Goal: Transaction & Acquisition: Download file/media

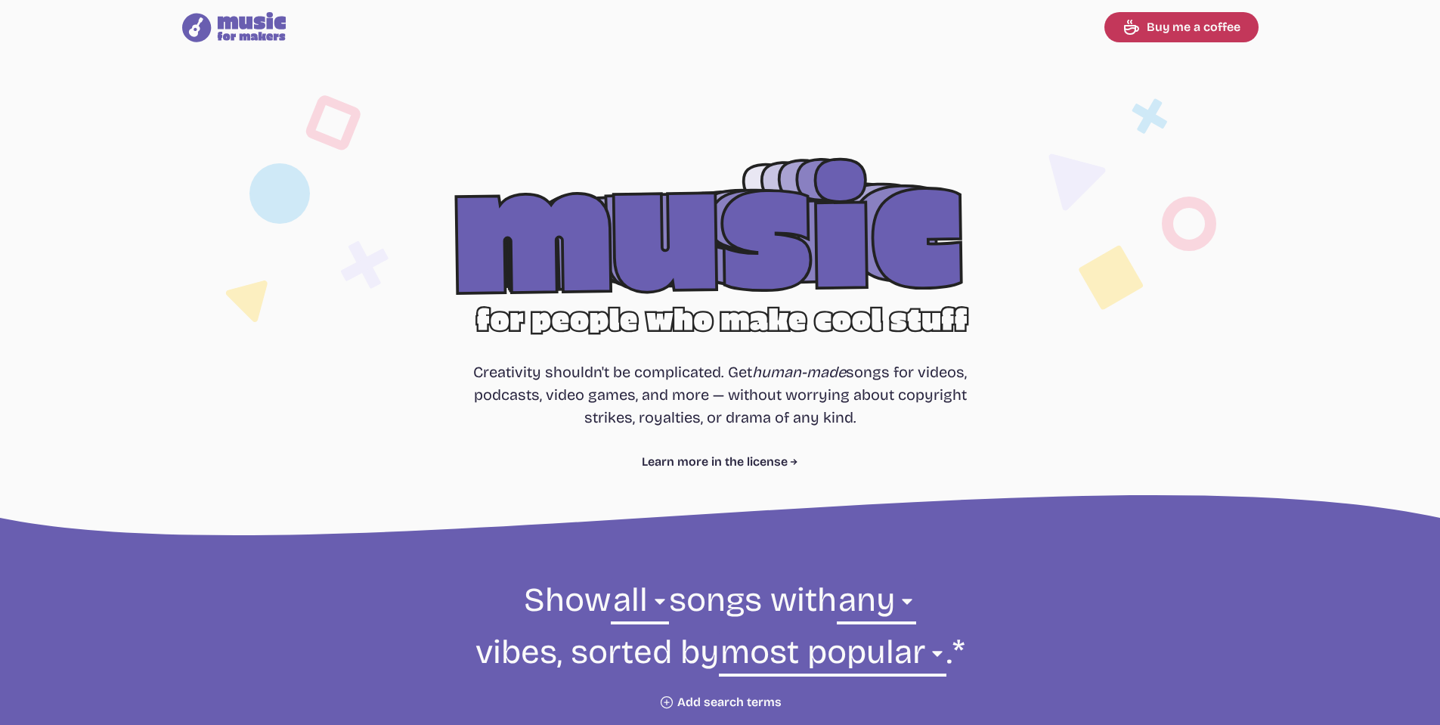
click at [392, 425] on section "Free, royalty-free music for videos, podcasts, video games, and more Creativity…" at bounding box center [720, 298] width 1440 height 489
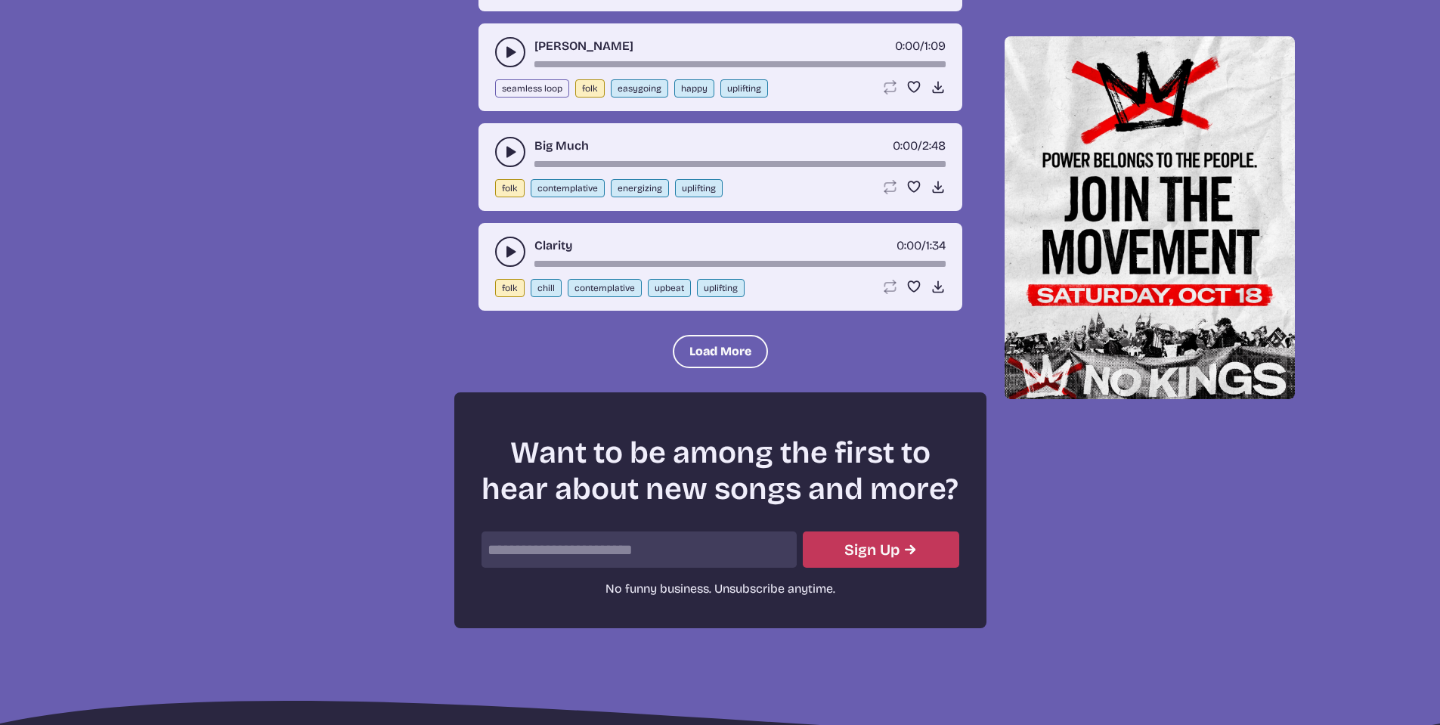
scroll to position [1984, 0]
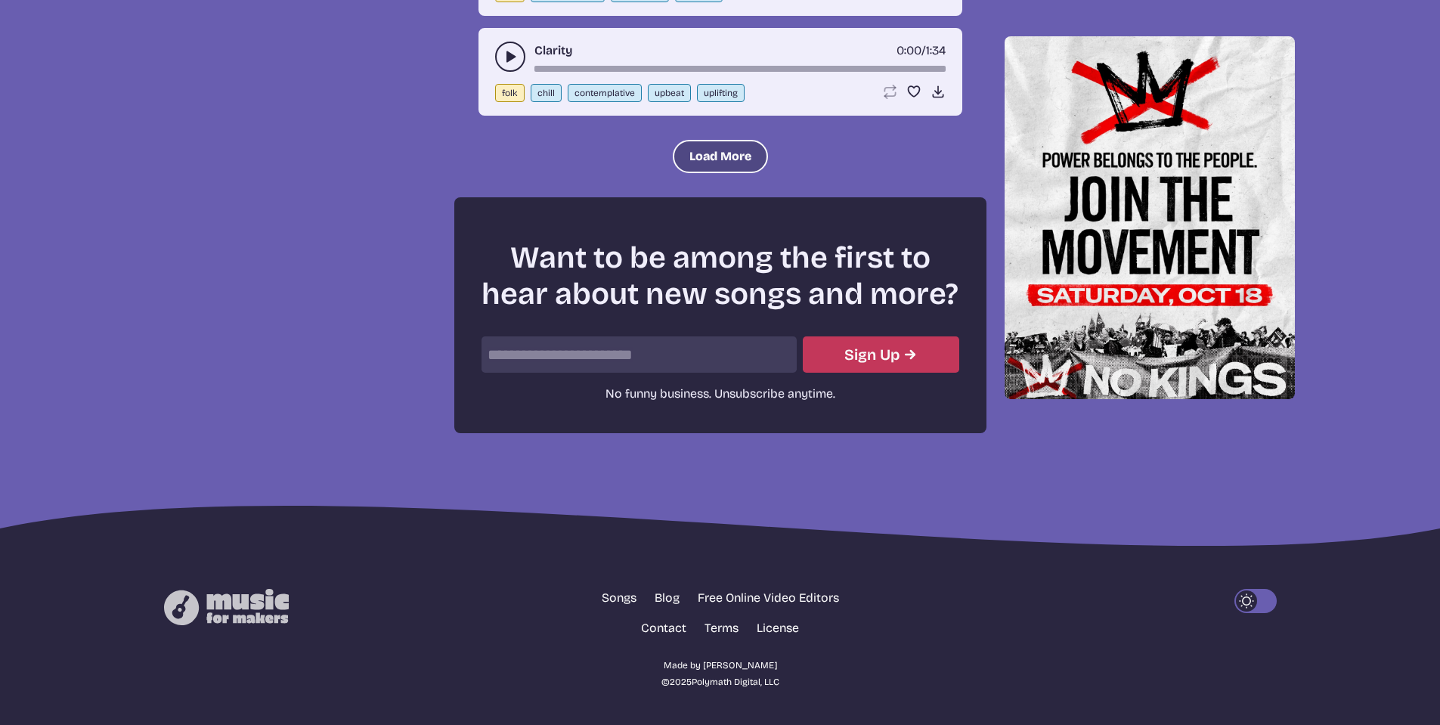
click at [704, 160] on button "Load More" at bounding box center [720, 156] width 95 height 33
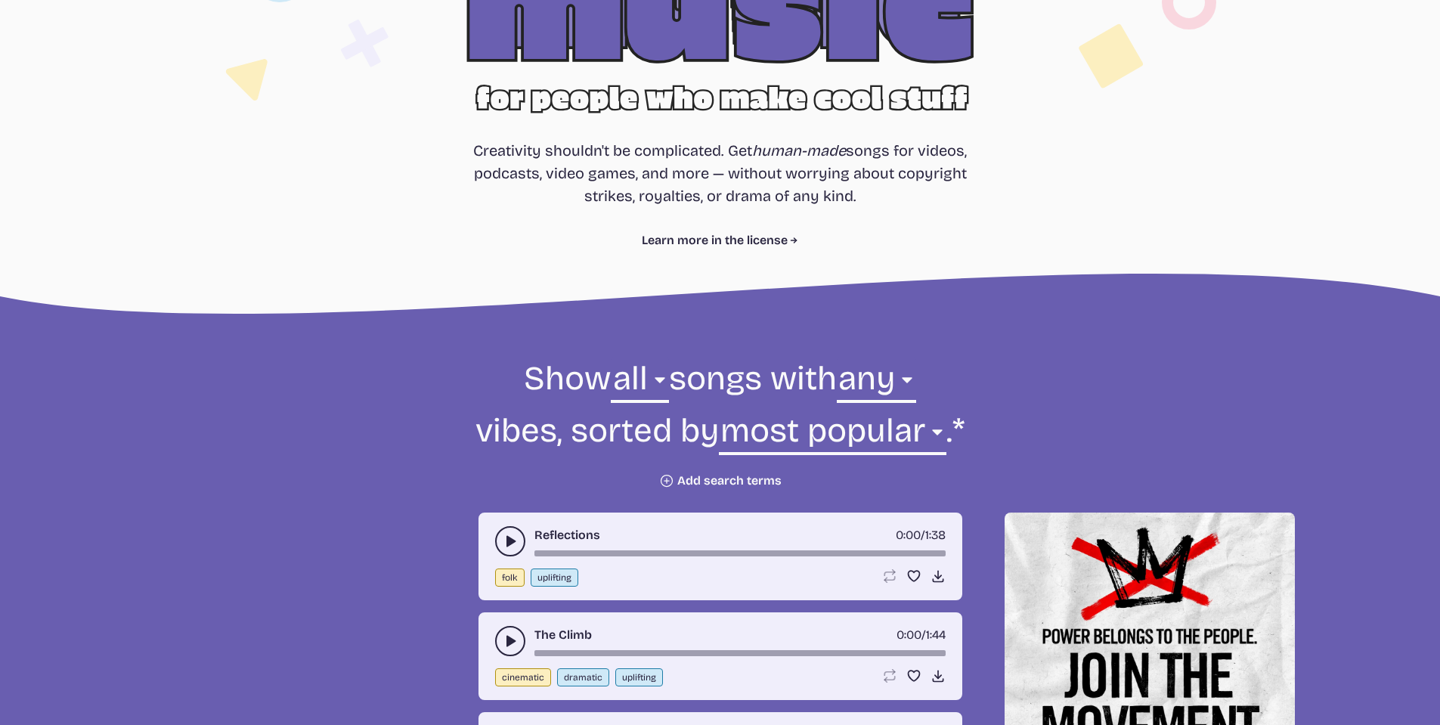
scroll to position [227, 0]
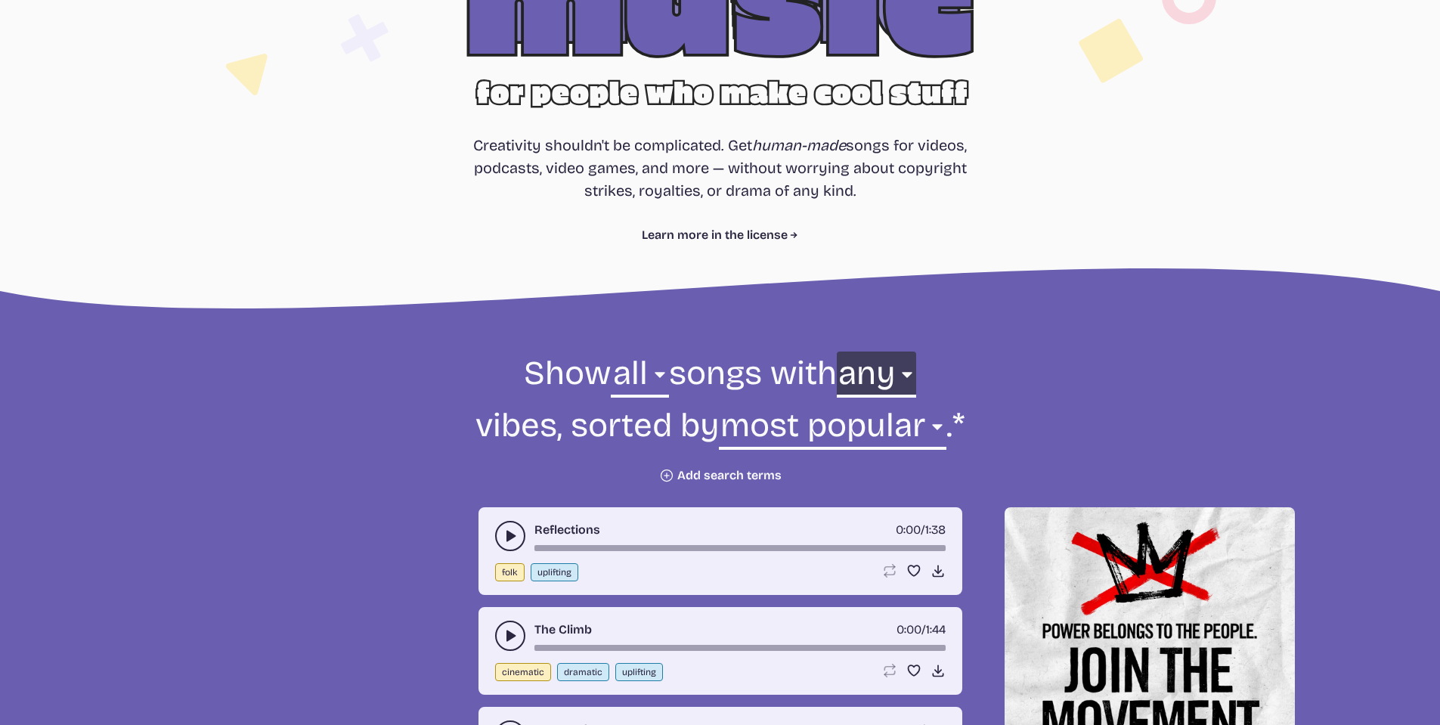
click at [916, 374] on select "any aggressive chill contemplative dark dramatic easygoing energizing happy ser…" at bounding box center [876, 377] width 79 height 52
click at [650, 375] on select "all ambient cinematic electronic folk holiday jazz pop rock world" at bounding box center [639, 377] width 57 height 52
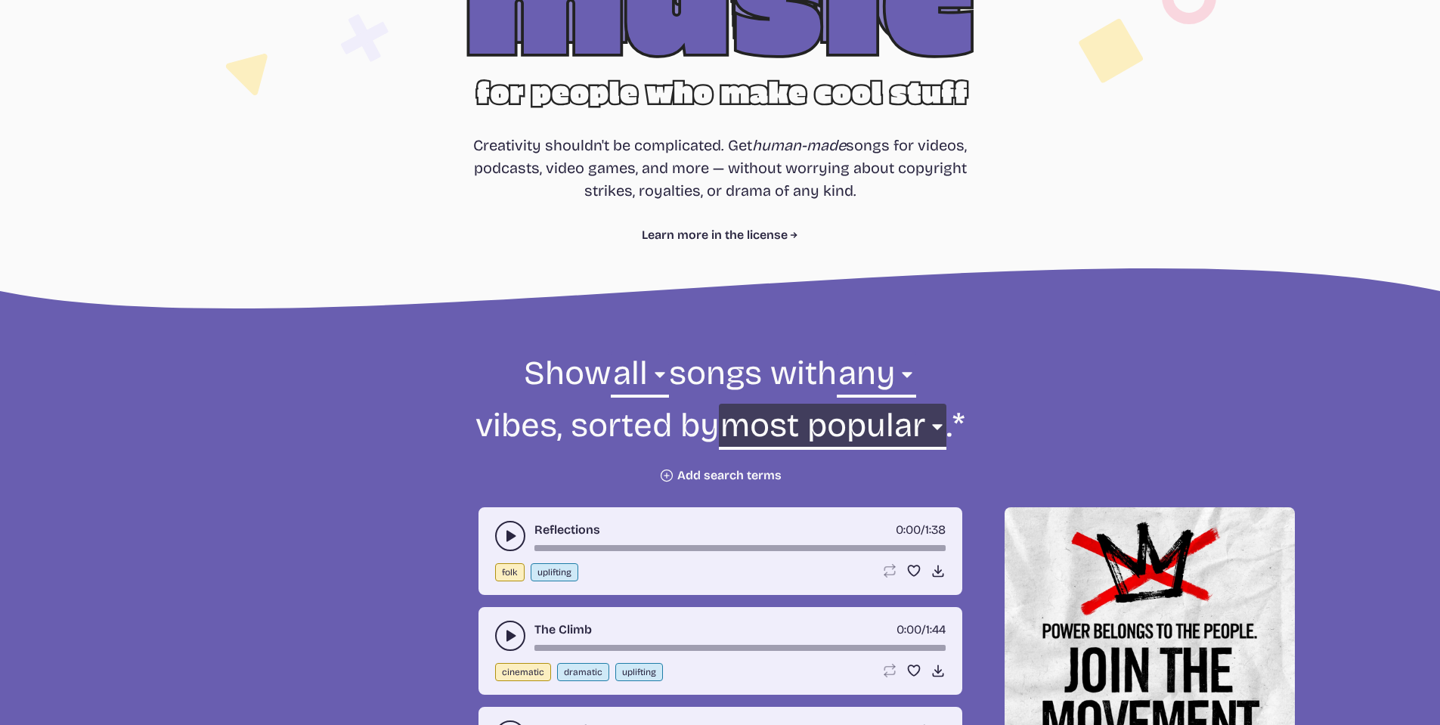
click at [905, 427] on select "newest oldest most popular least popular name" at bounding box center [833, 430] width 228 height 52
select select "name"
click at [782, 404] on select "newest oldest most popular least popular name" at bounding box center [833, 430] width 228 height 52
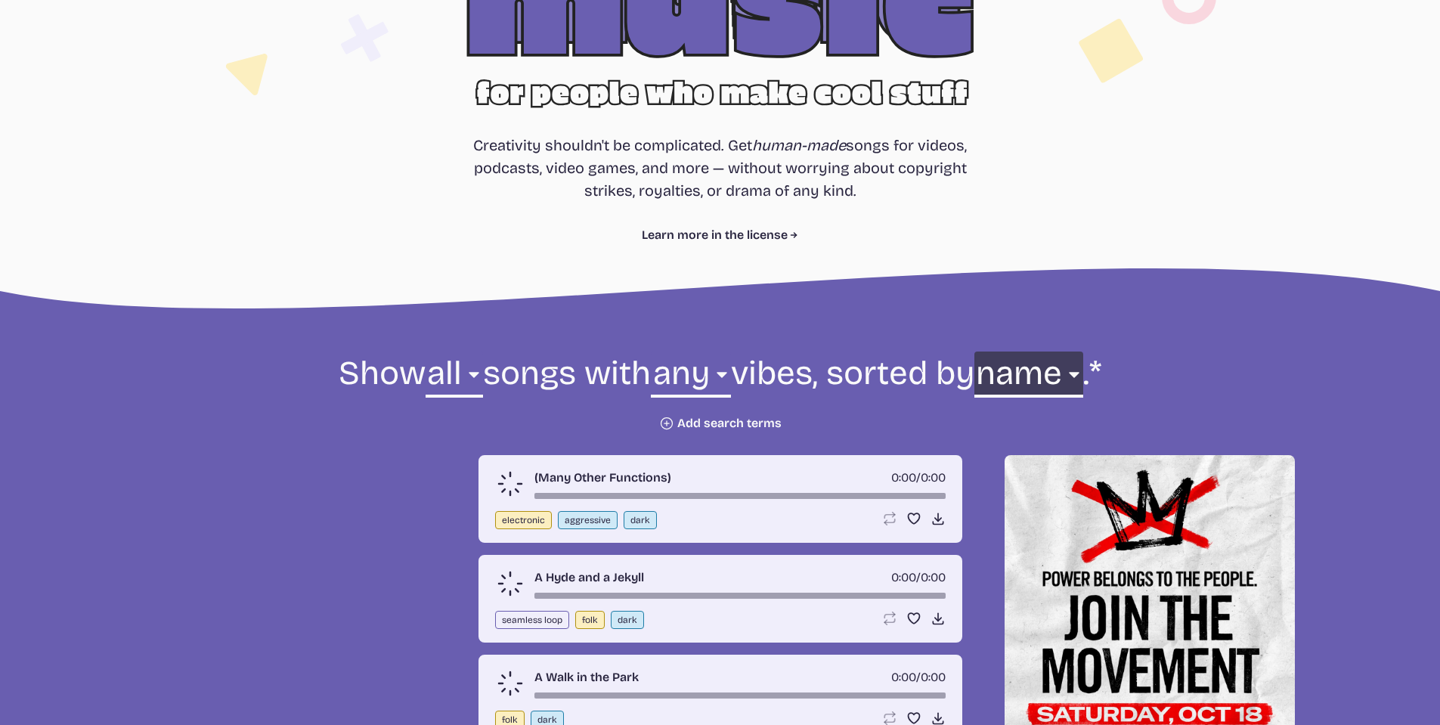
scroll to position [302, 0]
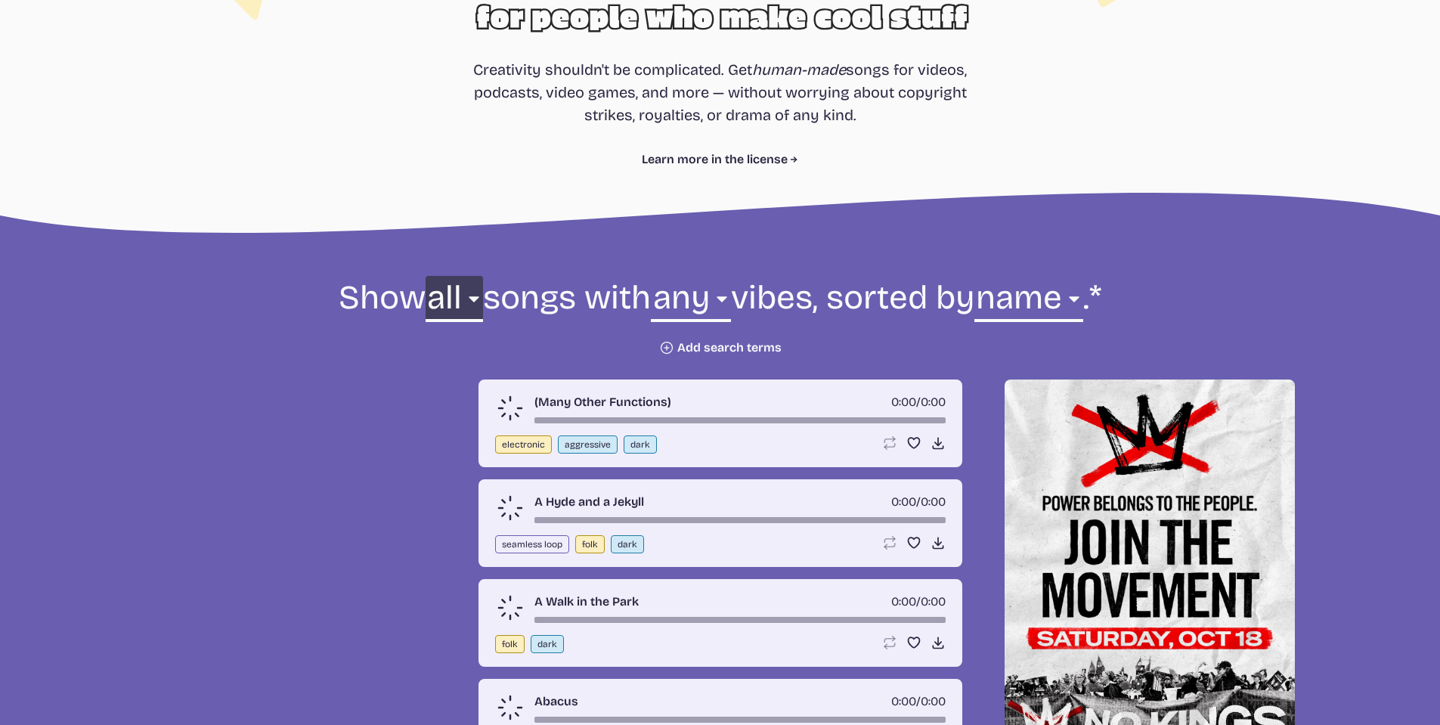
click at [483, 302] on select "all ambient cinematic electronic folk holiday jazz pop rock world" at bounding box center [454, 302] width 57 height 52
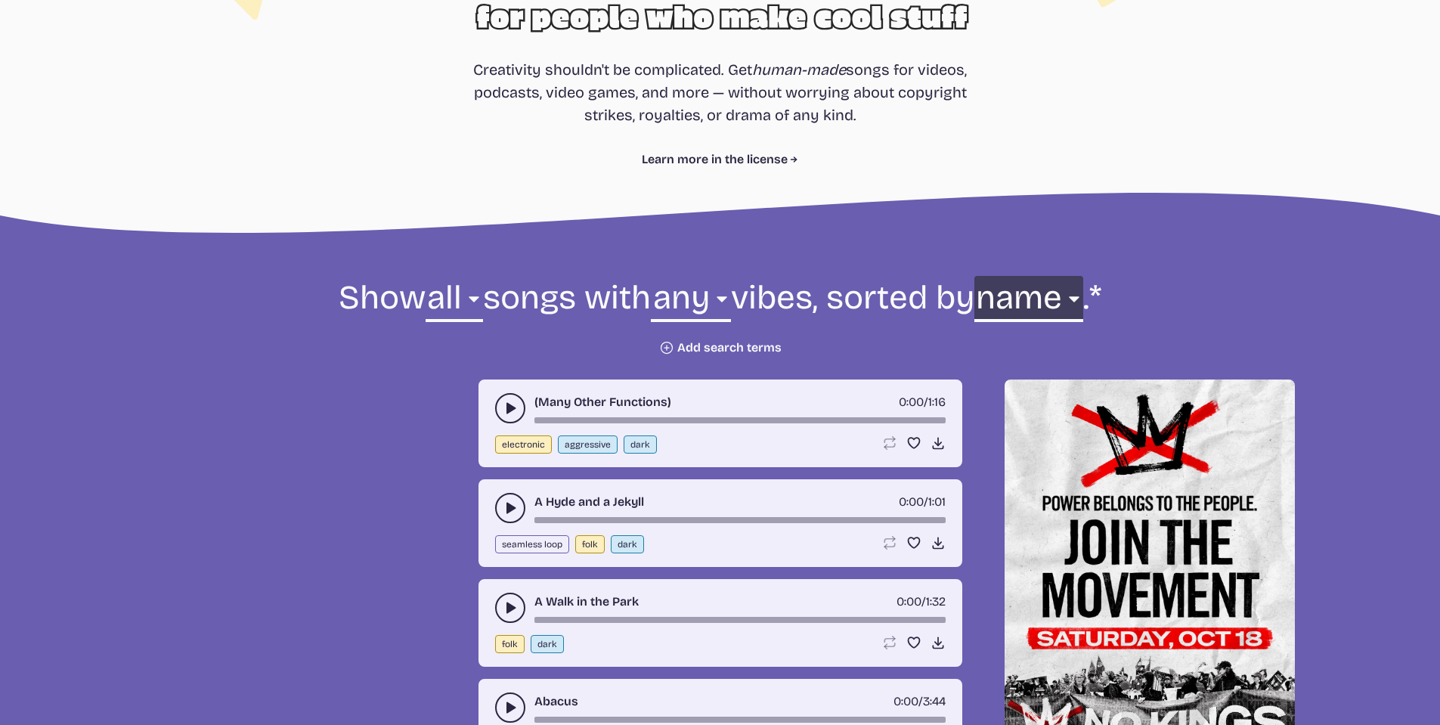
click at [974, 328] on select "newest oldest most popular least popular name" at bounding box center [1028, 302] width 109 height 52
click at [447, 355] on form "Show all ambient cinematic electronic folk holiday jazz pop rock world all song…" at bounding box center [720, 315] width 822 height 79
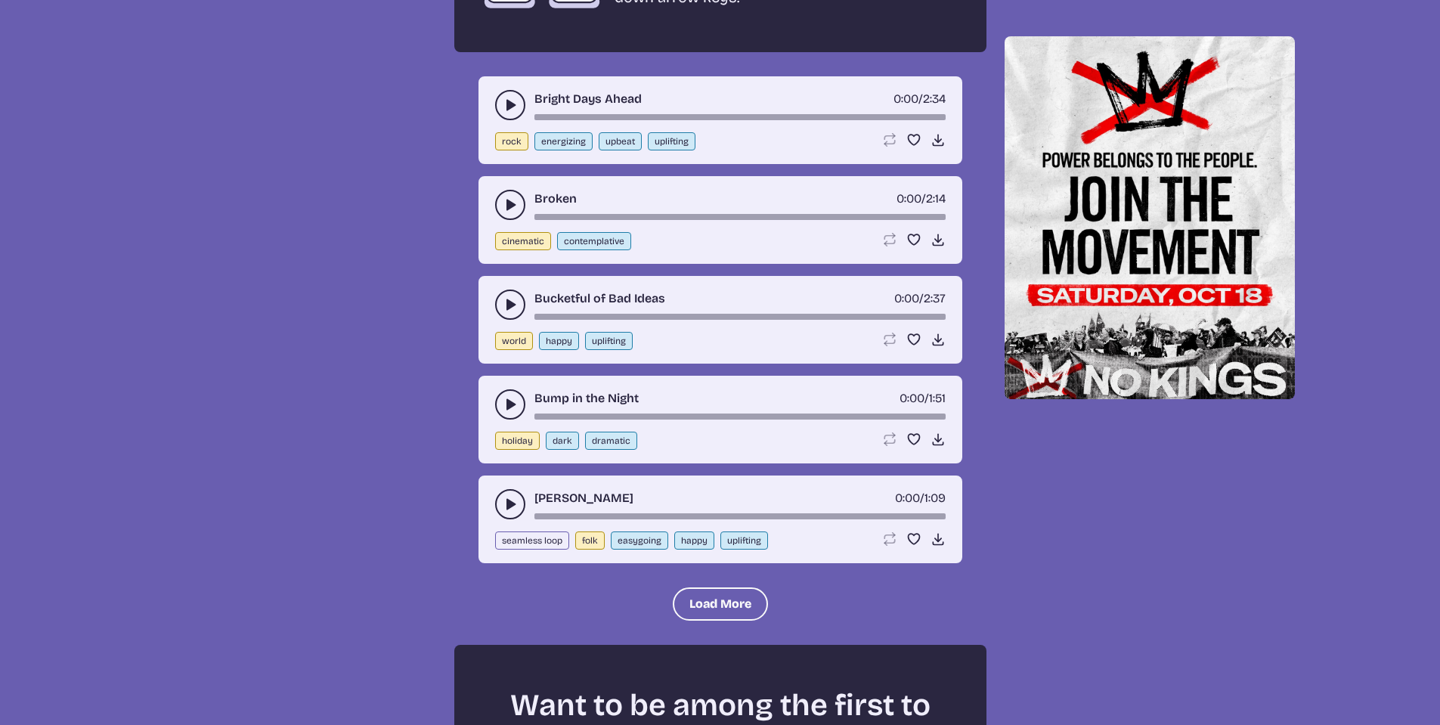
scroll to position [3175, 0]
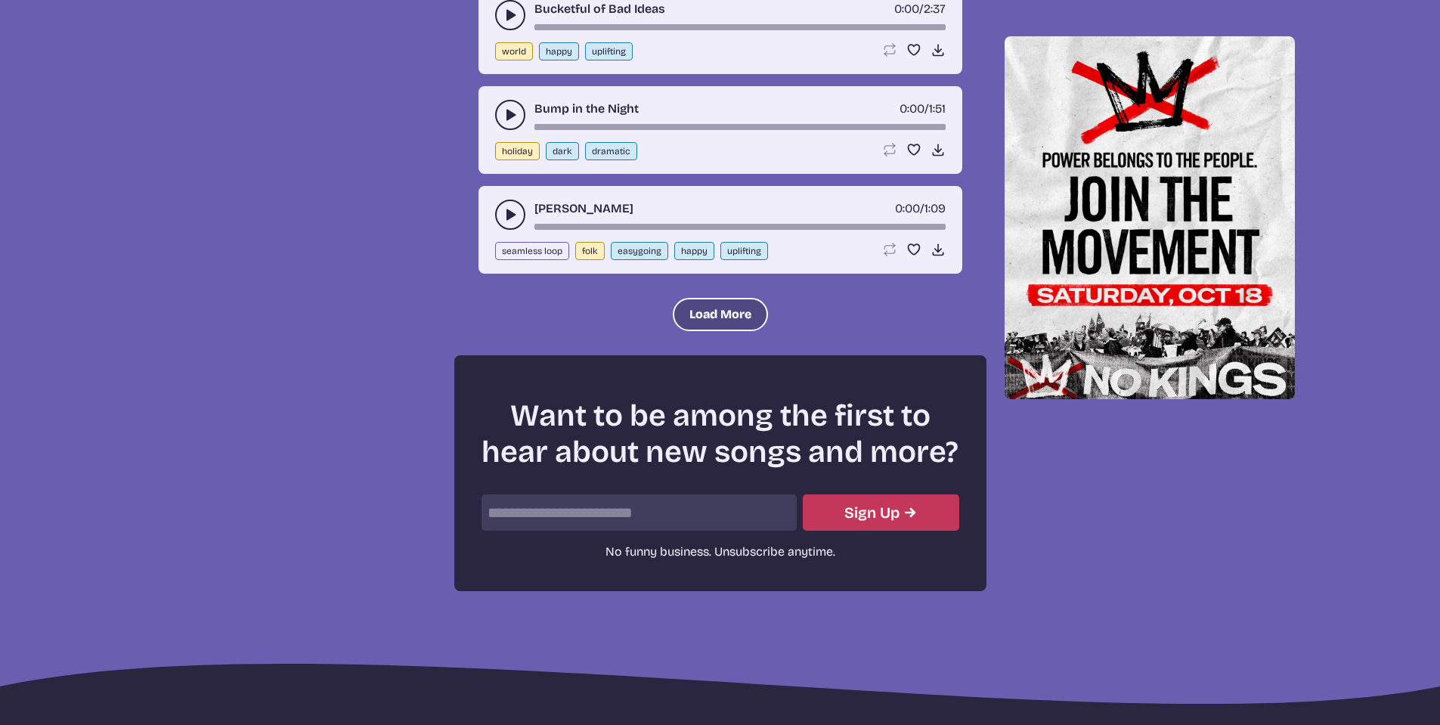
click at [711, 331] on button "Load More" at bounding box center [720, 314] width 95 height 33
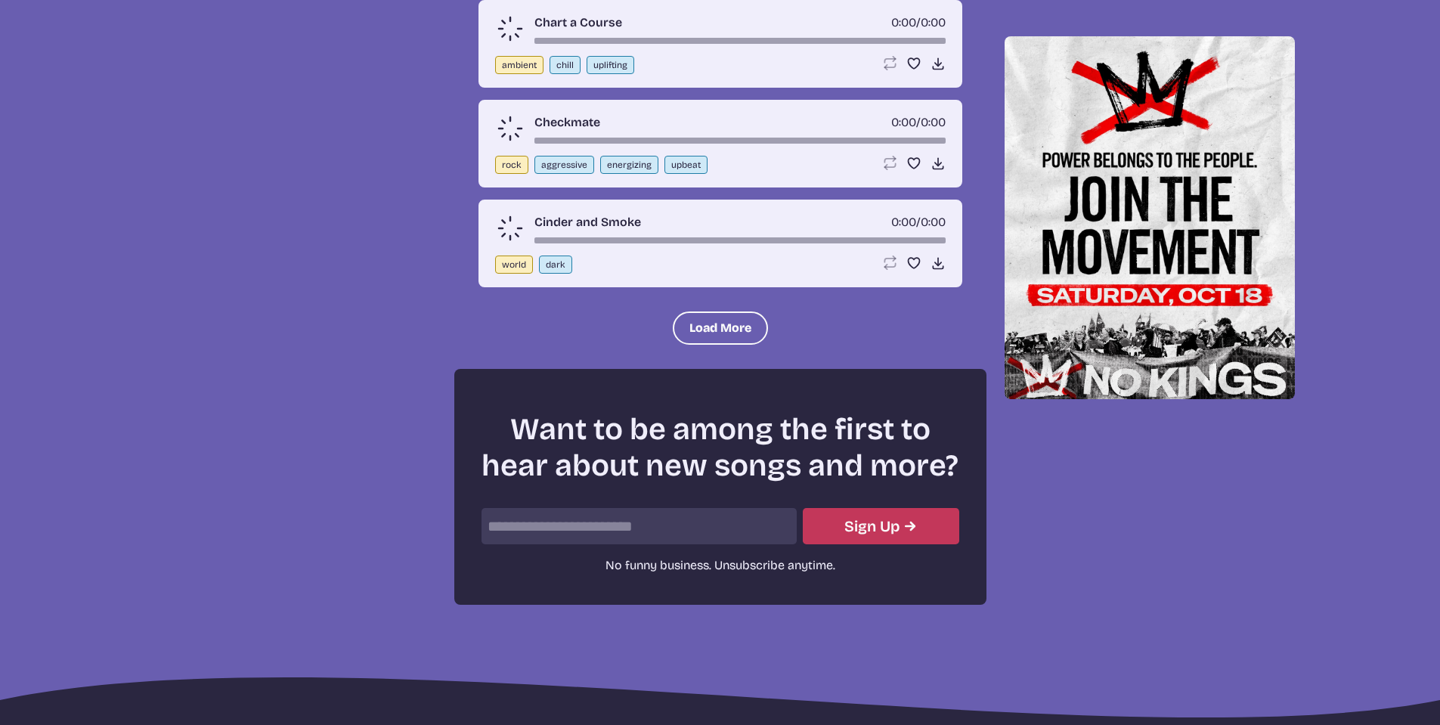
scroll to position [4758, 0]
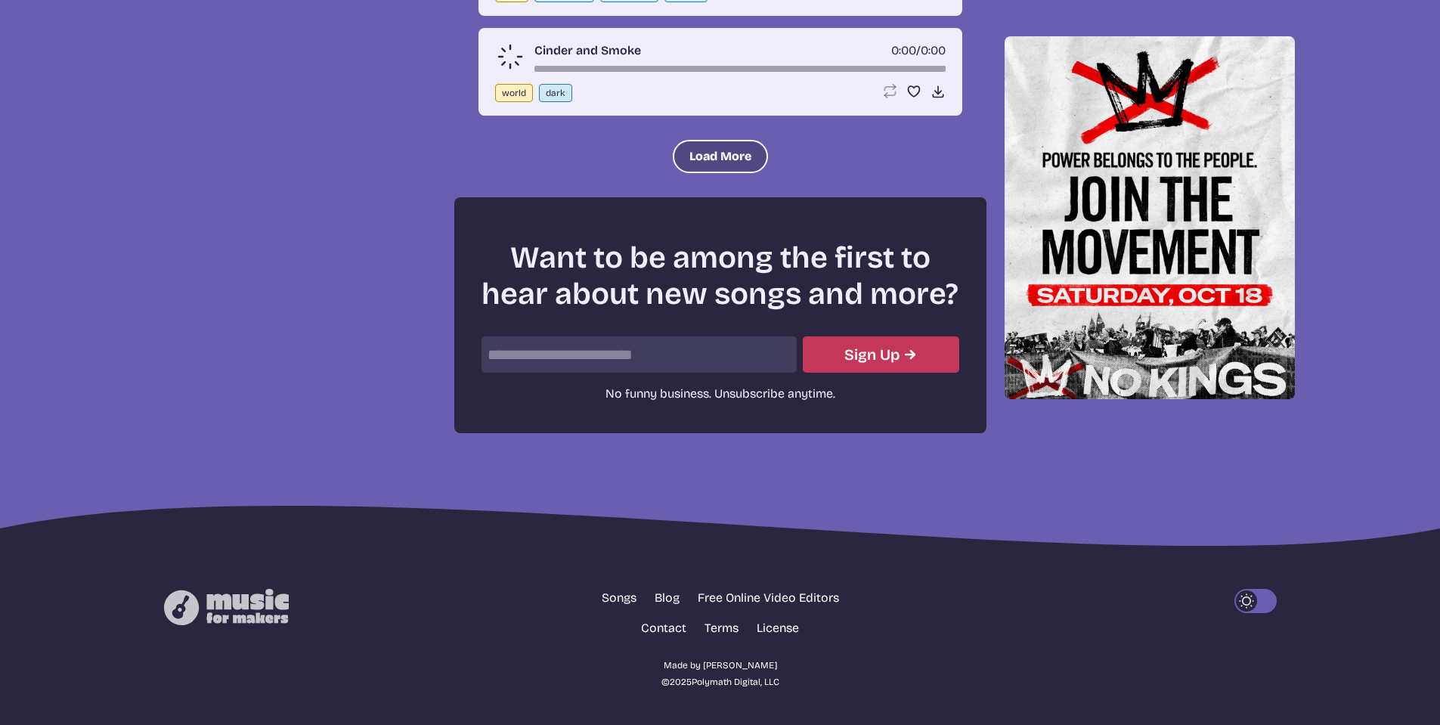
click at [728, 166] on button "Load More" at bounding box center [720, 156] width 95 height 33
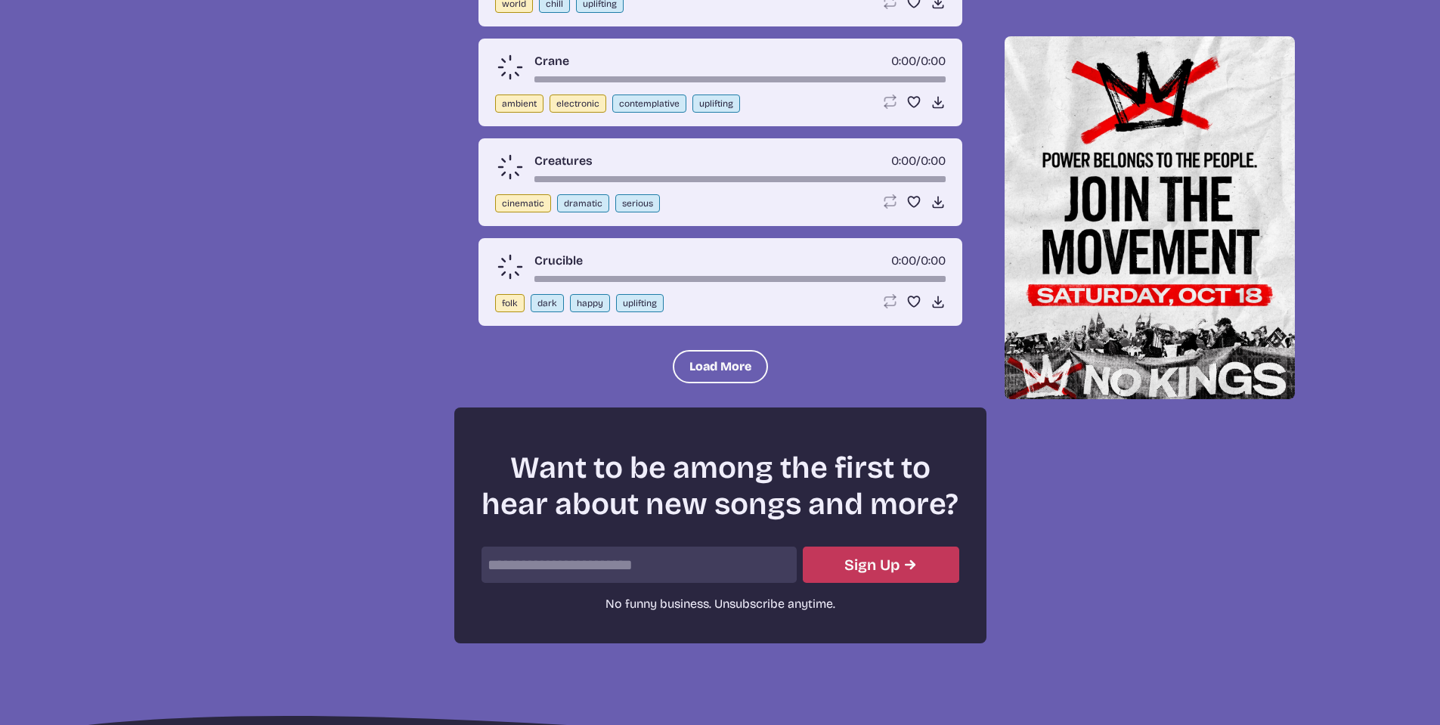
scroll to position [6049, 0]
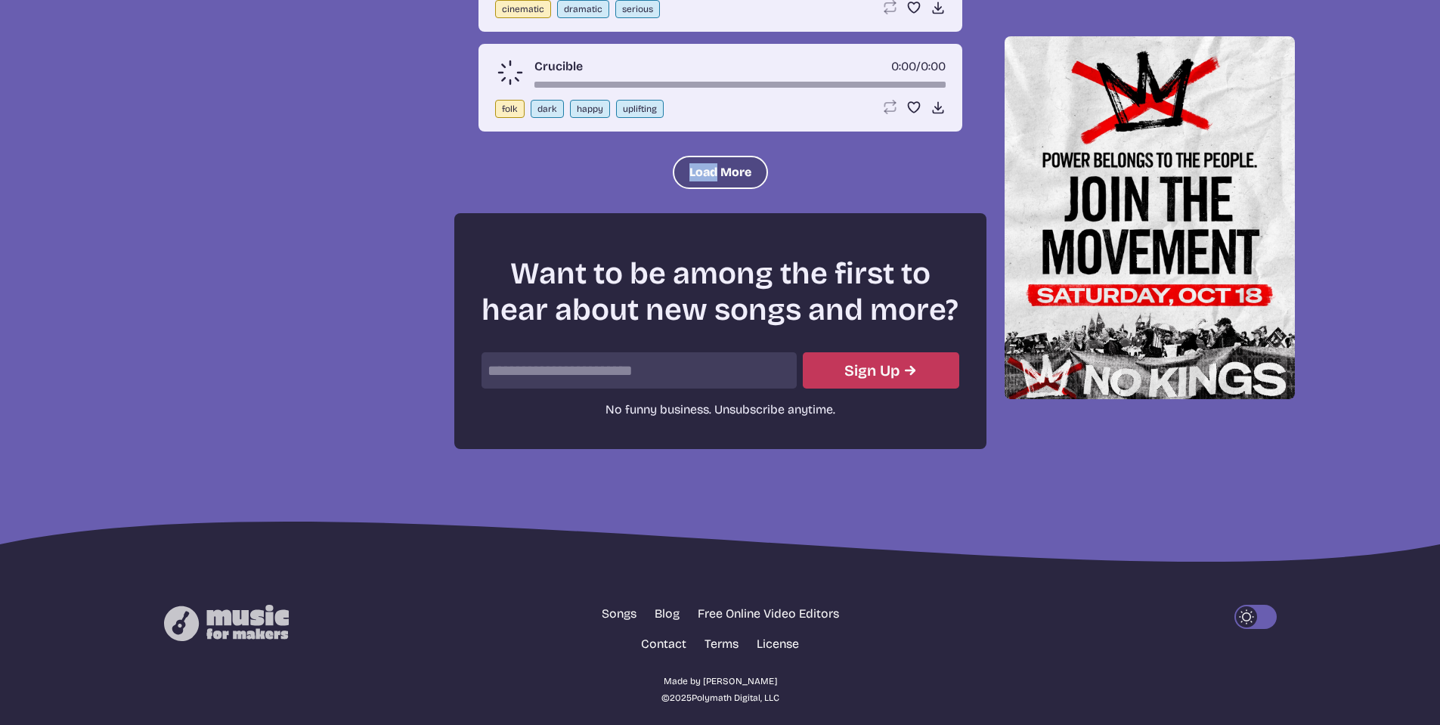
drag, startPoint x: 701, startPoint y: 147, endPoint x: 686, endPoint y: 169, distance: 26.0
click at [691, 164] on button "Load More" at bounding box center [720, 172] width 95 height 33
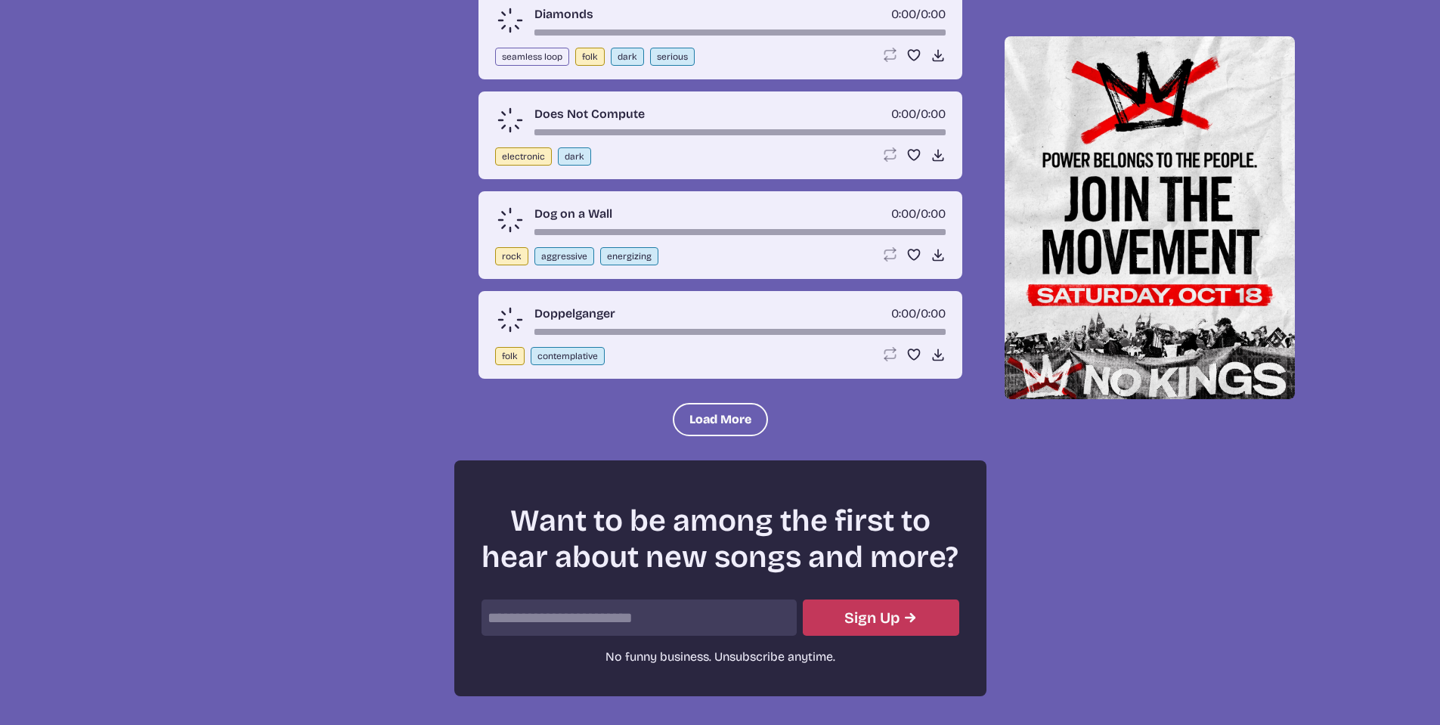
scroll to position [7397, 0]
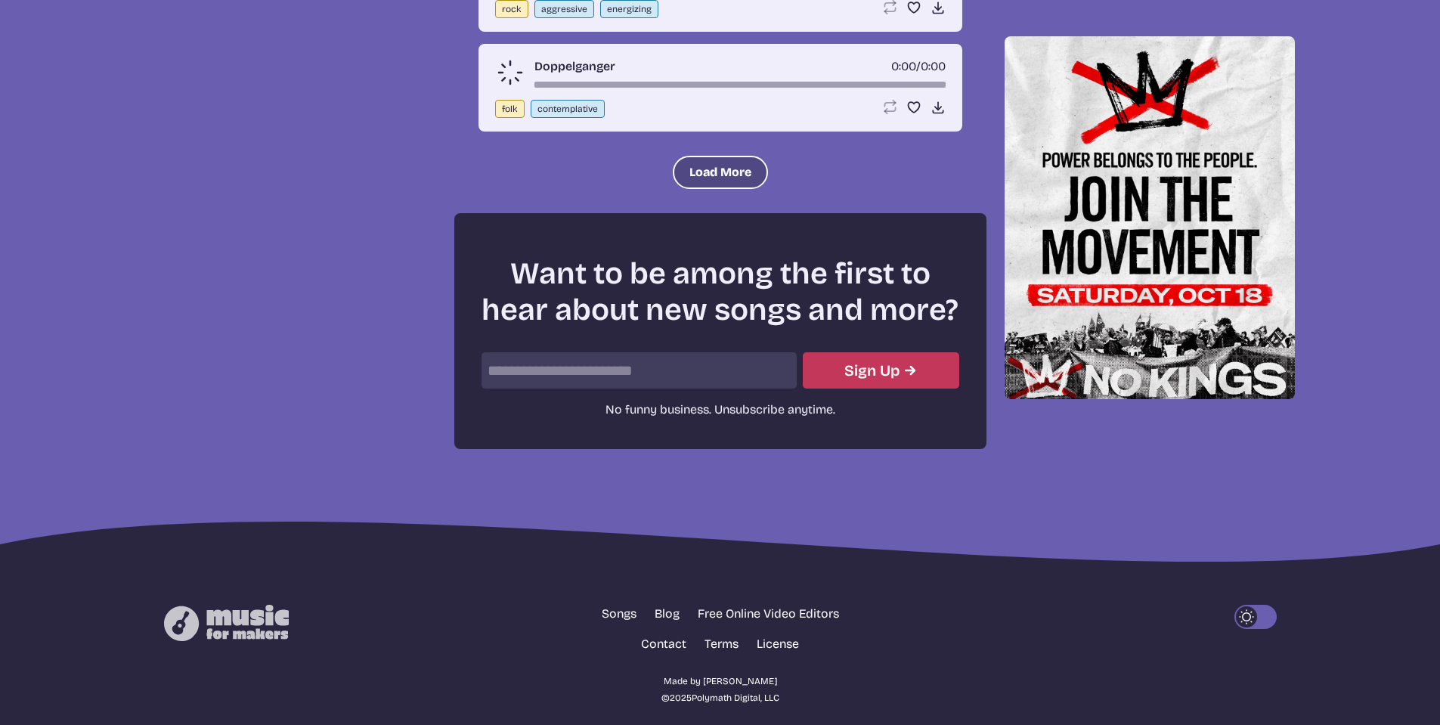
click at [701, 156] on button "Load More" at bounding box center [720, 172] width 95 height 33
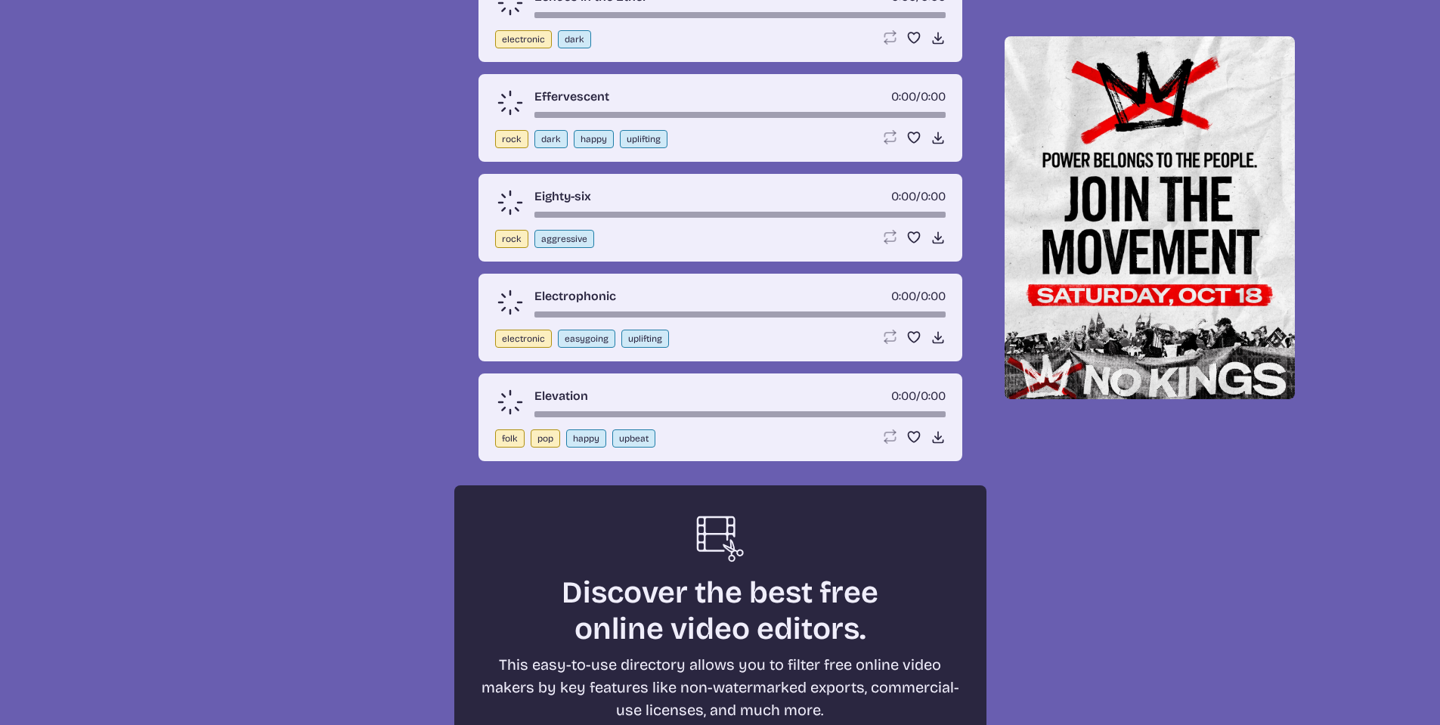
scroll to position [7540, 0]
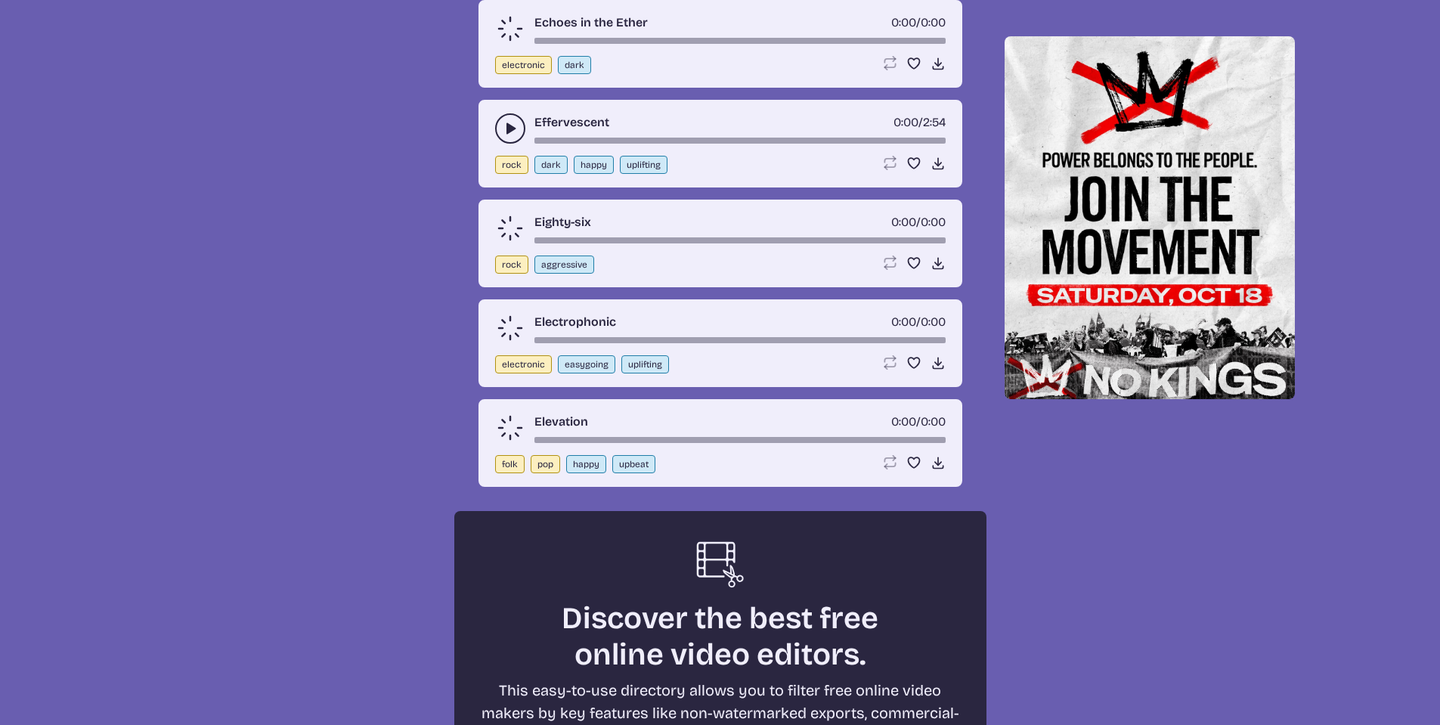
click at [515, 136] on icon "play-pause toggle" at bounding box center [510, 128] width 15 height 15
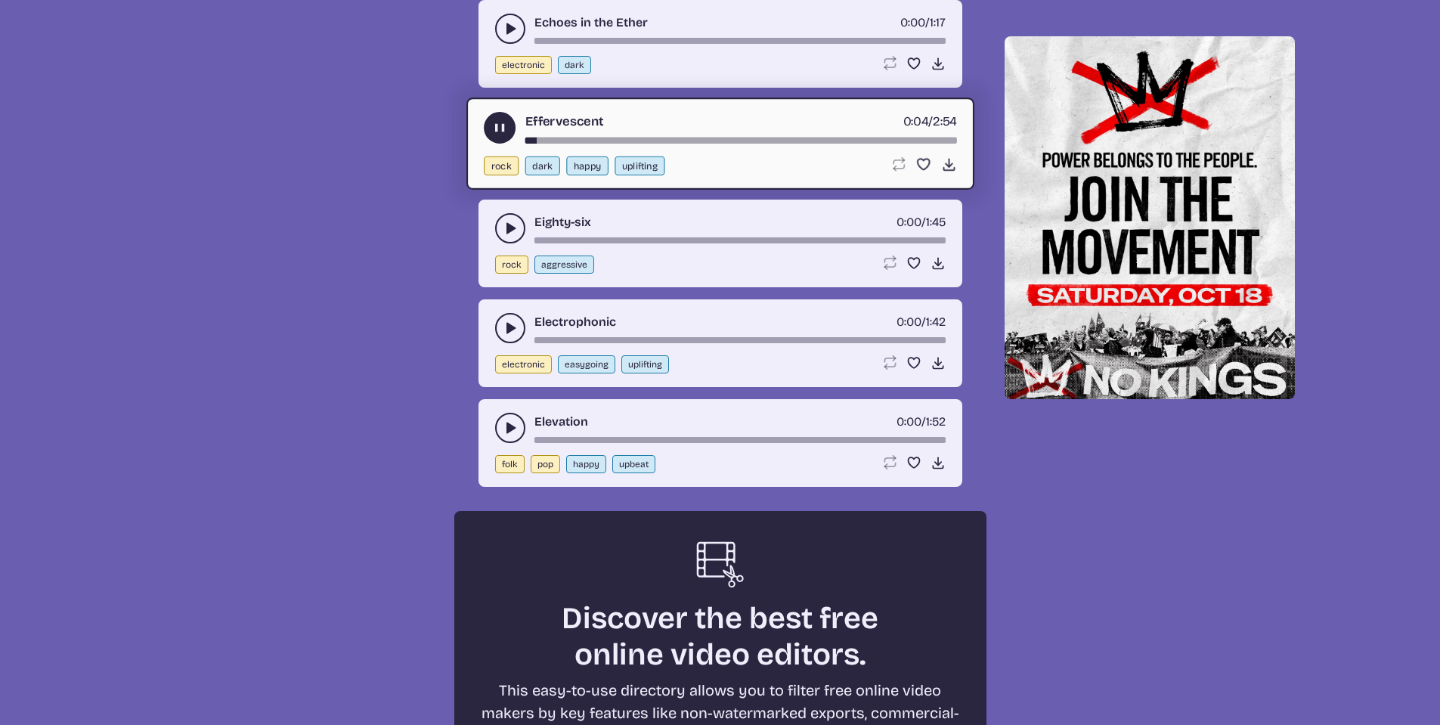
click at [623, 144] on div "Effervescent 0:04 / 2:54" at bounding box center [720, 128] width 473 height 32
drag, startPoint x: 504, startPoint y: 181, endPoint x: 494, endPoint y: 181, distance: 10.6
click at [496, 135] on use "play-pause toggle" at bounding box center [499, 127] width 16 height 16
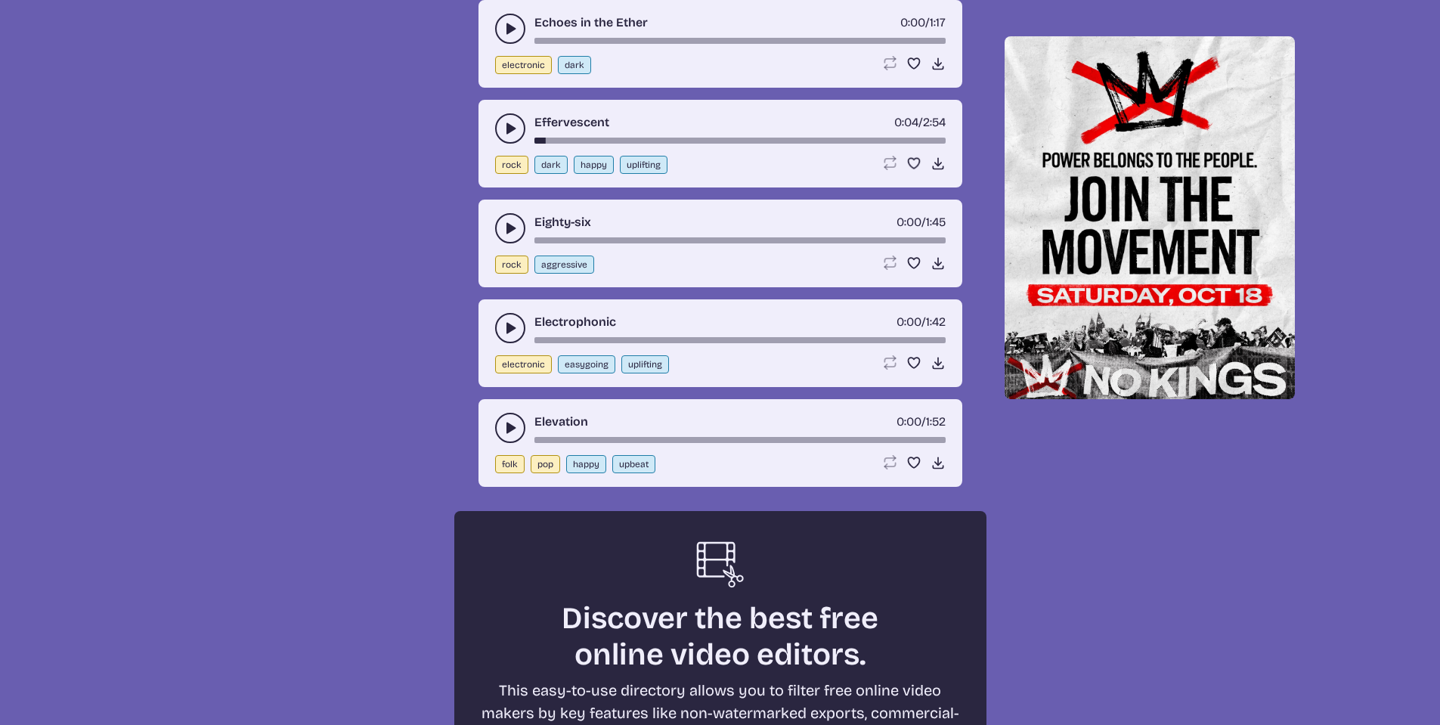
click at [512, 136] on icon "play-pause toggle" at bounding box center [510, 128] width 15 height 15
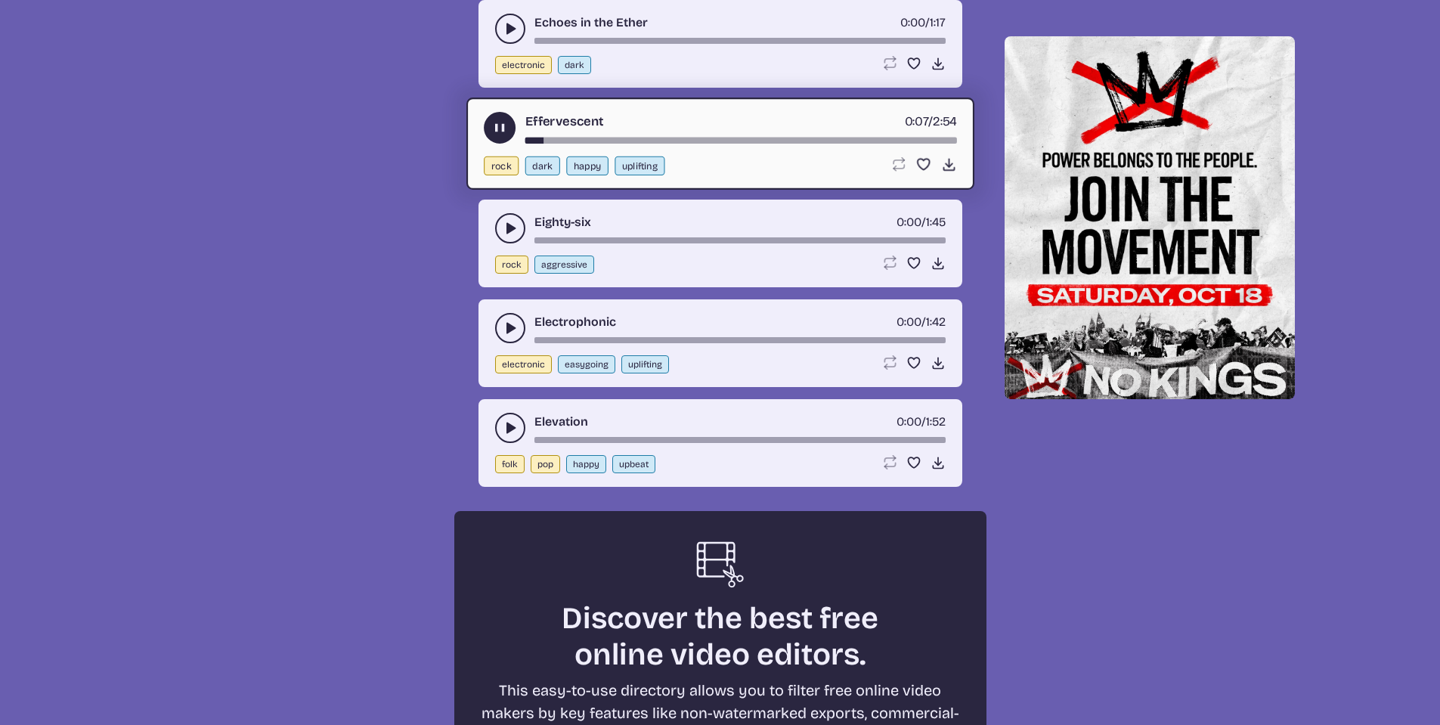
click at [494, 135] on icon "play-pause toggle" at bounding box center [499, 127] width 16 height 16
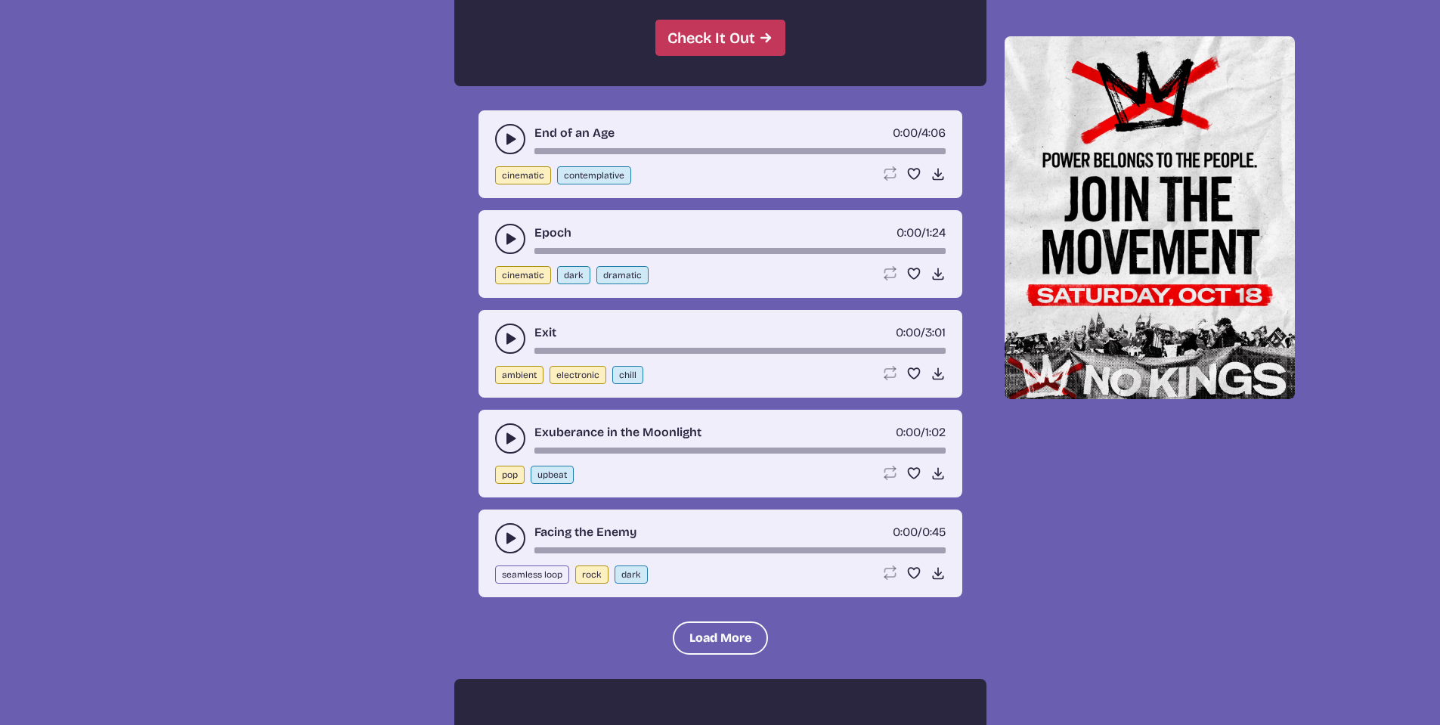
scroll to position [8825, 0]
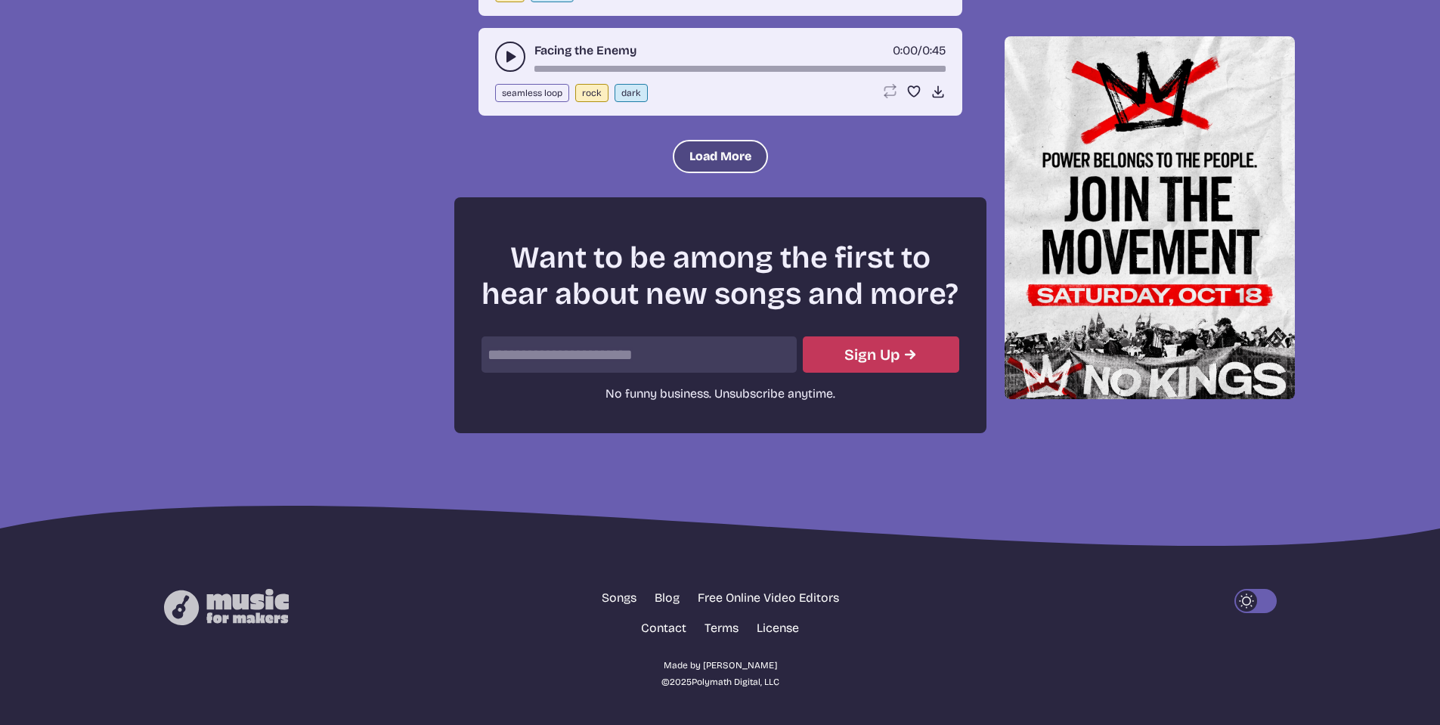
click at [707, 154] on button "Load More" at bounding box center [720, 156] width 95 height 33
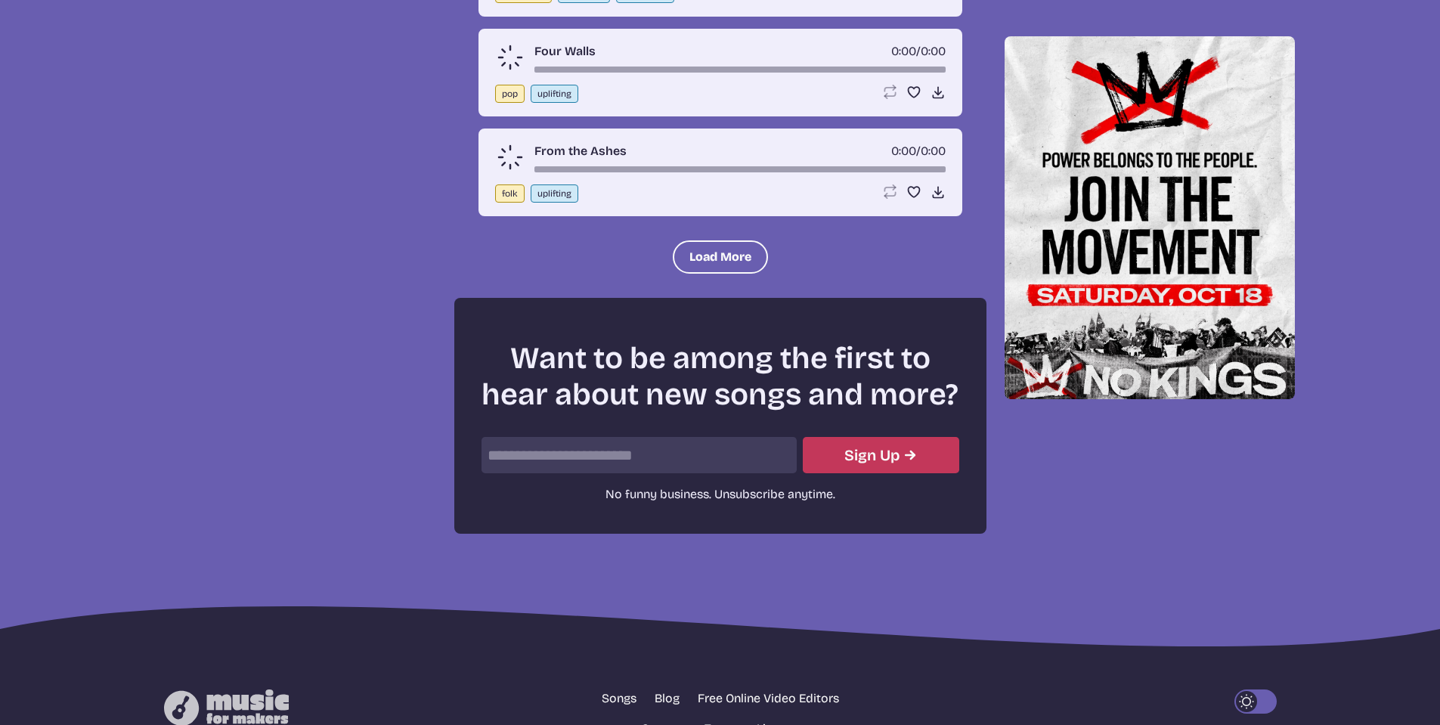
scroll to position [9823, 0]
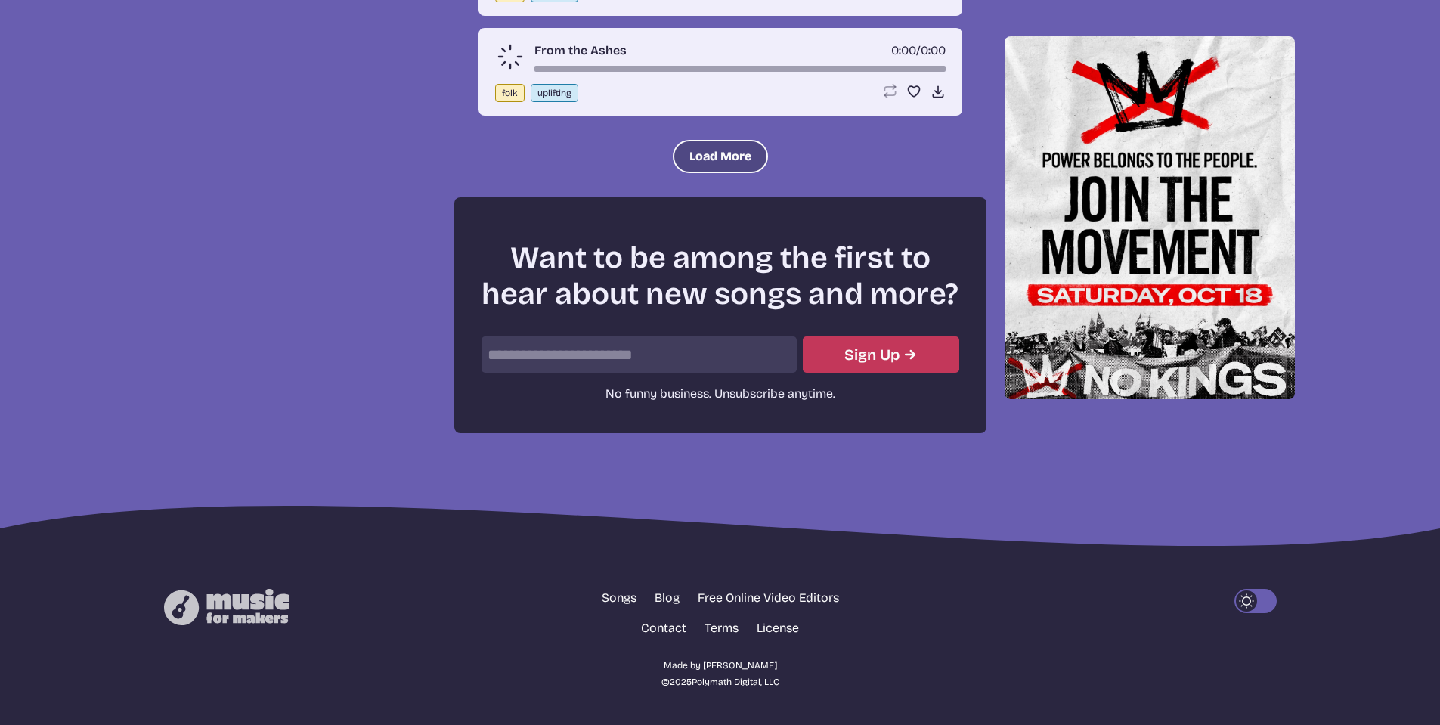
click at [696, 160] on button "Load More" at bounding box center [720, 156] width 95 height 33
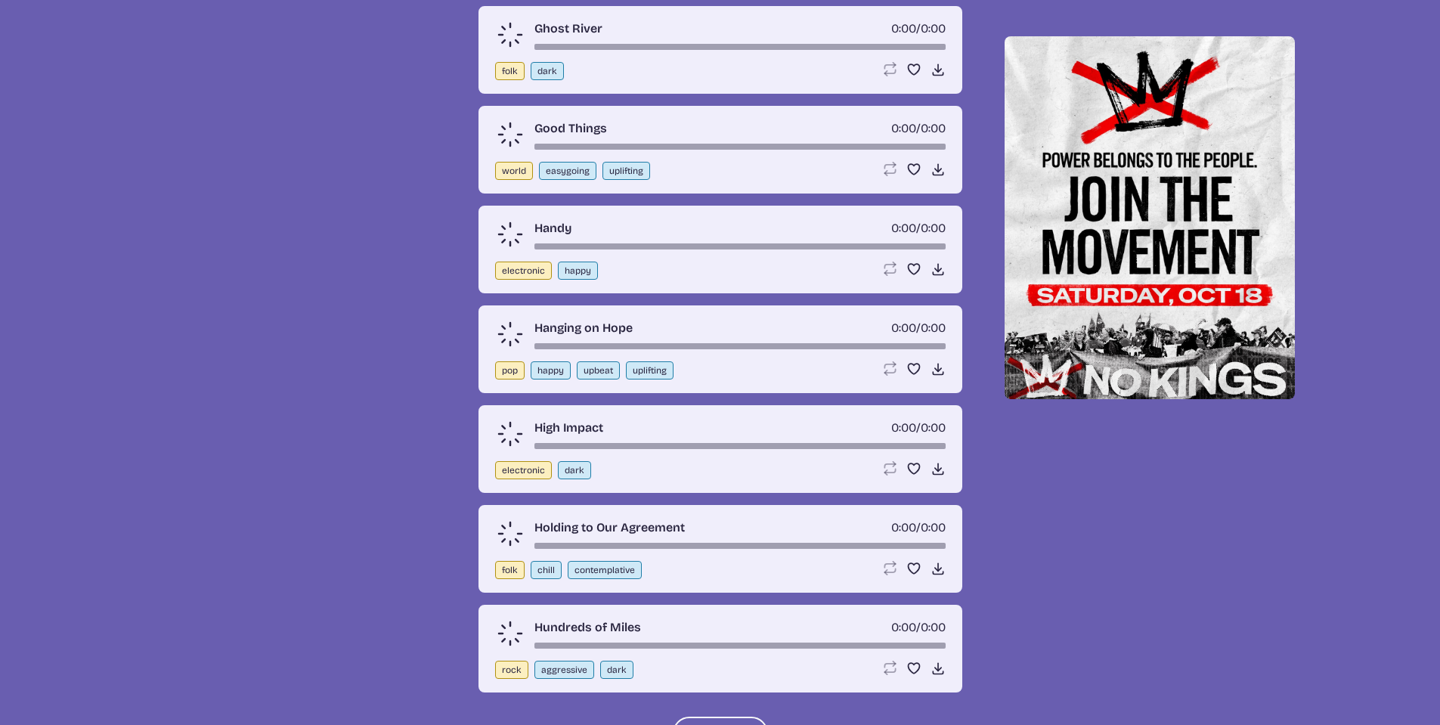
scroll to position [10579, 0]
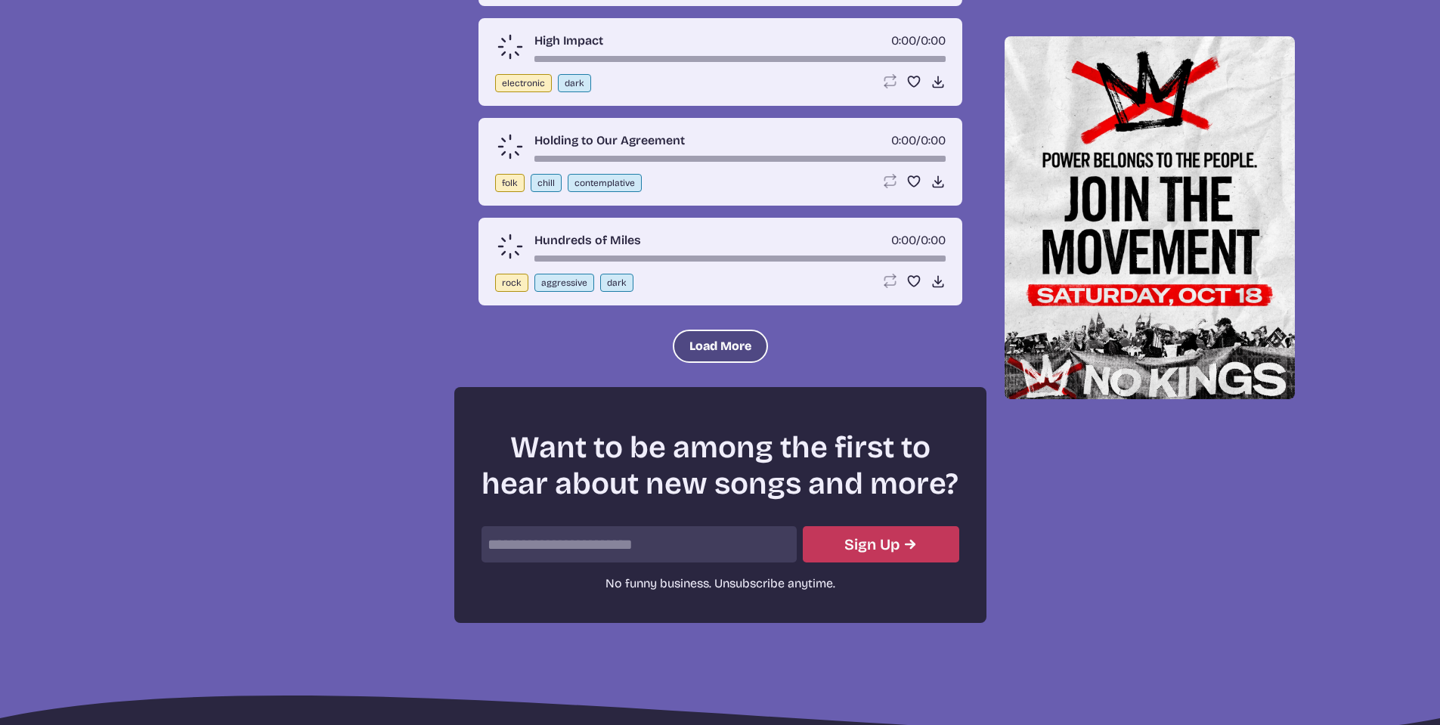
click at [731, 363] on button "Load More" at bounding box center [720, 346] width 95 height 33
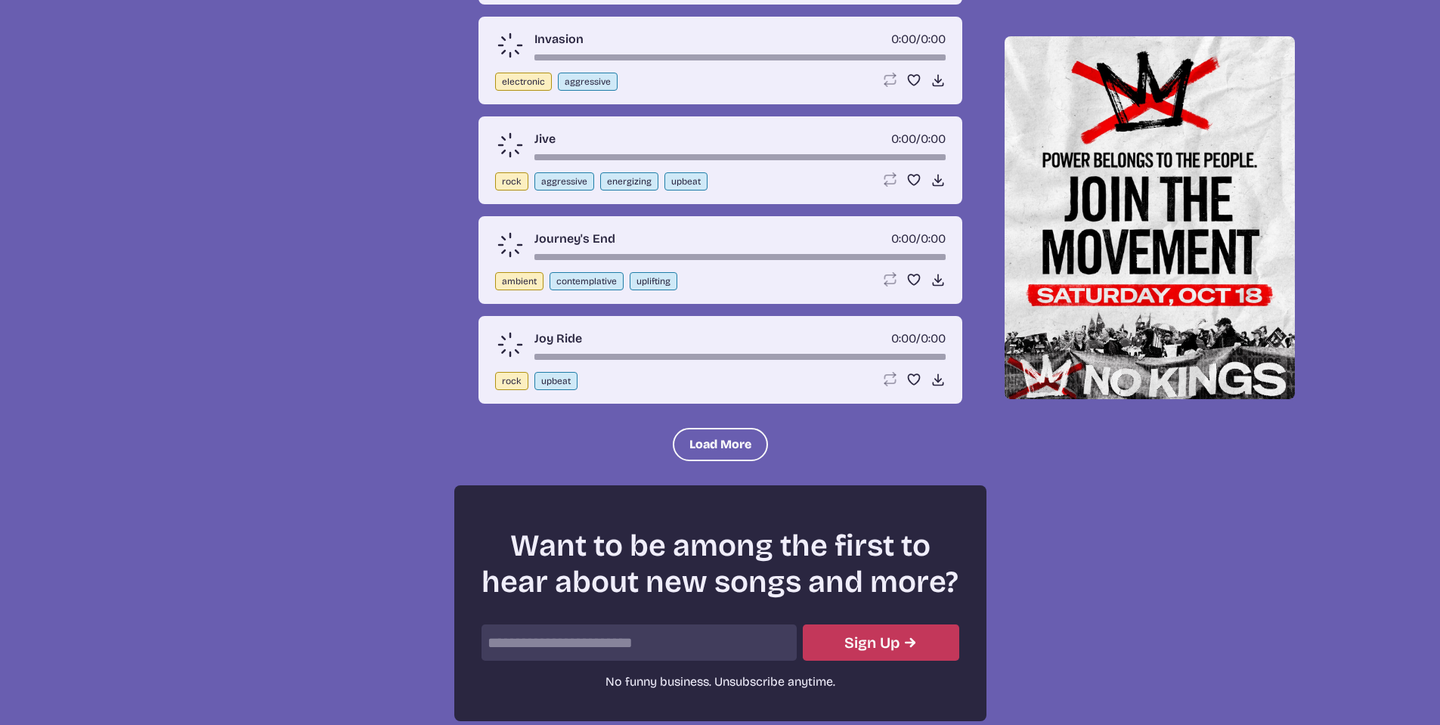
scroll to position [11713, 0]
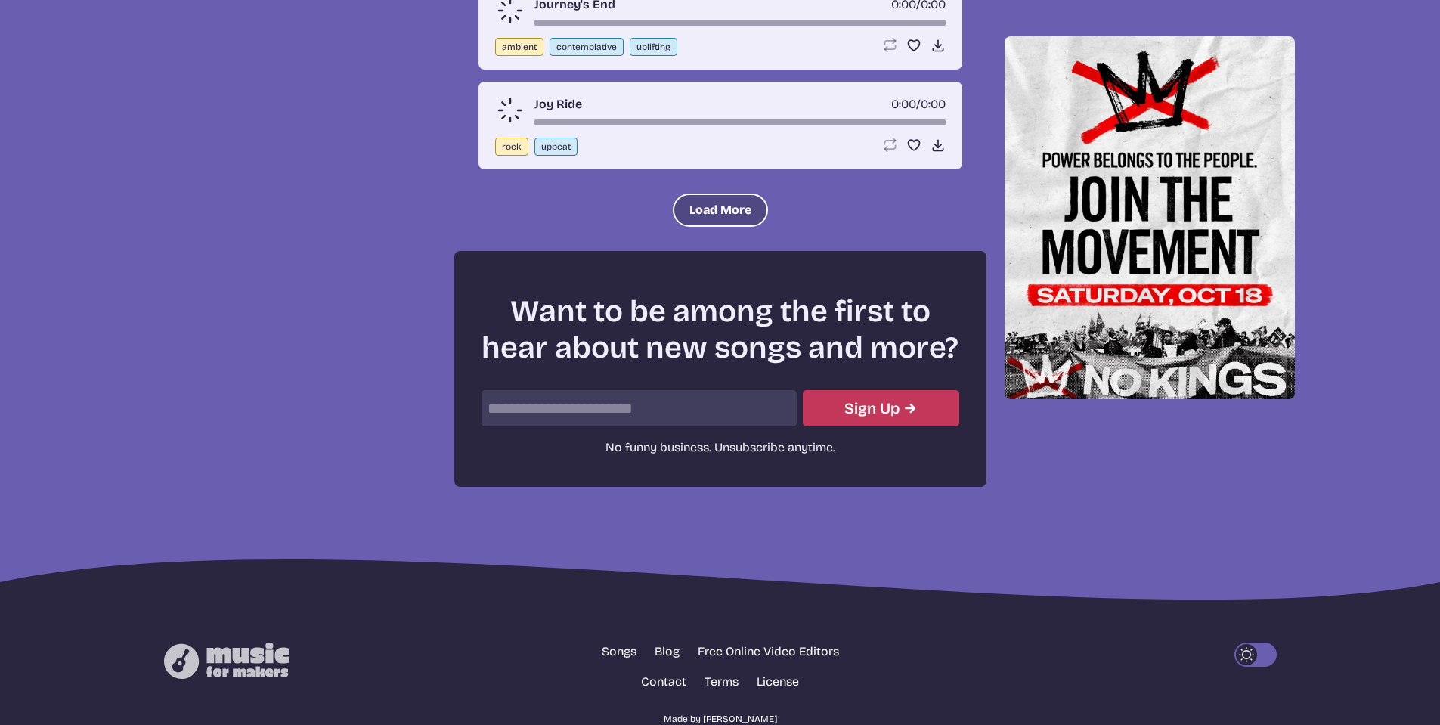
click at [718, 227] on button "Load More" at bounding box center [720, 209] width 95 height 33
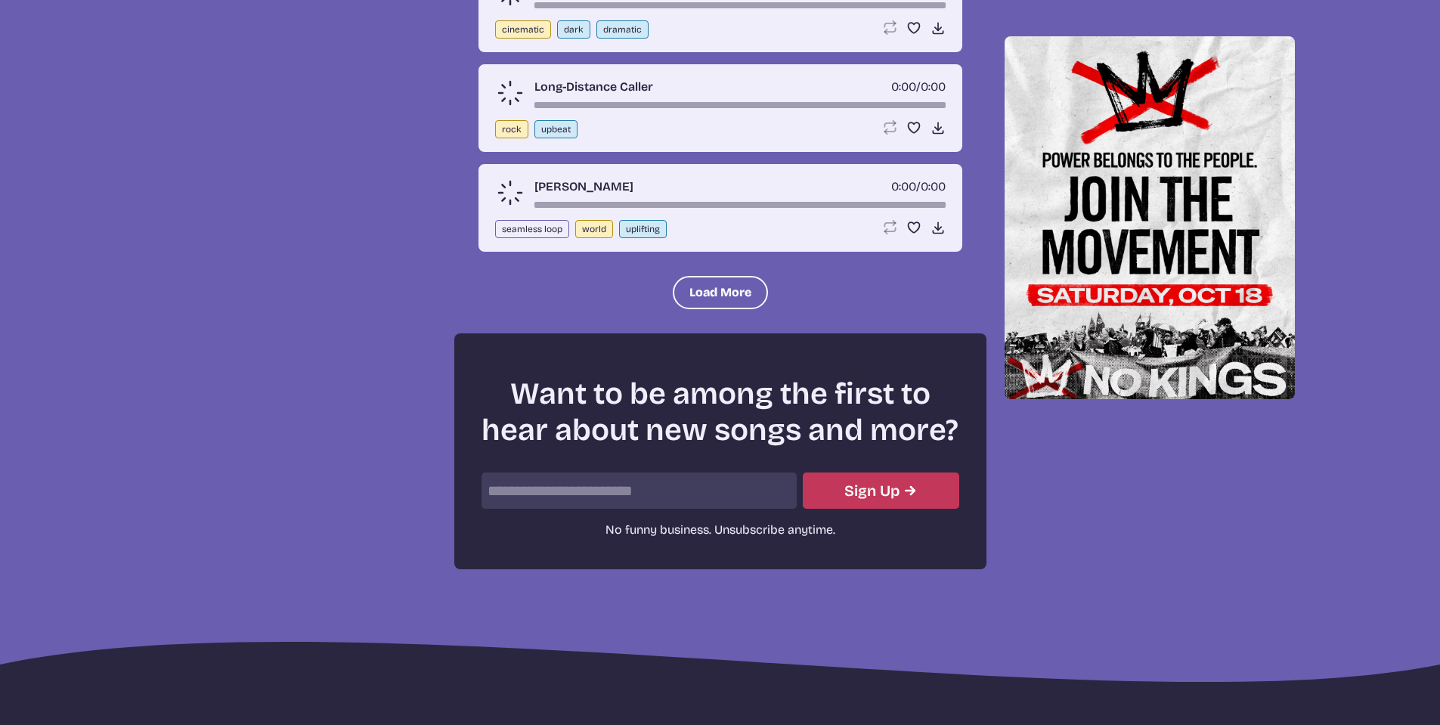
scroll to position [12816, 0]
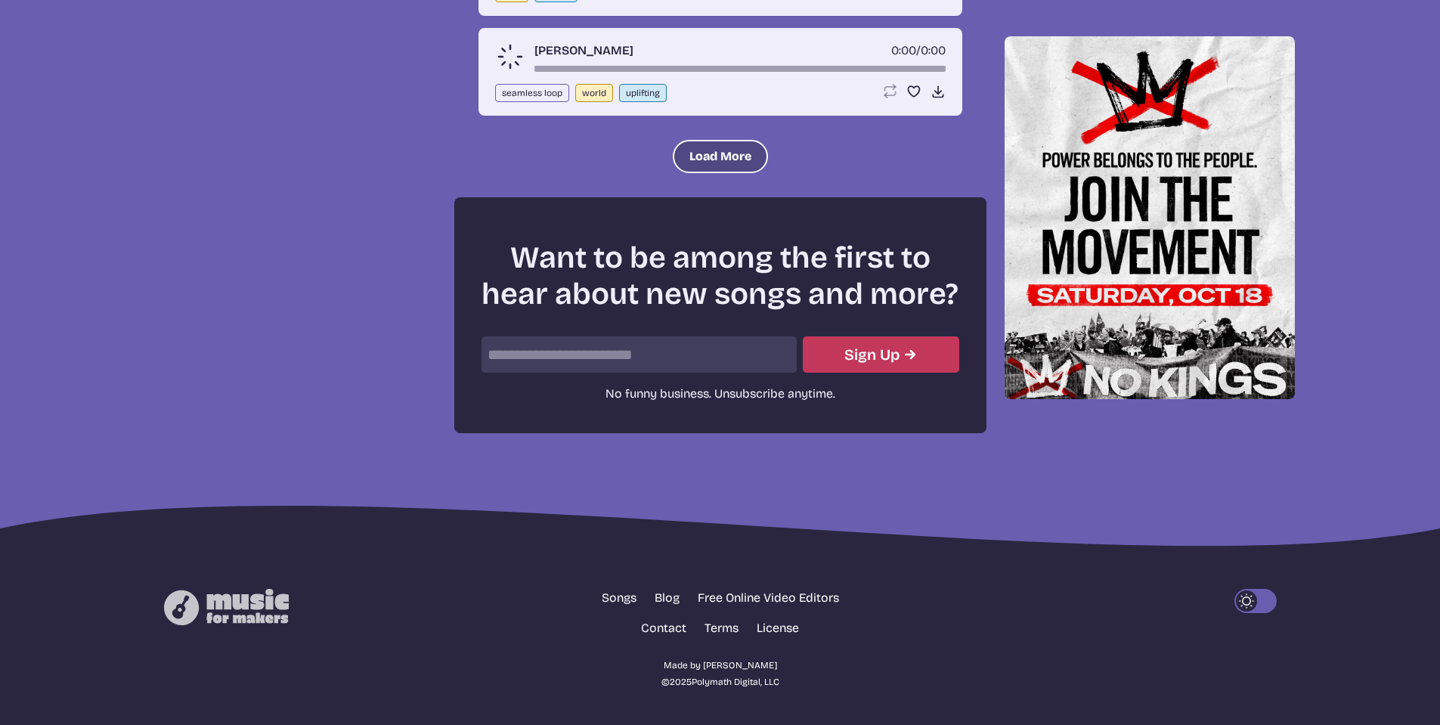
click at [691, 156] on button "Load More" at bounding box center [720, 156] width 95 height 33
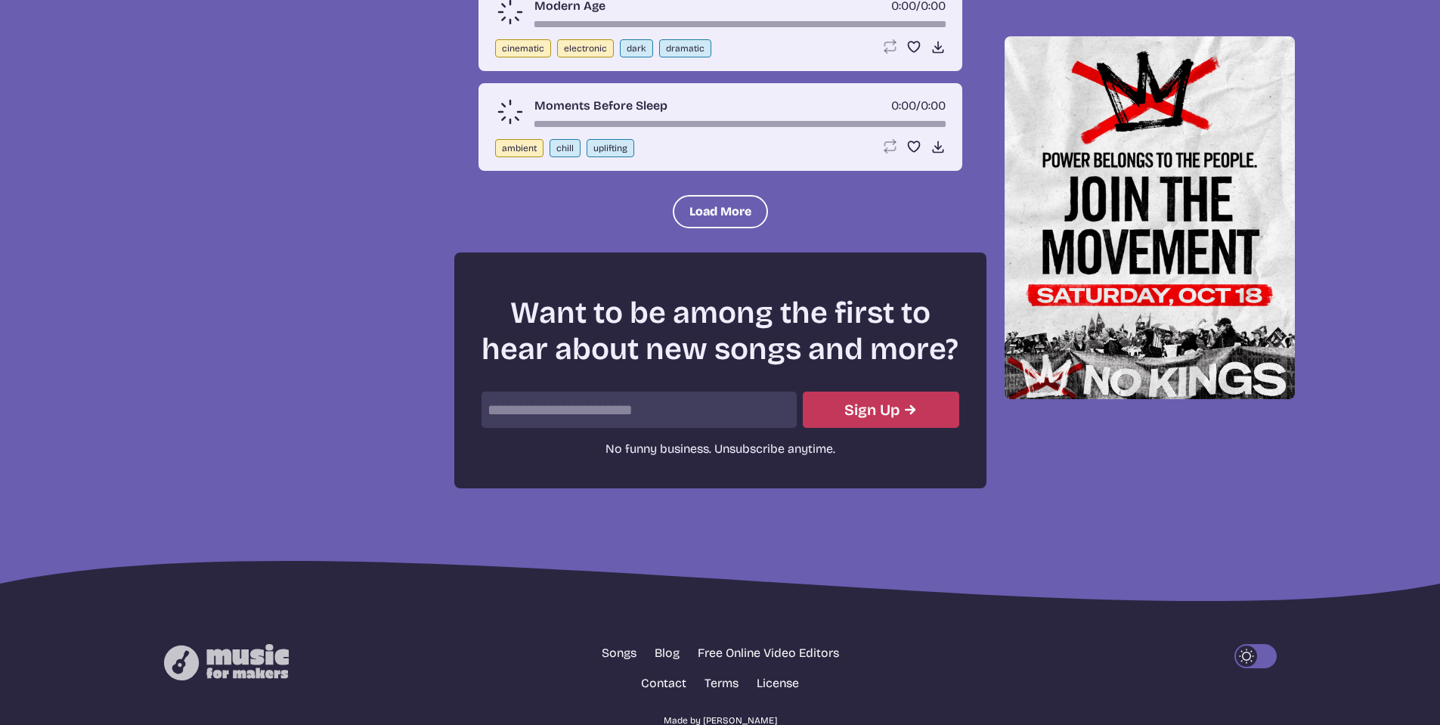
scroll to position [13814, 0]
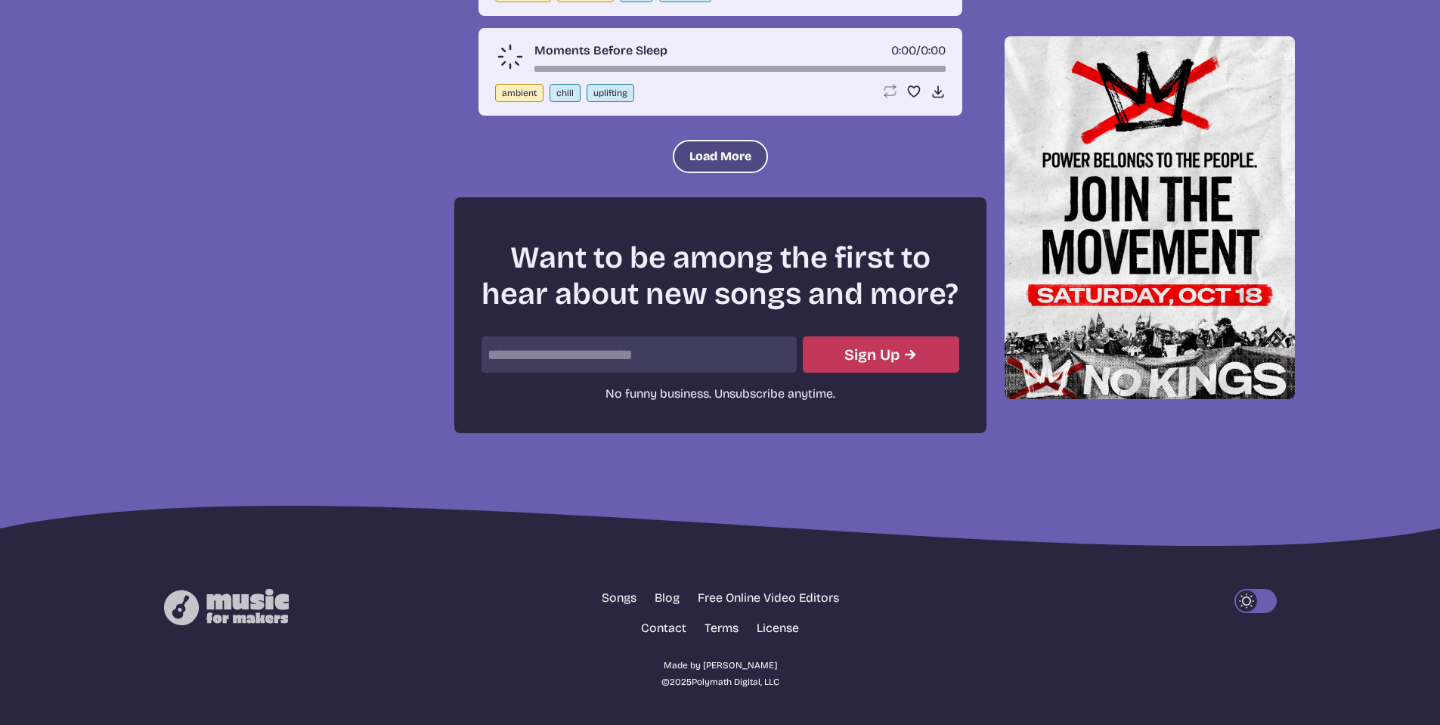
click at [701, 150] on button "Load More" at bounding box center [720, 156] width 95 height 33
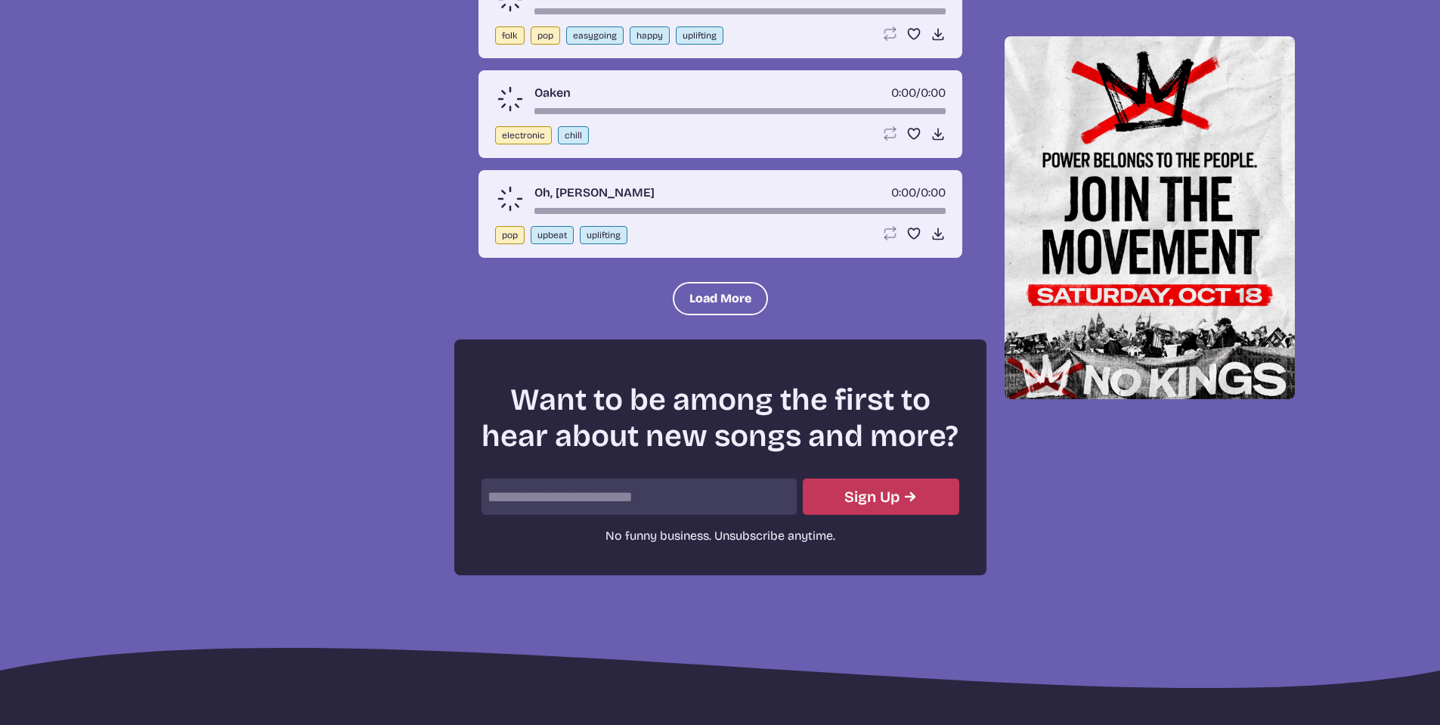
scroll to position [14812, 0]
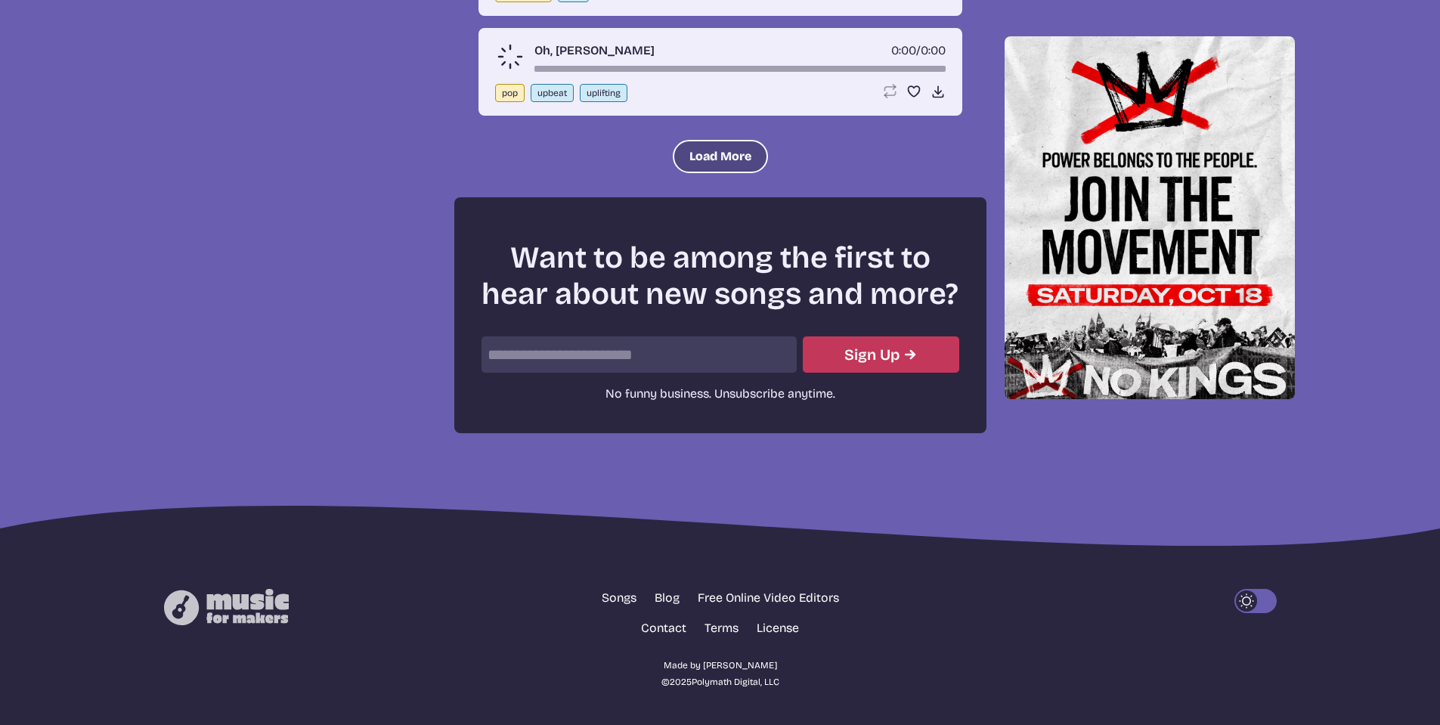
click at [699, 148] on button "Load More" at bounding box center [720, 156] width 95 height 33
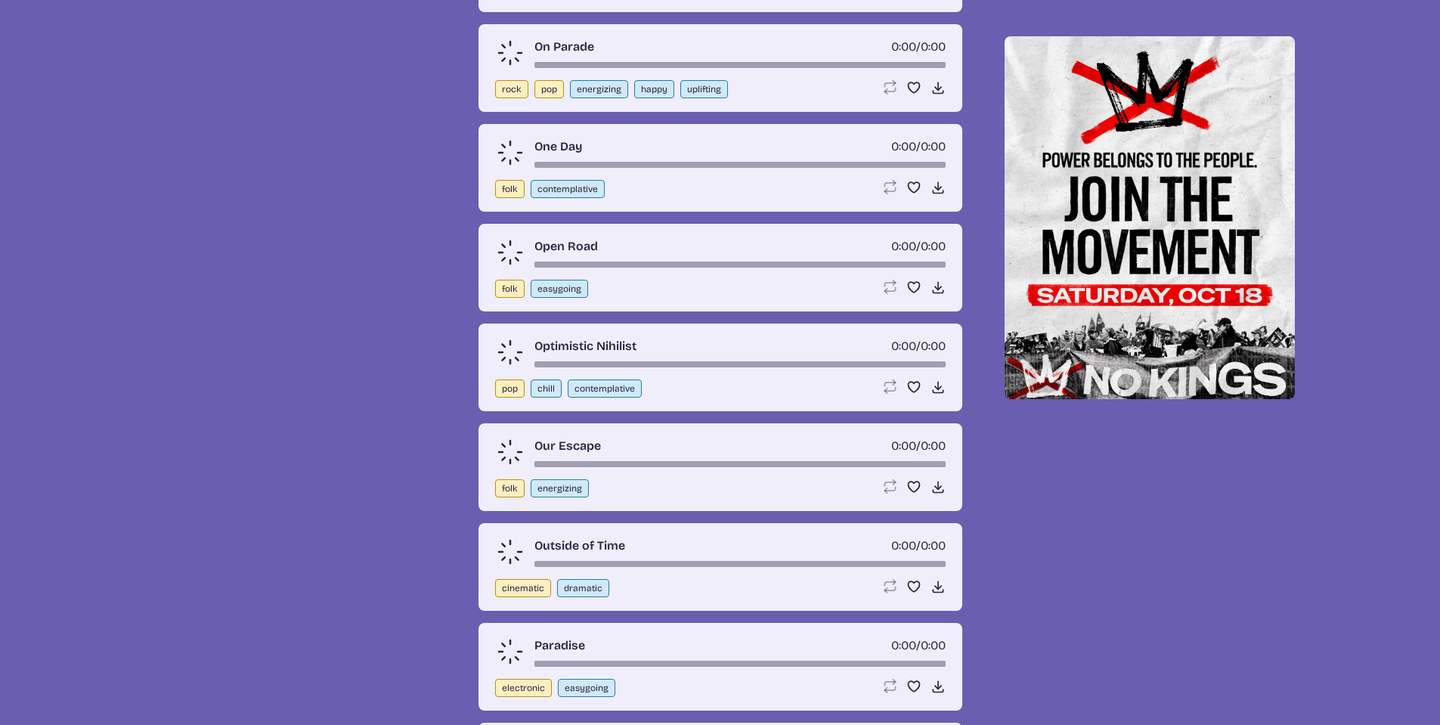
scroll to position [14887, 0]
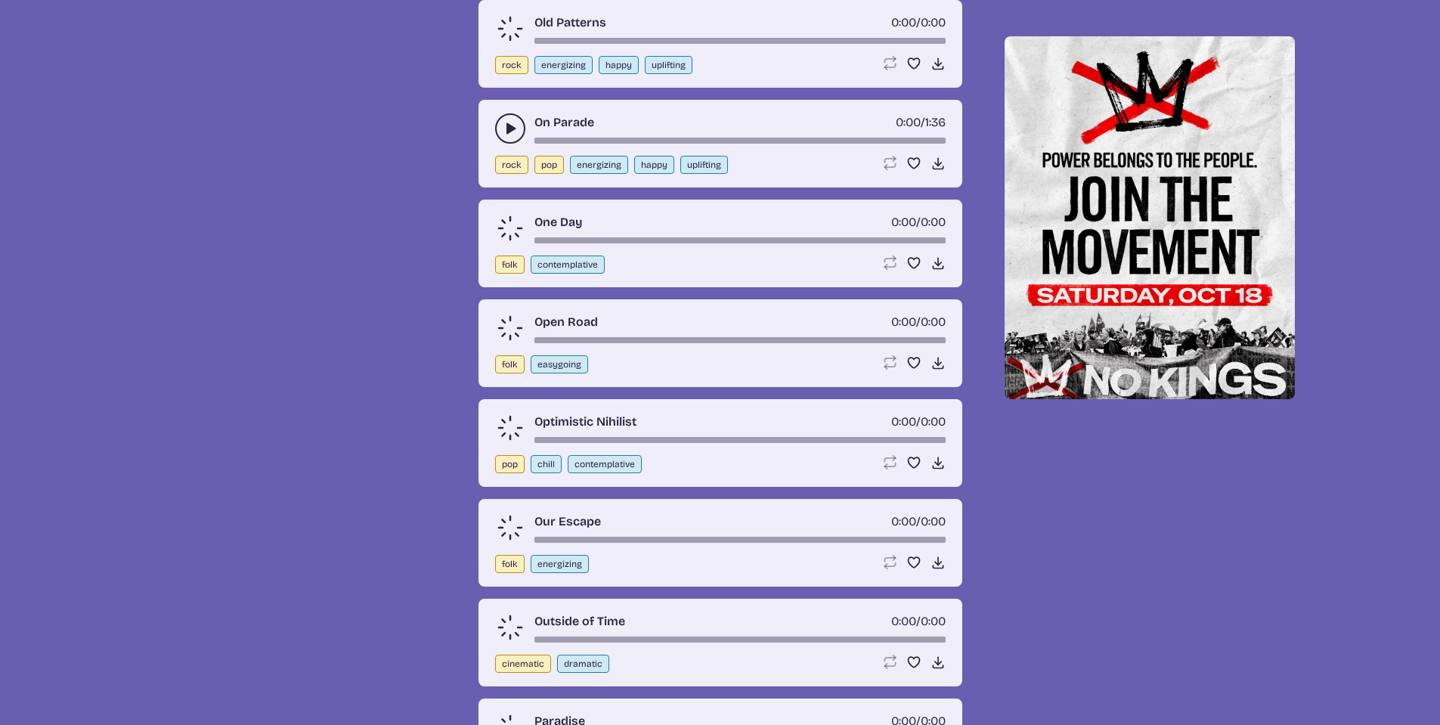
click at [508, 136] on use "play-pause toggle" at bounding box center [510, 128] width 15 height 15
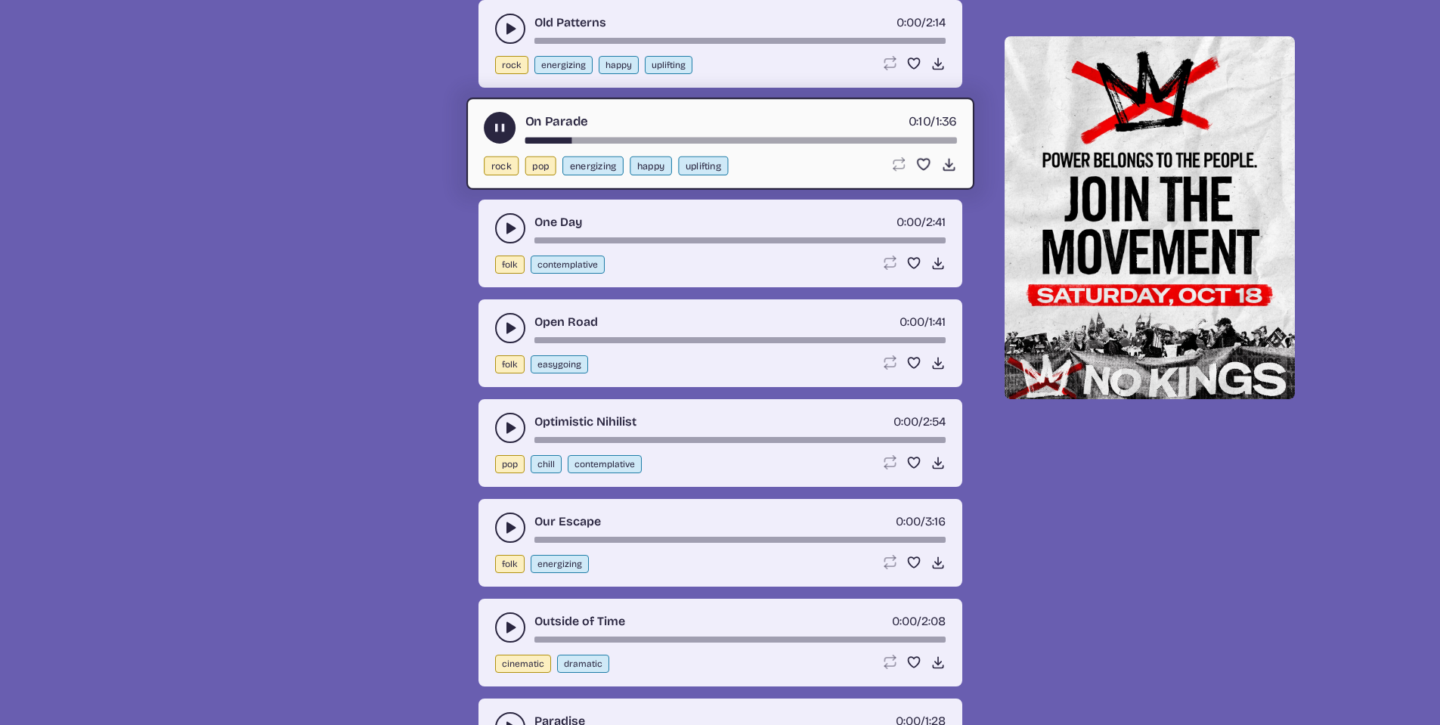
click at [494, 135] on use "play-pause toggle" at bounding box center [499, 127] width 16 height 16
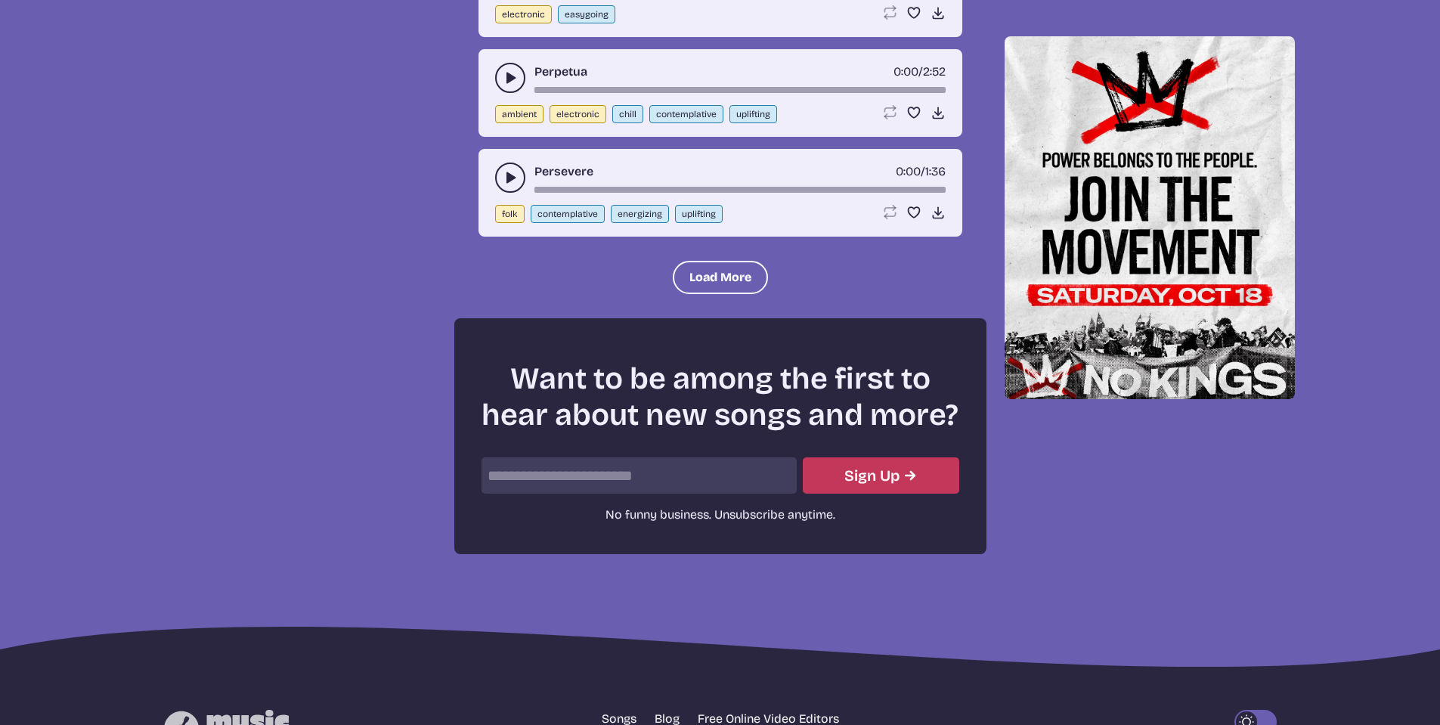
scroll to position [15794, 0]
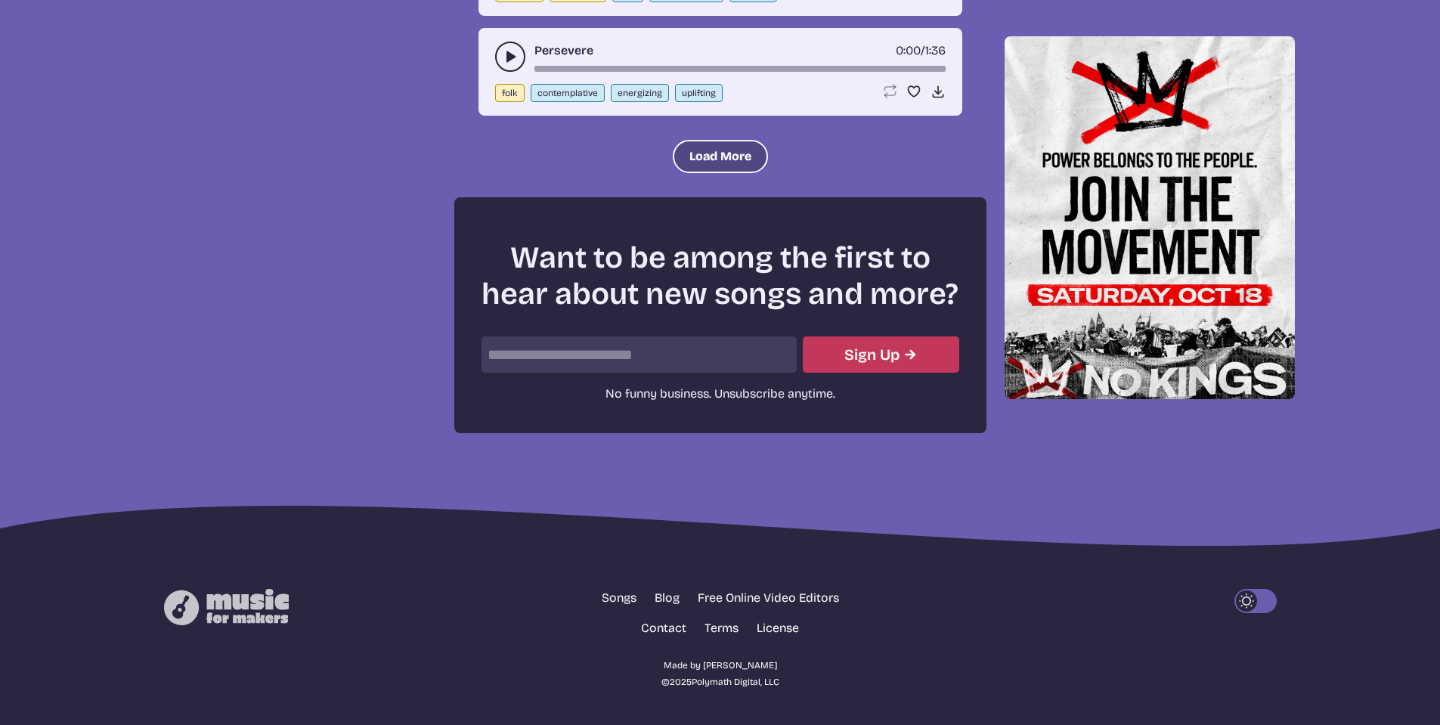
click at [698, 166] on button "Load More" at bounding box center [720, 156] width 95 height 33
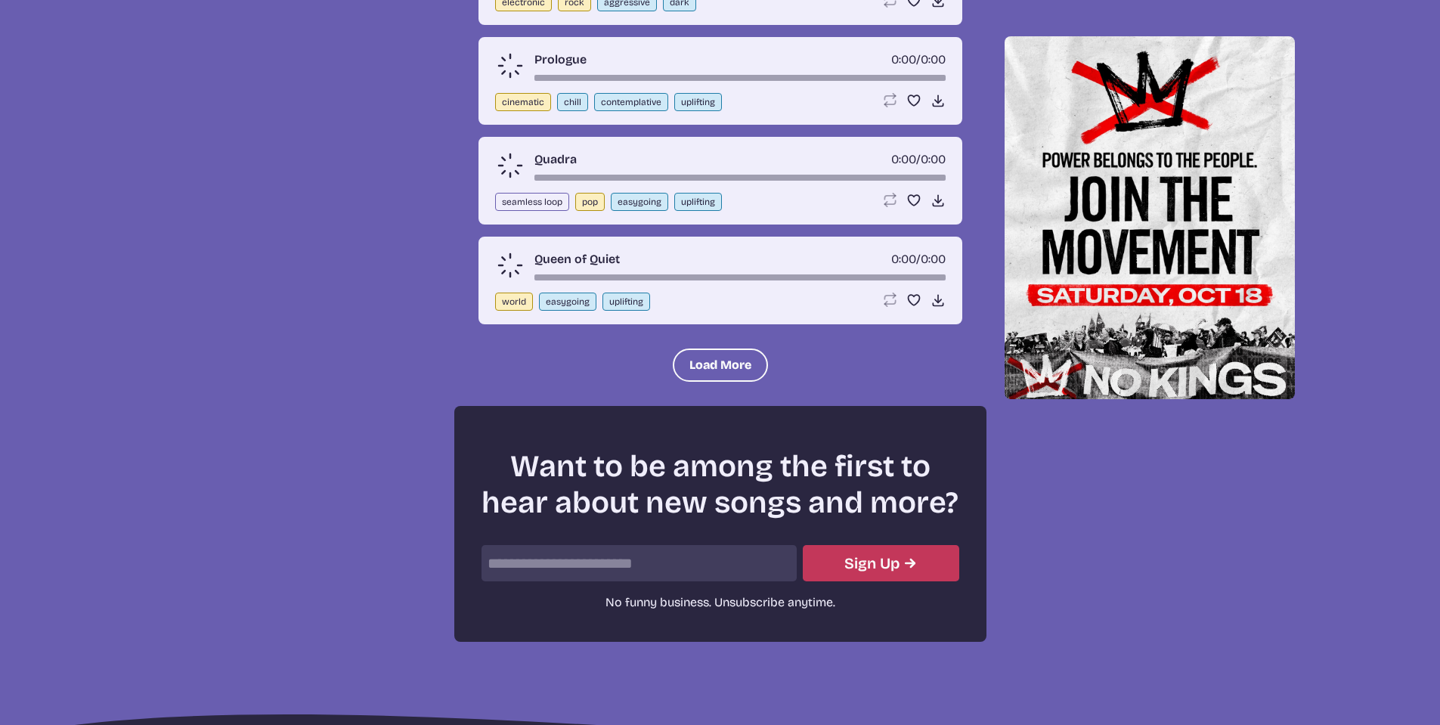
scroll to position [16550, 0]
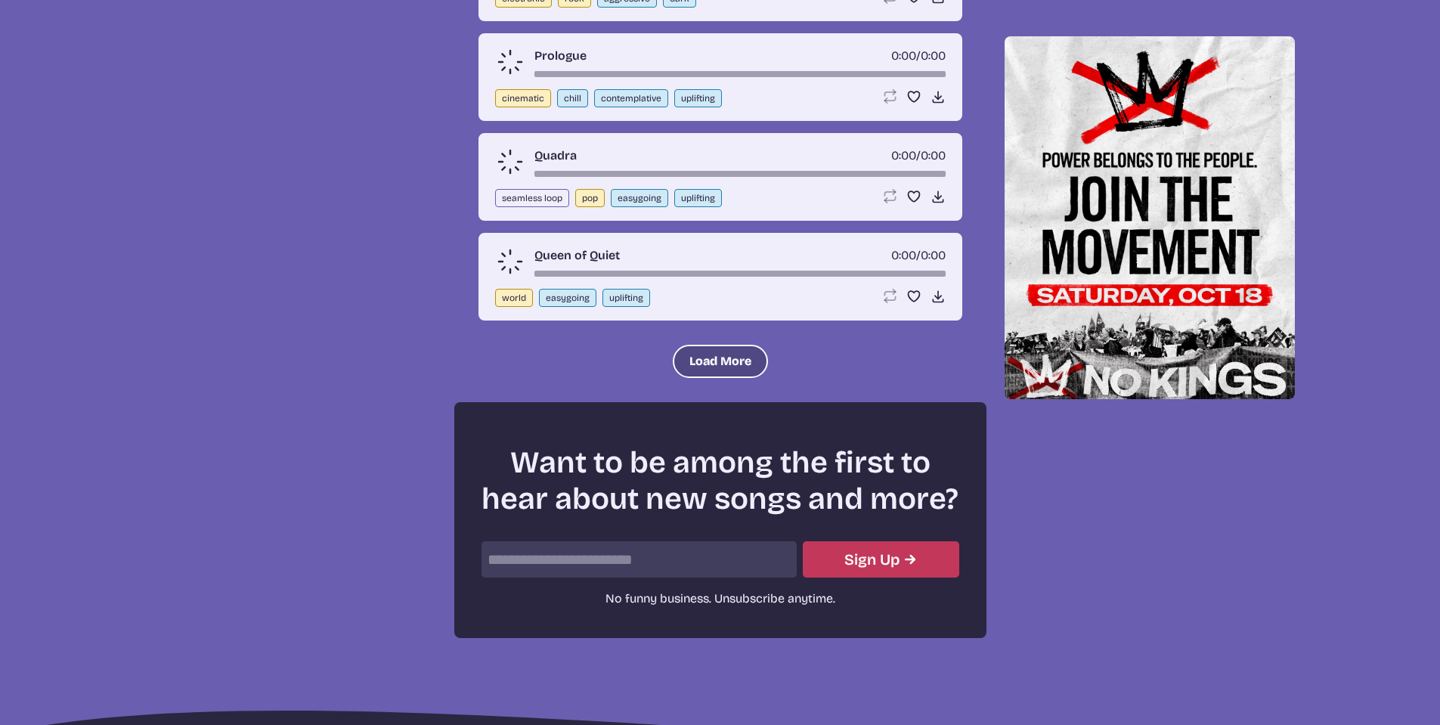
click at [692, 378] on button "Load More" at bounding box center [720, 361] width 95 height 33
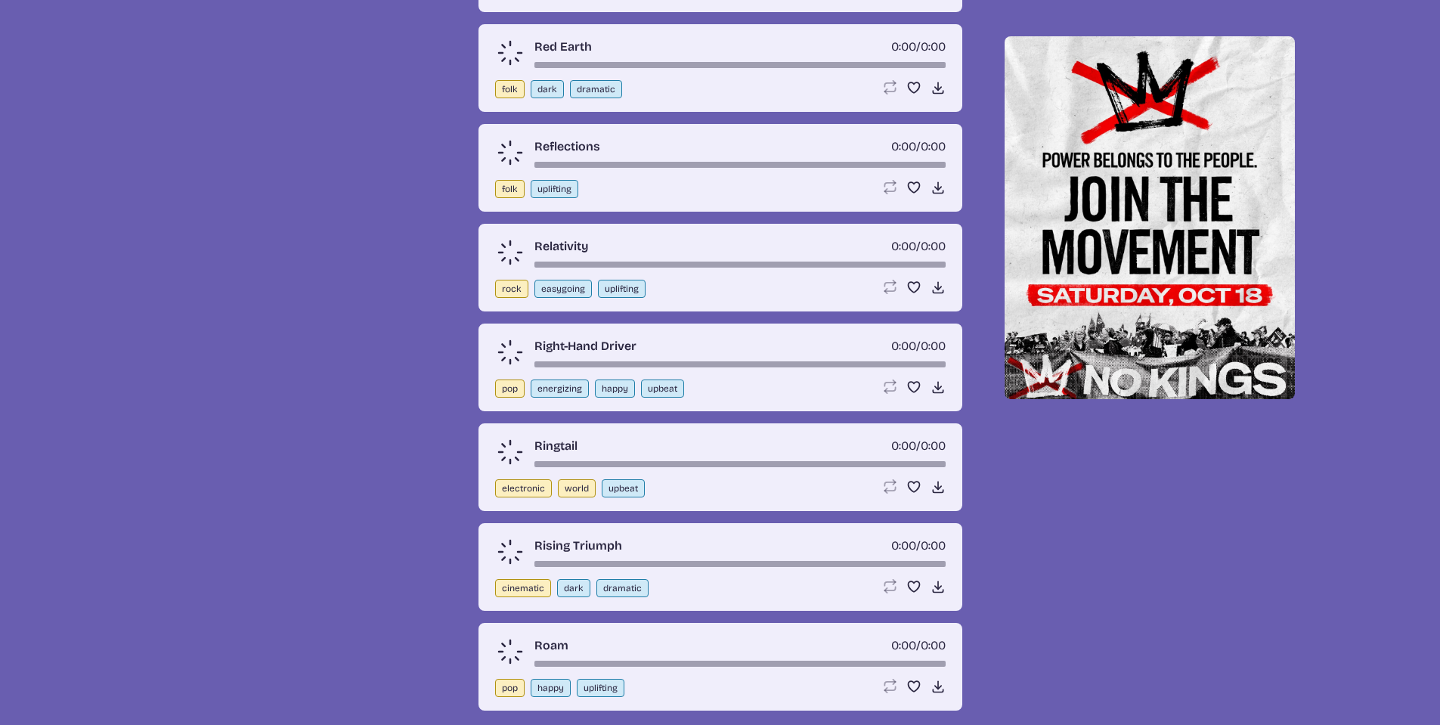
scroll to position [17155, 0]
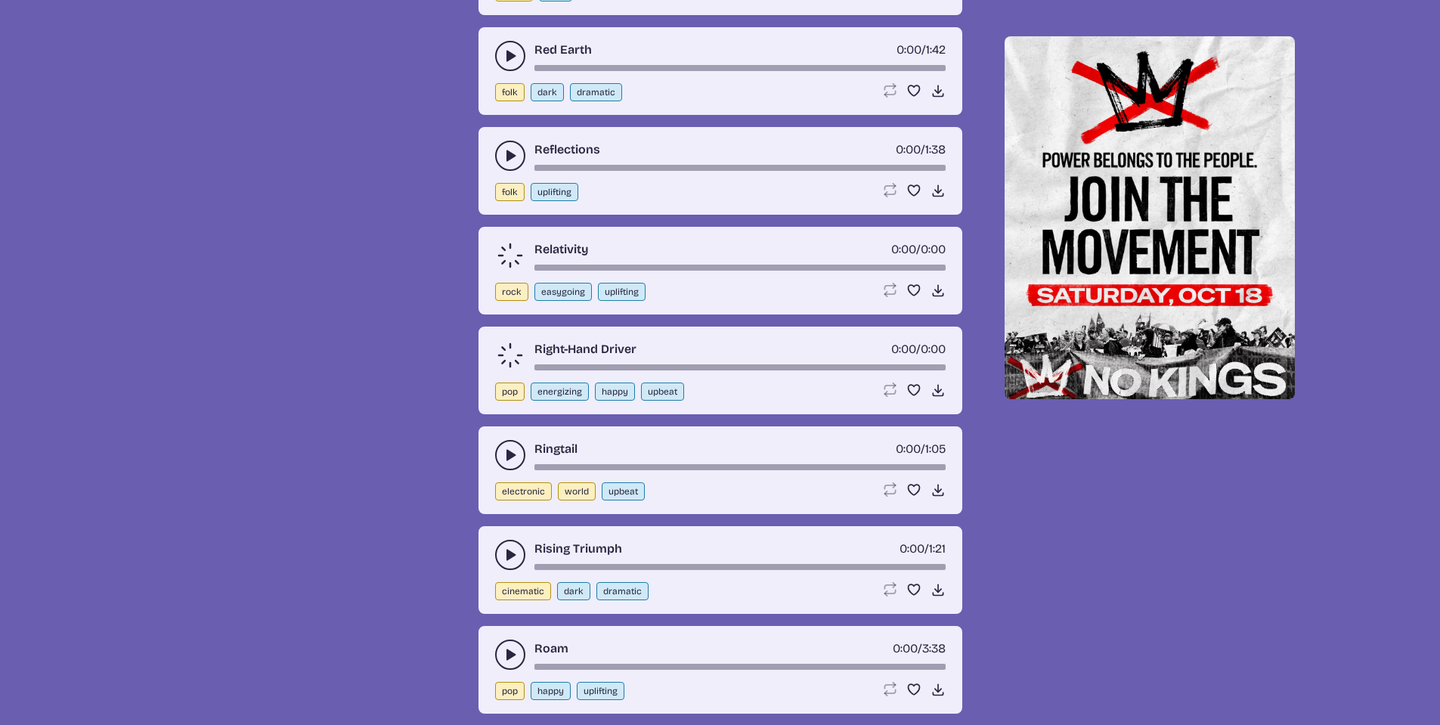
click at [505, 163] on icon "play-pause toggle" at bounding box center [510, 155] width 15 height 15
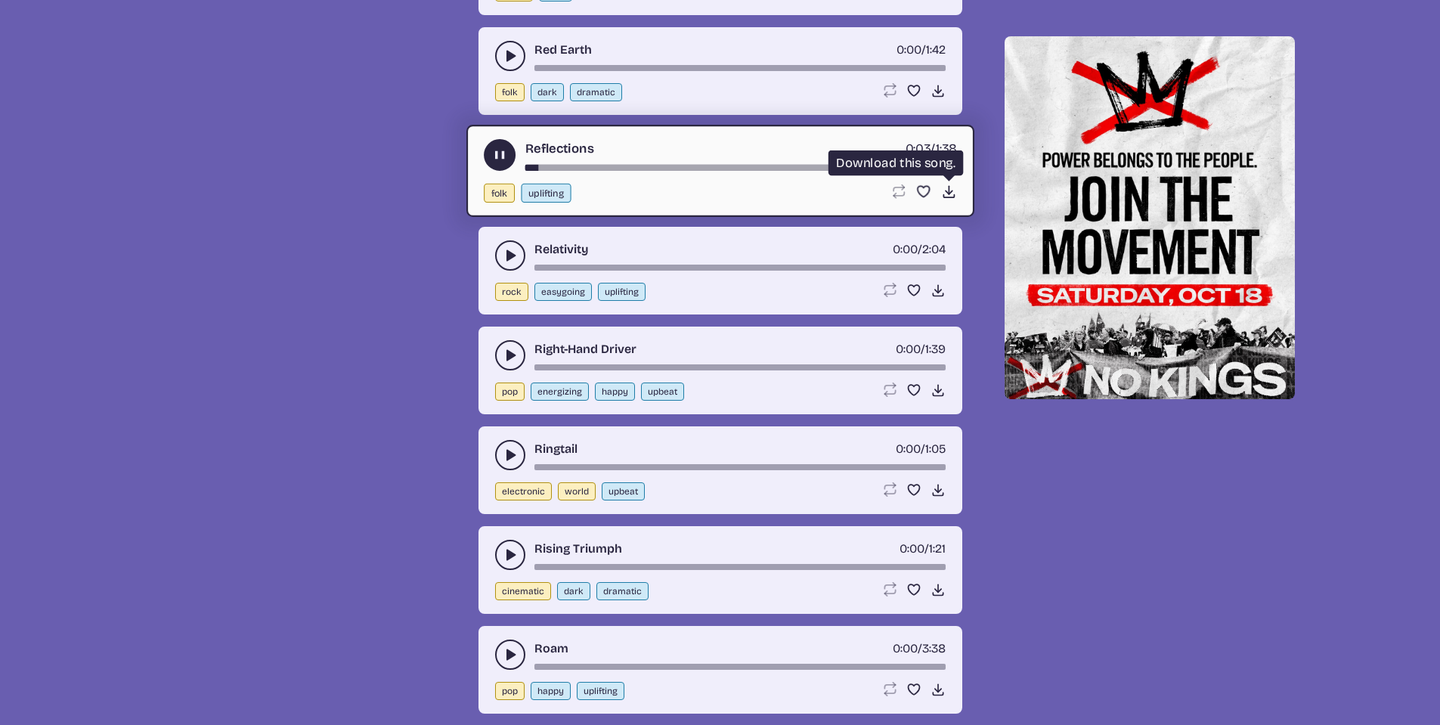
click at [950, 199] on icon "Download song" at bounding box center [948, 191] width 16 height 16
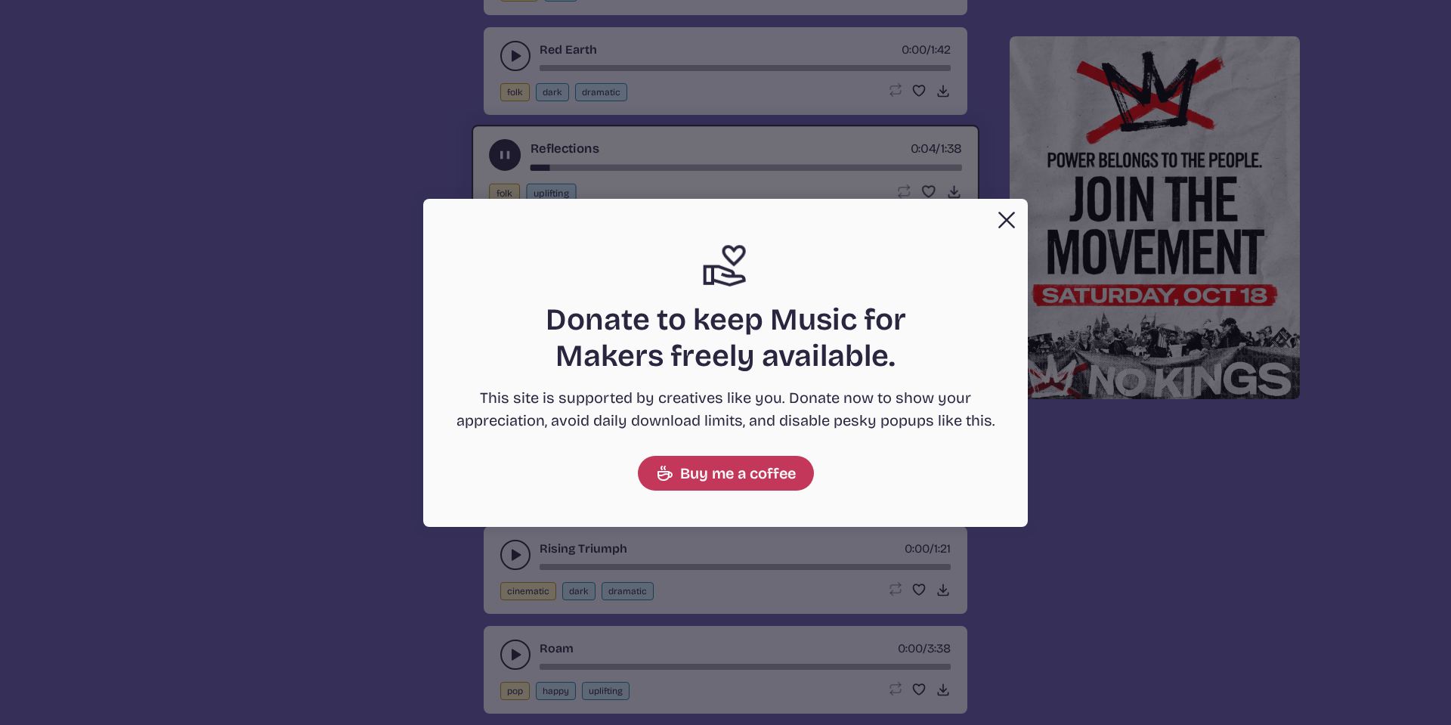
click at [1008, 218] on button "Close" at bounding box center [1007, 220] width 30 height 30
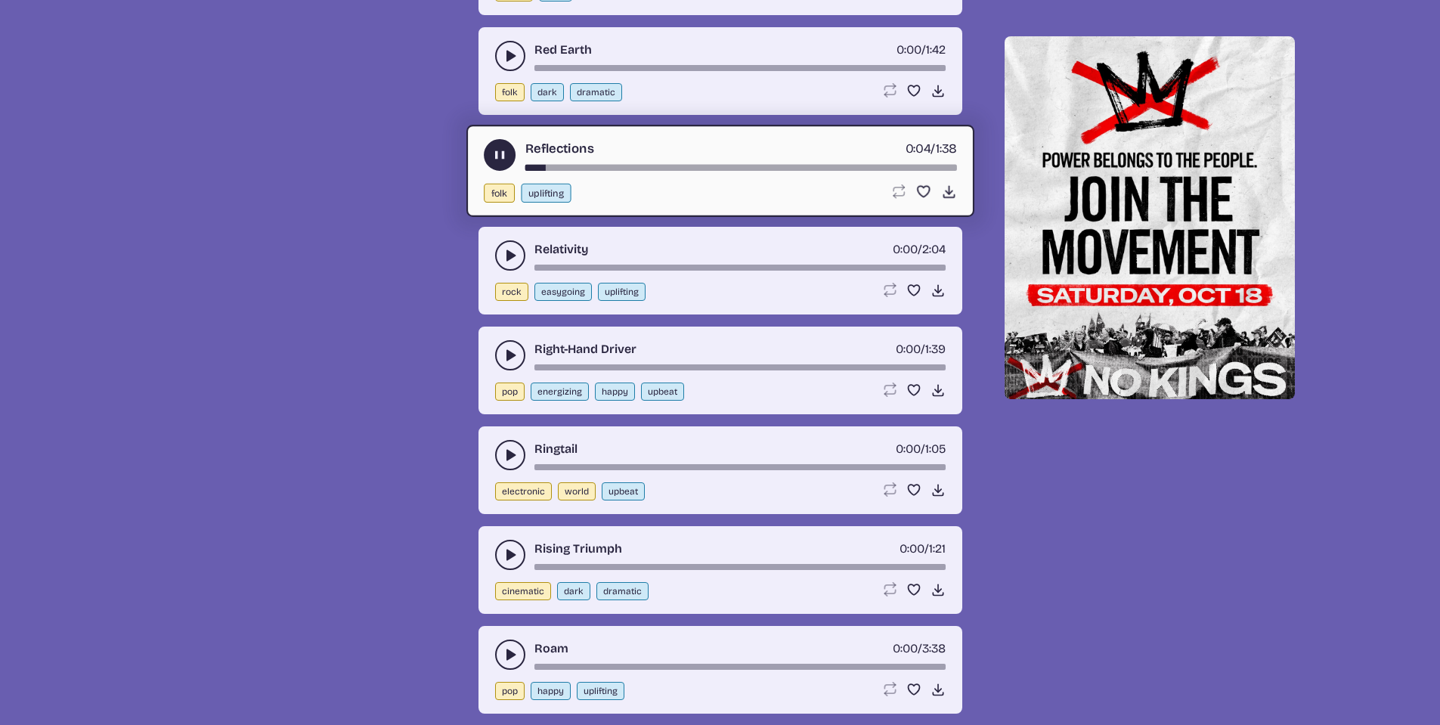
click at [501, 163] on use "play-pause toggle" at bounding box center [499, 155] width 16 height 16
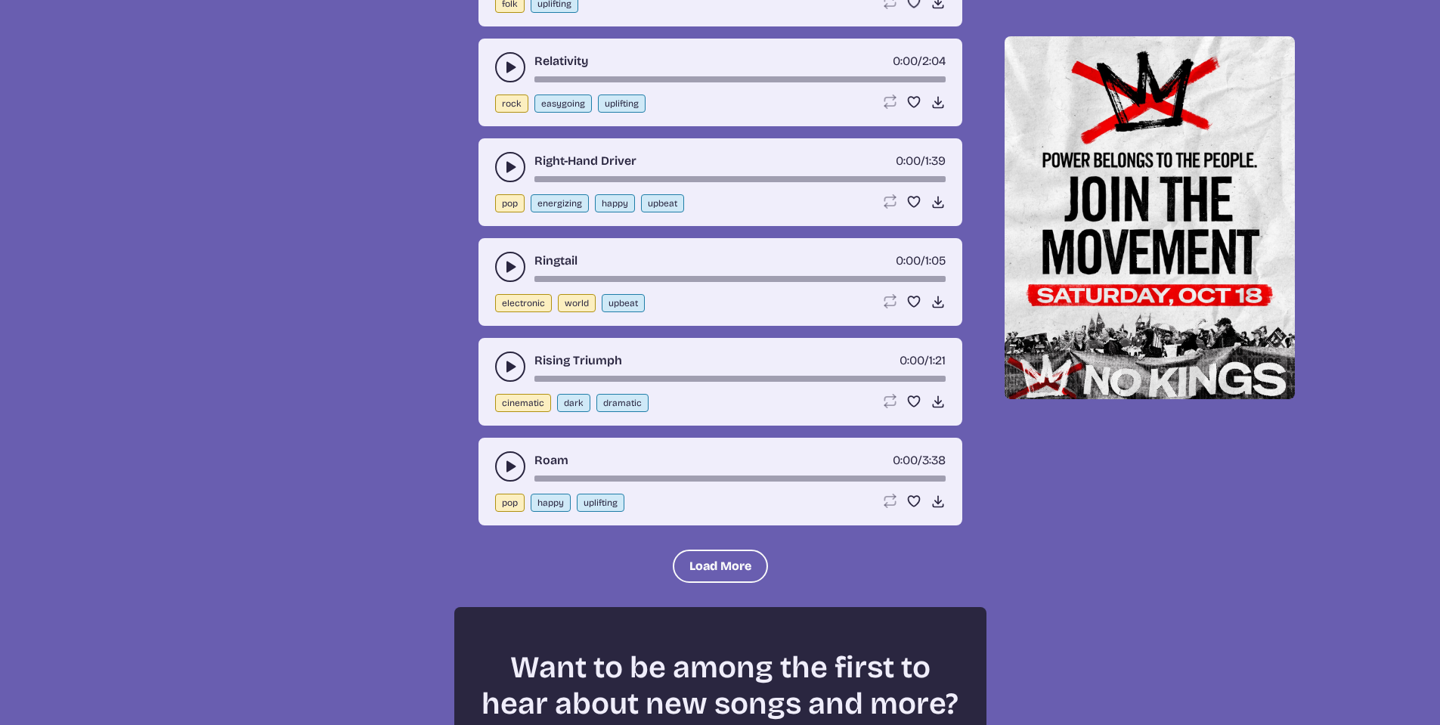
scroll to position [17382, 0]
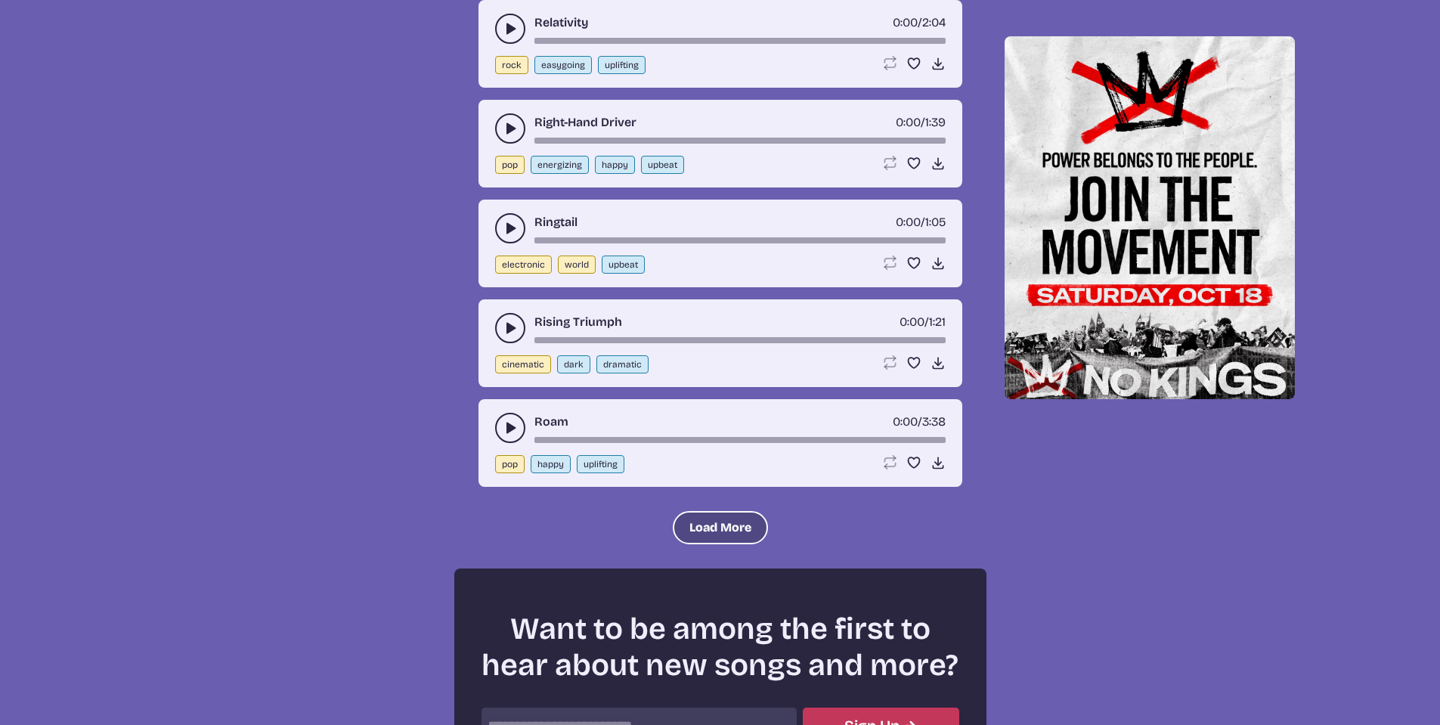
click at [711, 544] on button "Load More" at bounding box center [720, 527] width 95 height 33
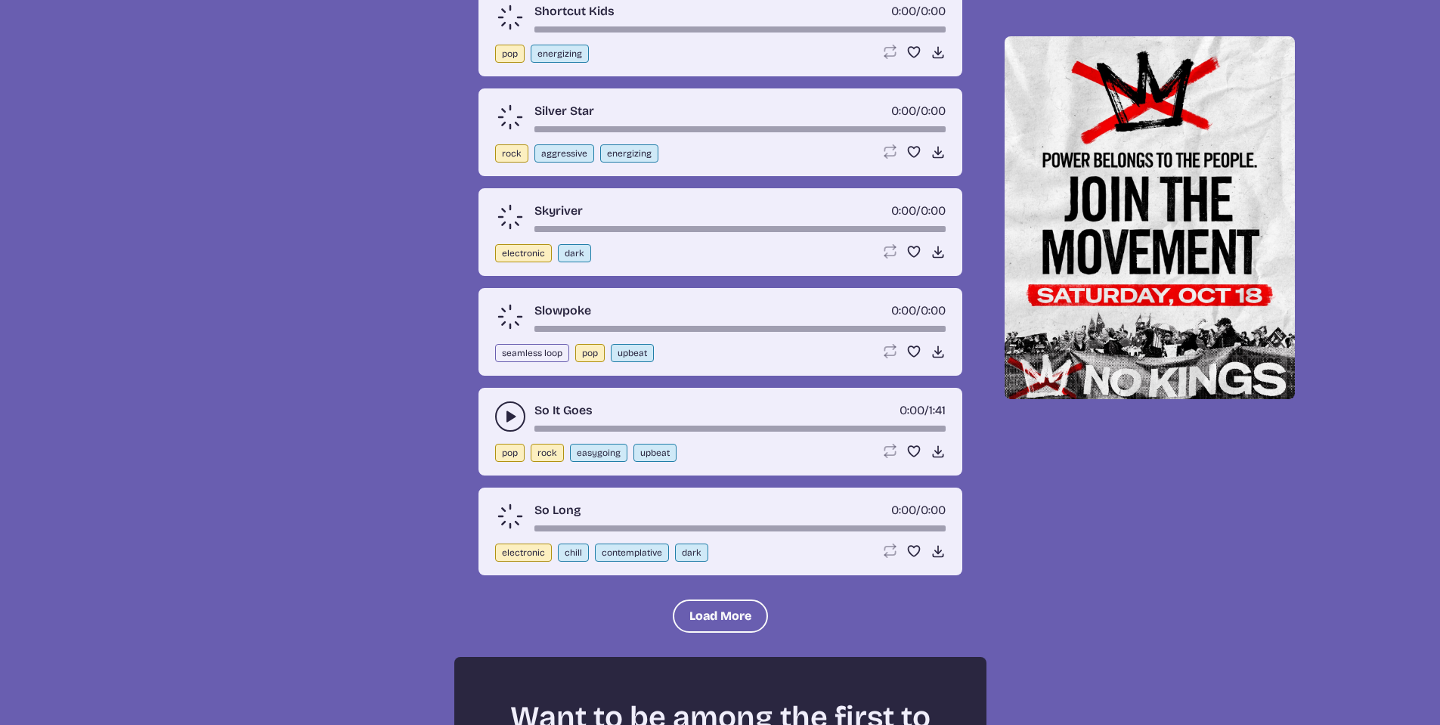
scroll to position [18667, 0]
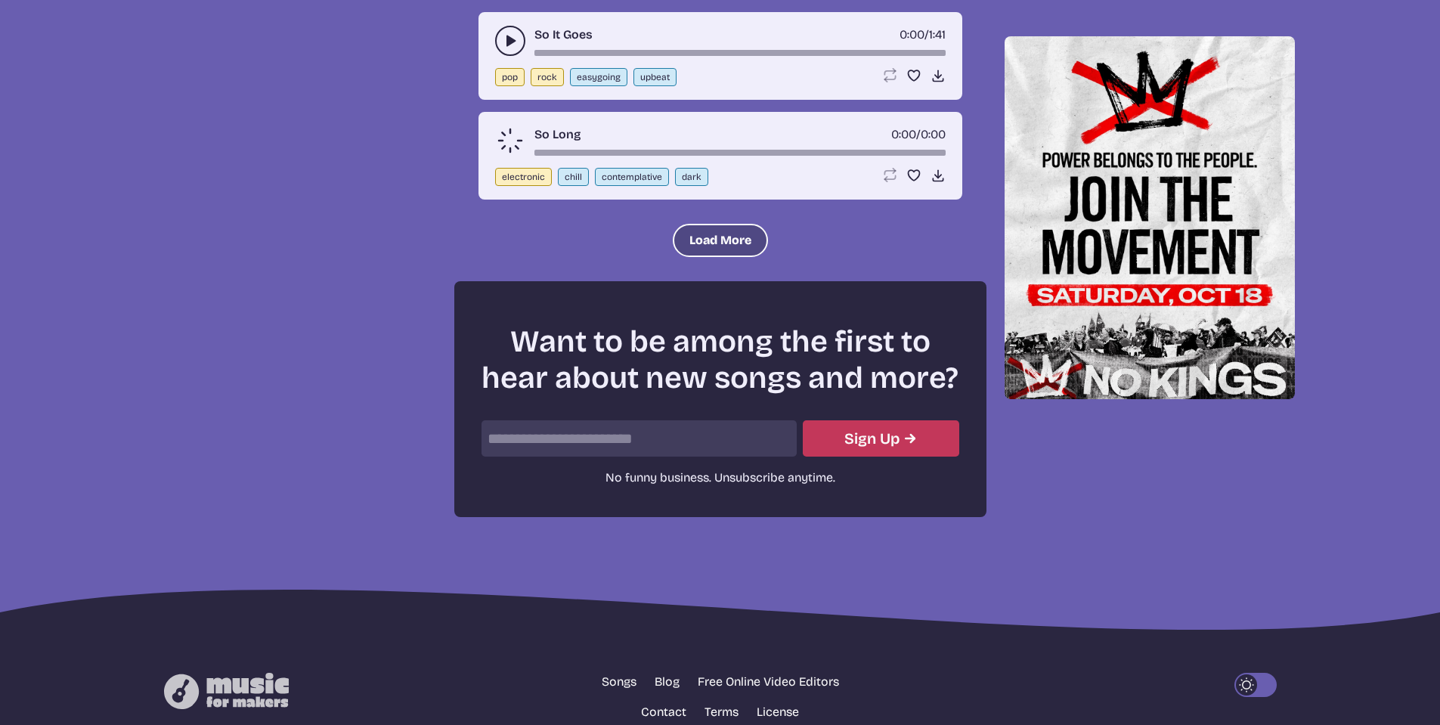
click at [692, 257] on button "Load More" at bounding box center [720, 240] width 95 height 33
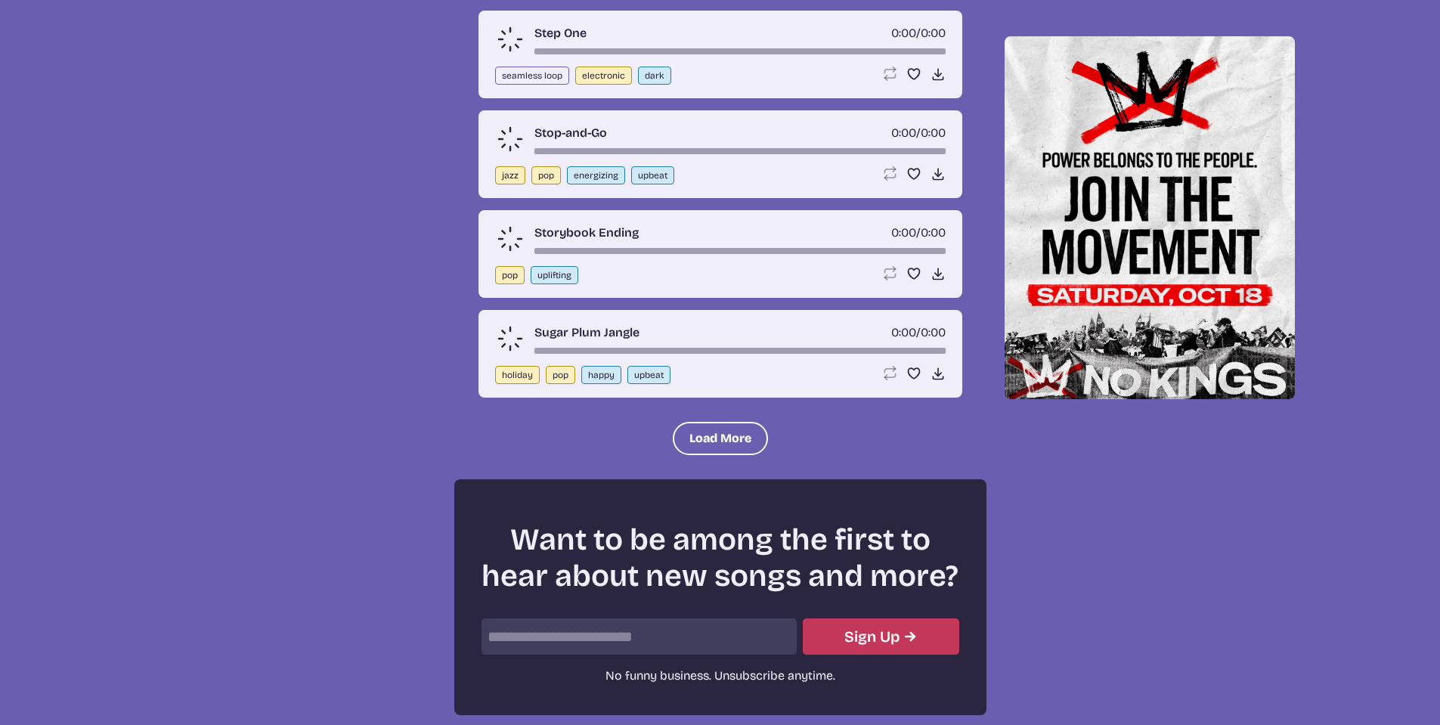
scroll to position [19800, 0]
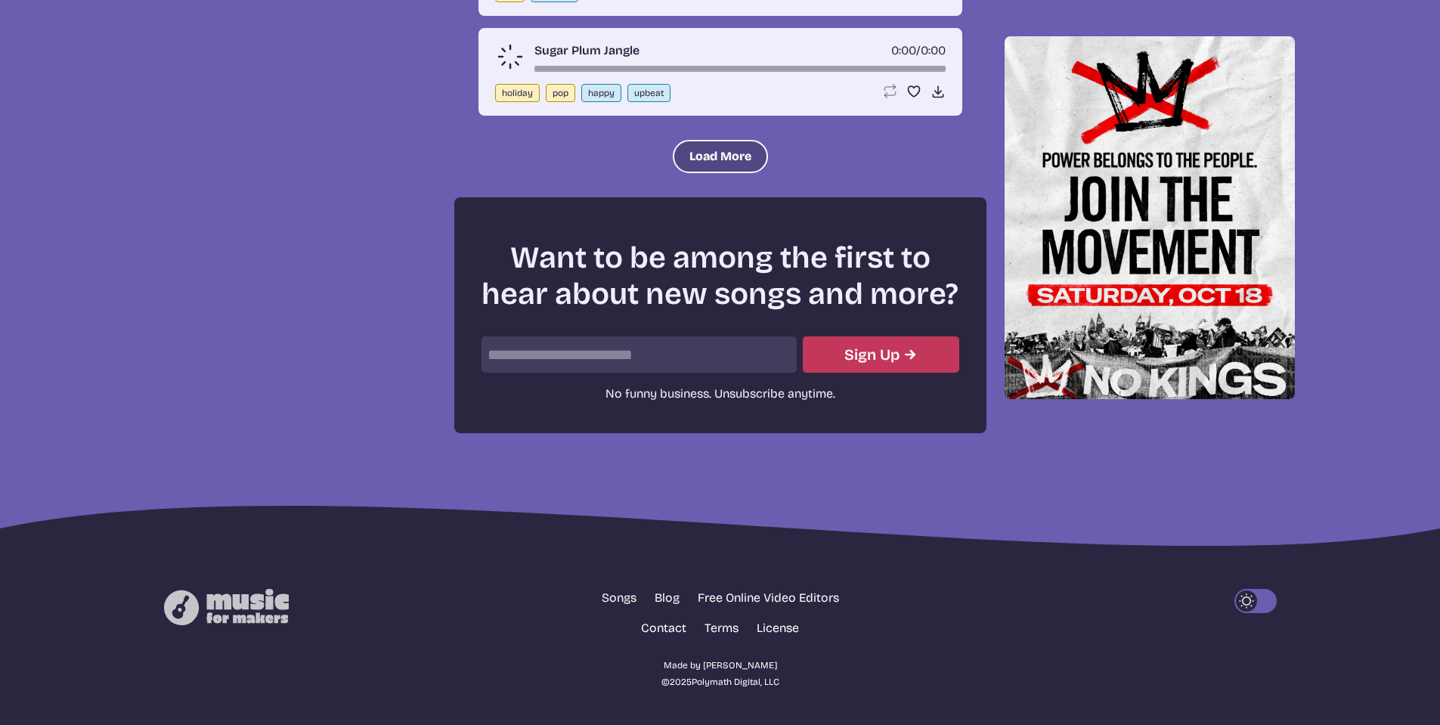
click at [743, 156] on button "Load More" at bounding box center [720, 156] width 95 height 33
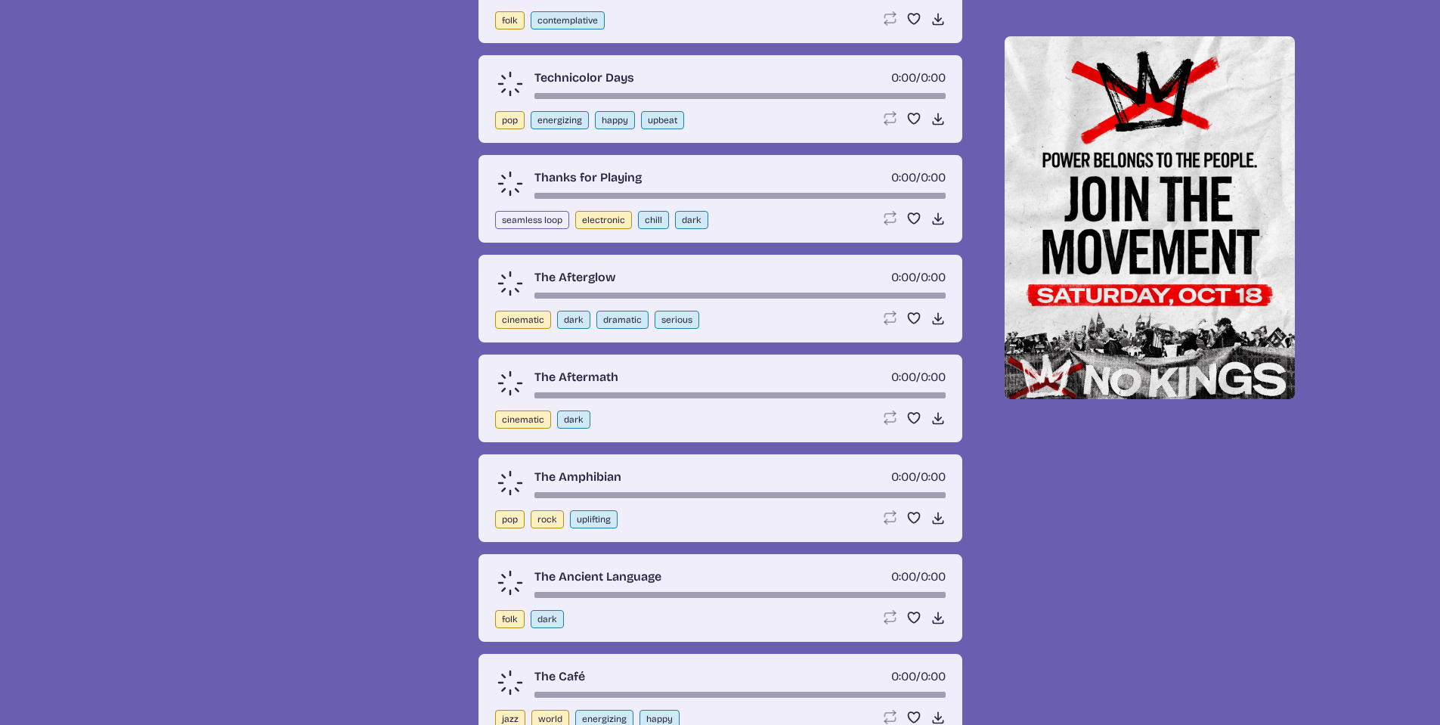
scroll to position [20481, 0]
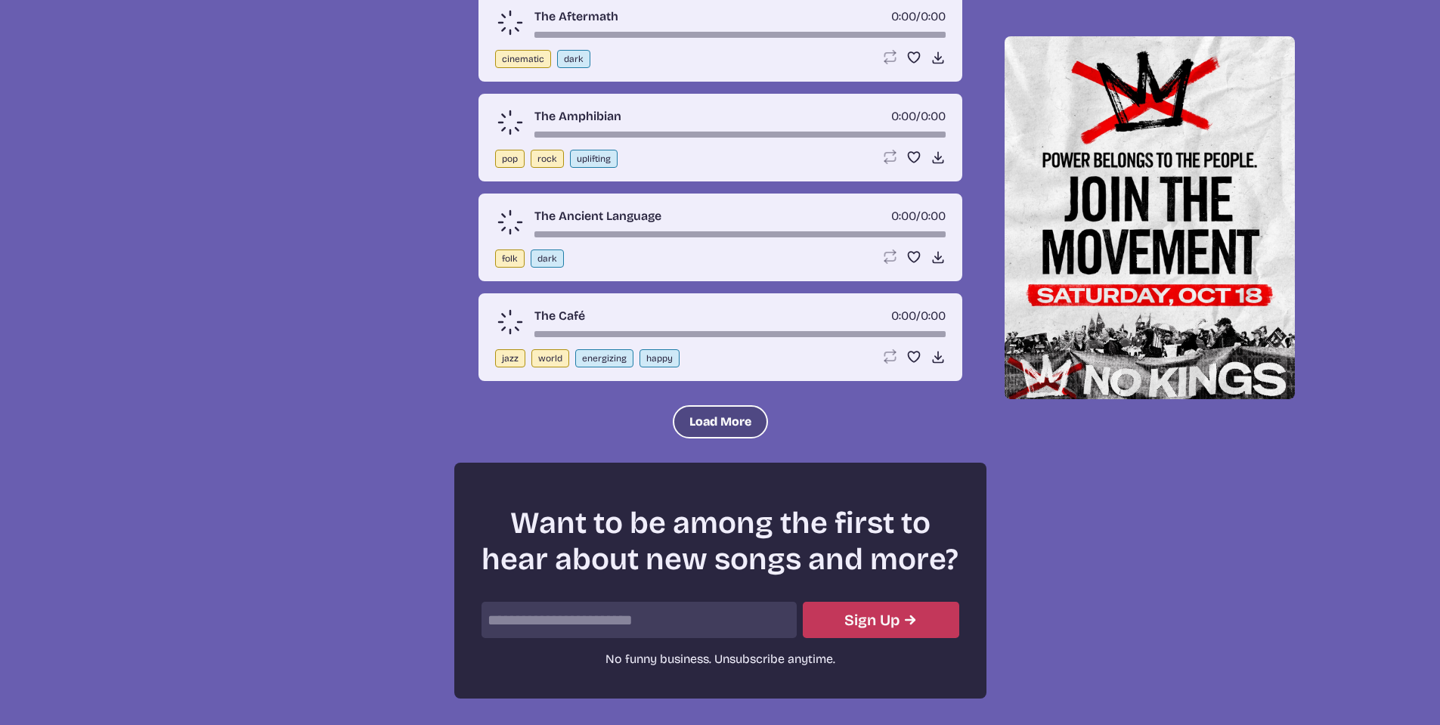
click at [696, 438] on button "Load More" at bounding box center [720, 421] width 95 height 33
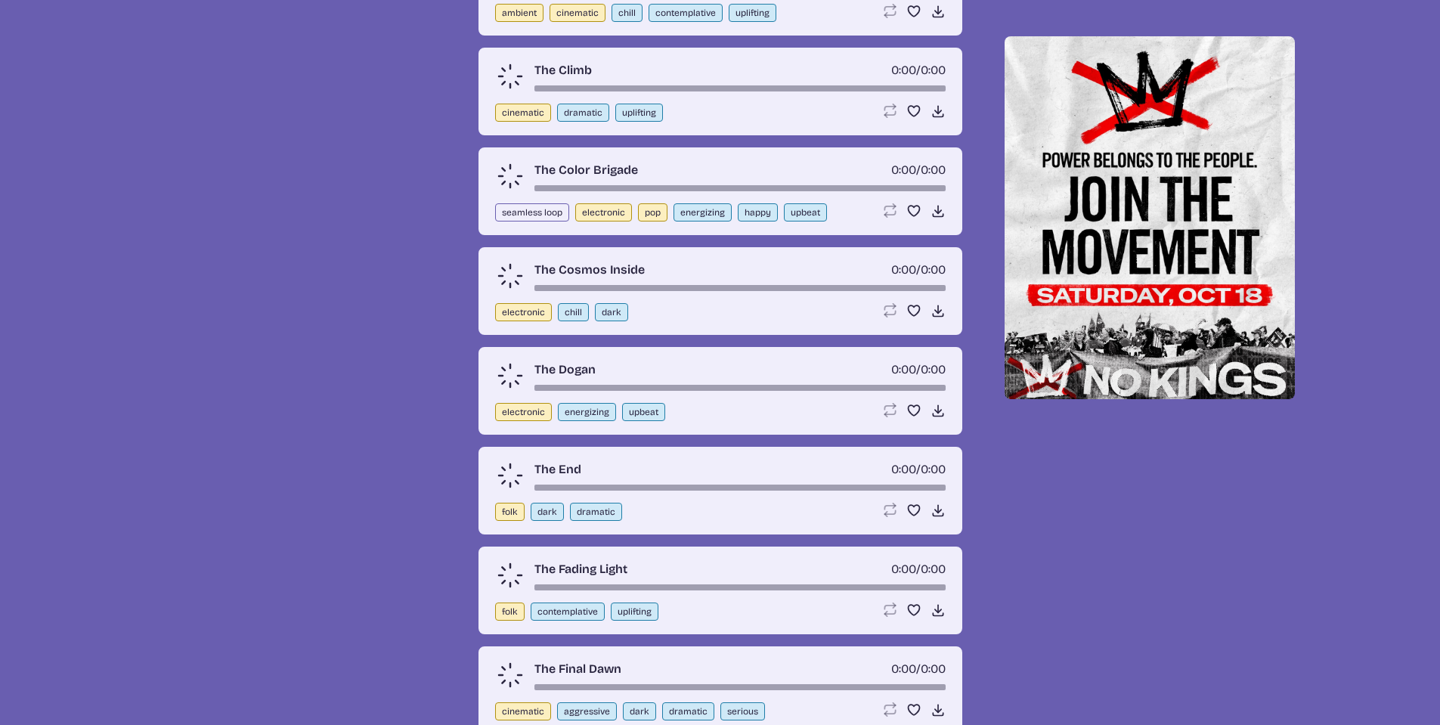
scroll to position [20858, 0]
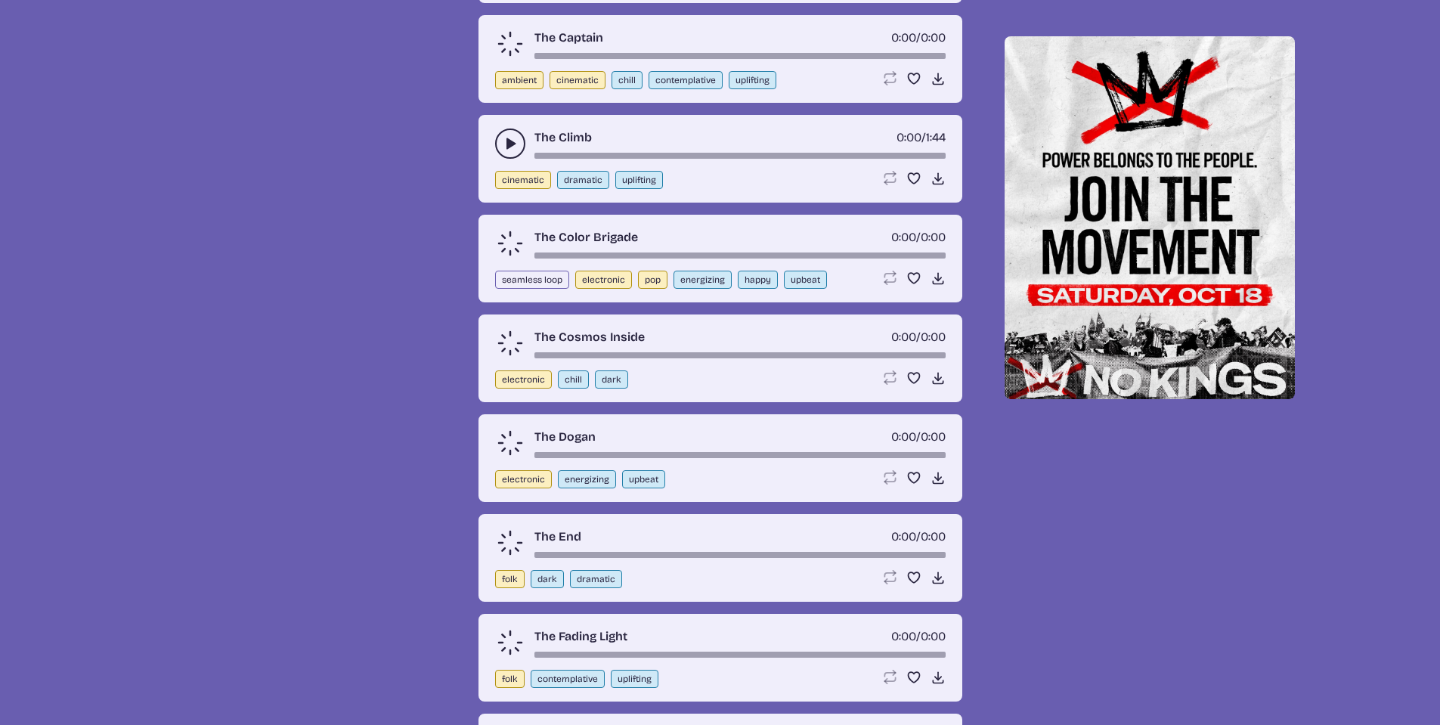
click at [516, 151] on icon "play-pause toggle" at bounding box center [510, 143] width 15 height 15
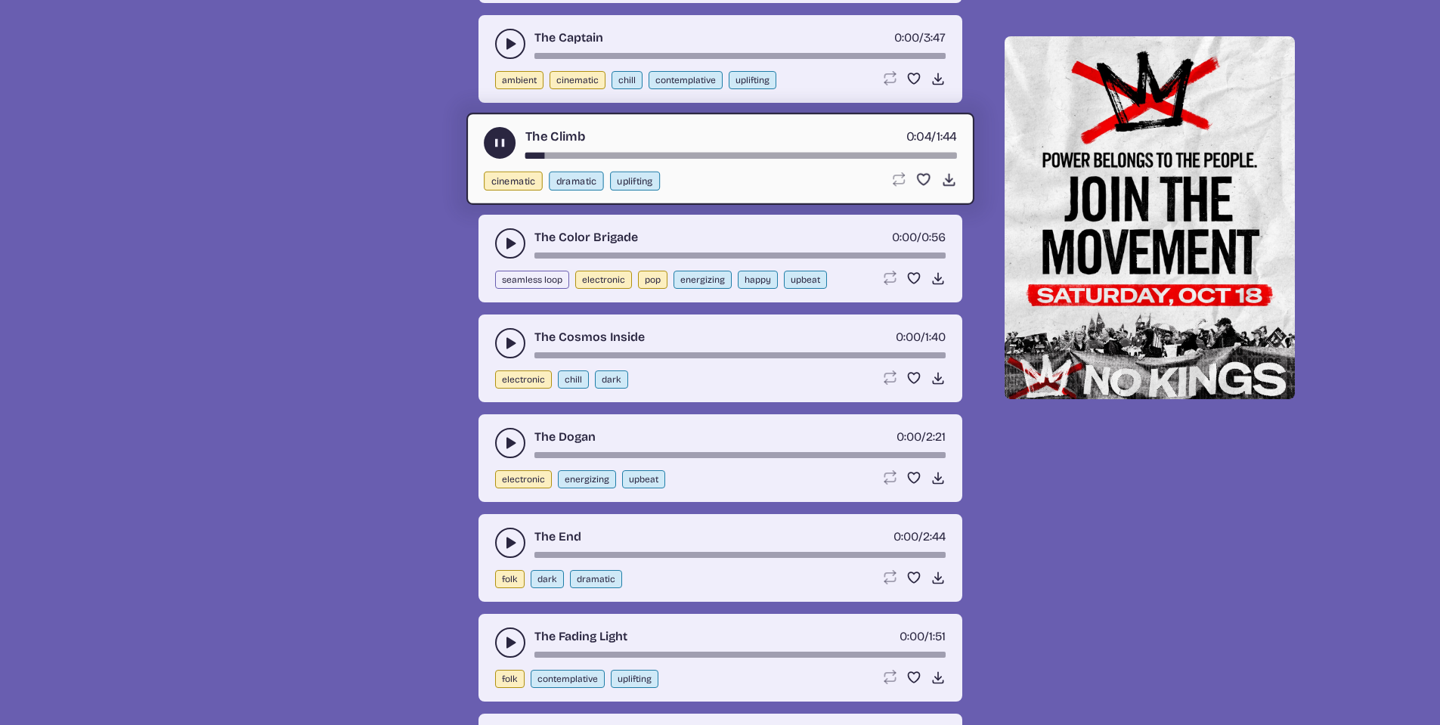
click at [490, 159] on button "play-pause toggle" at bounding box center [500, 143] width 32 height 32
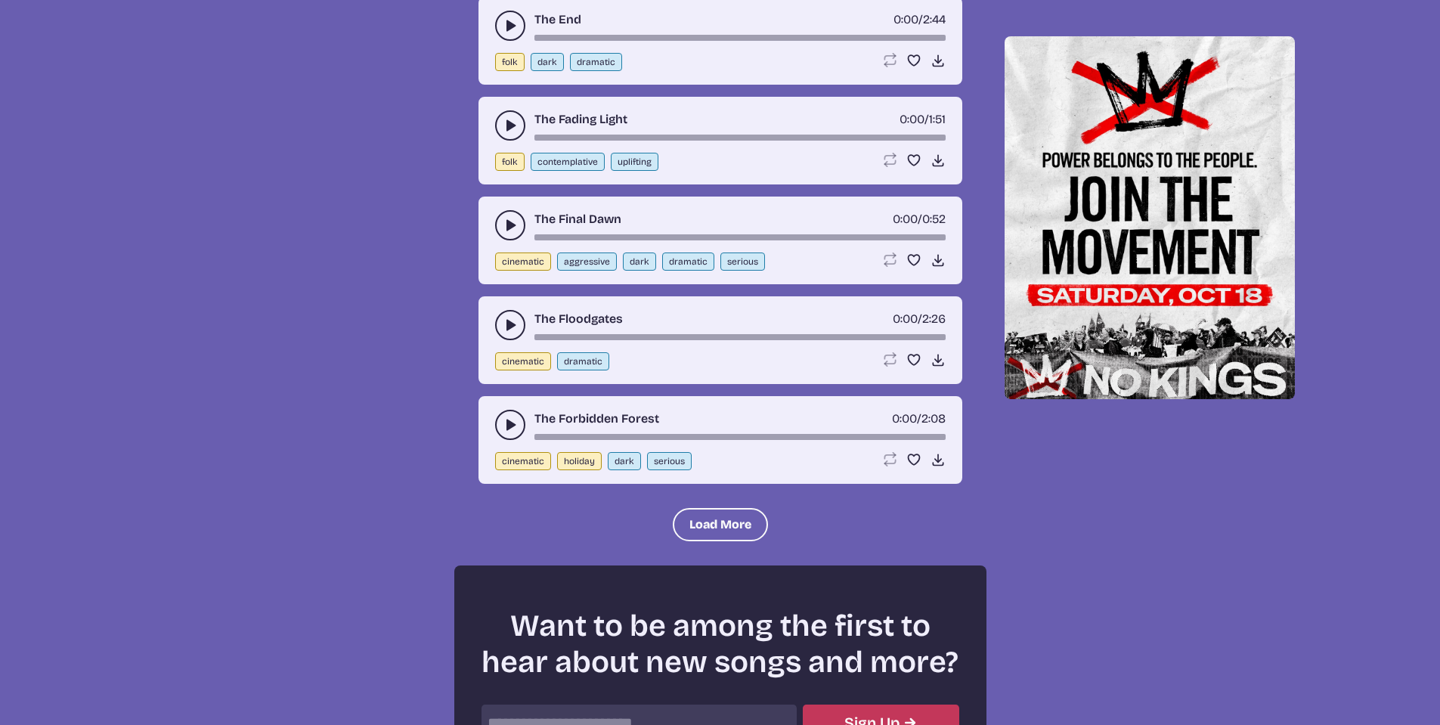
scroll to position [21388, 0]
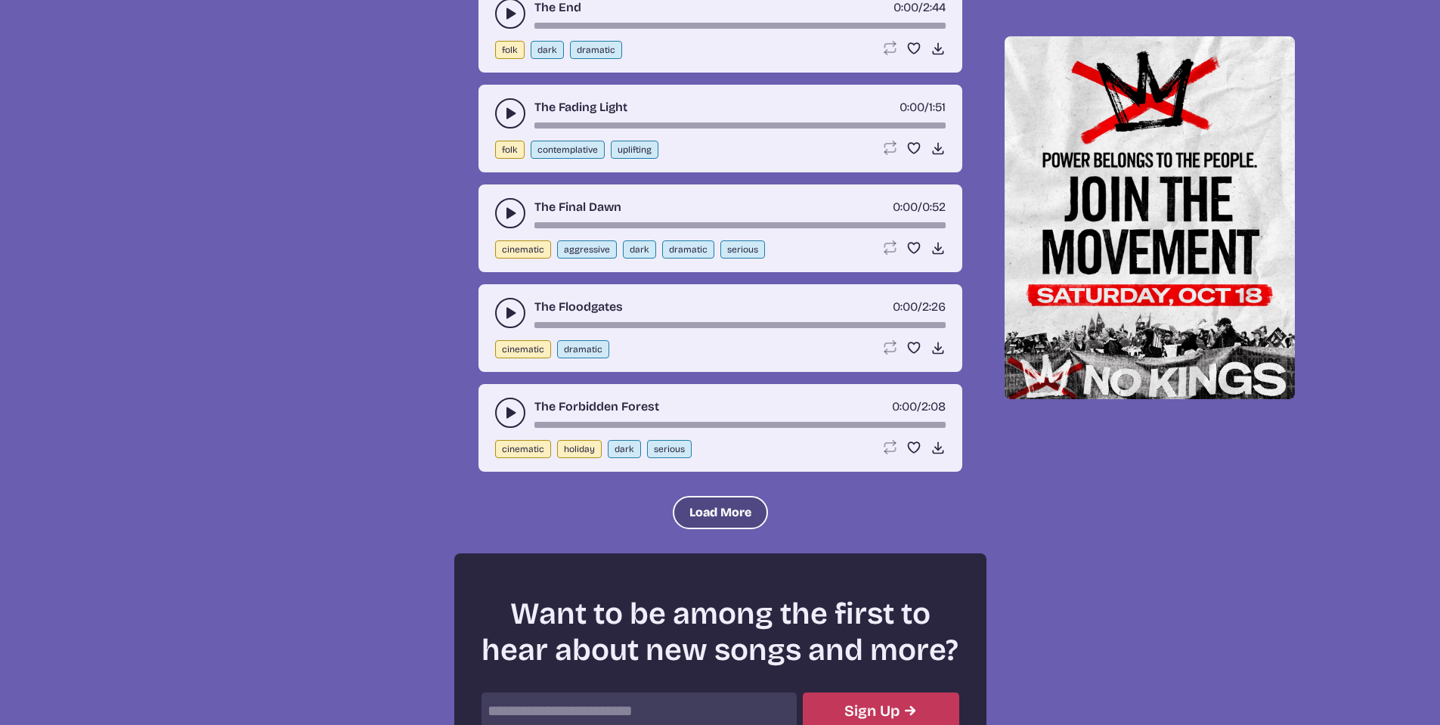
click at [728, 529] on button "Load More" at bounding box center [720, 512] width 95 height 33
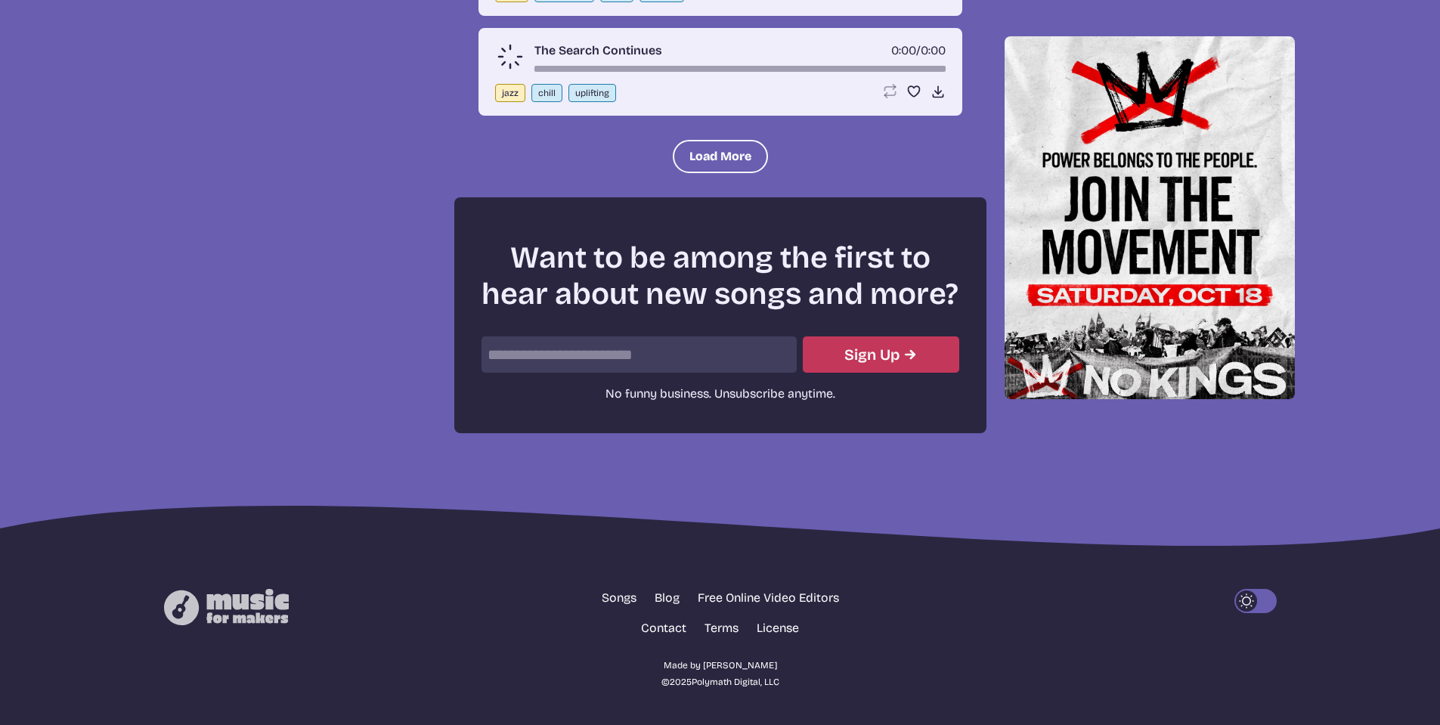
scroll to position [22793, 0]
click at [739, 159] on button "Load More" at bounding box center [720, 156] width 95 height 33
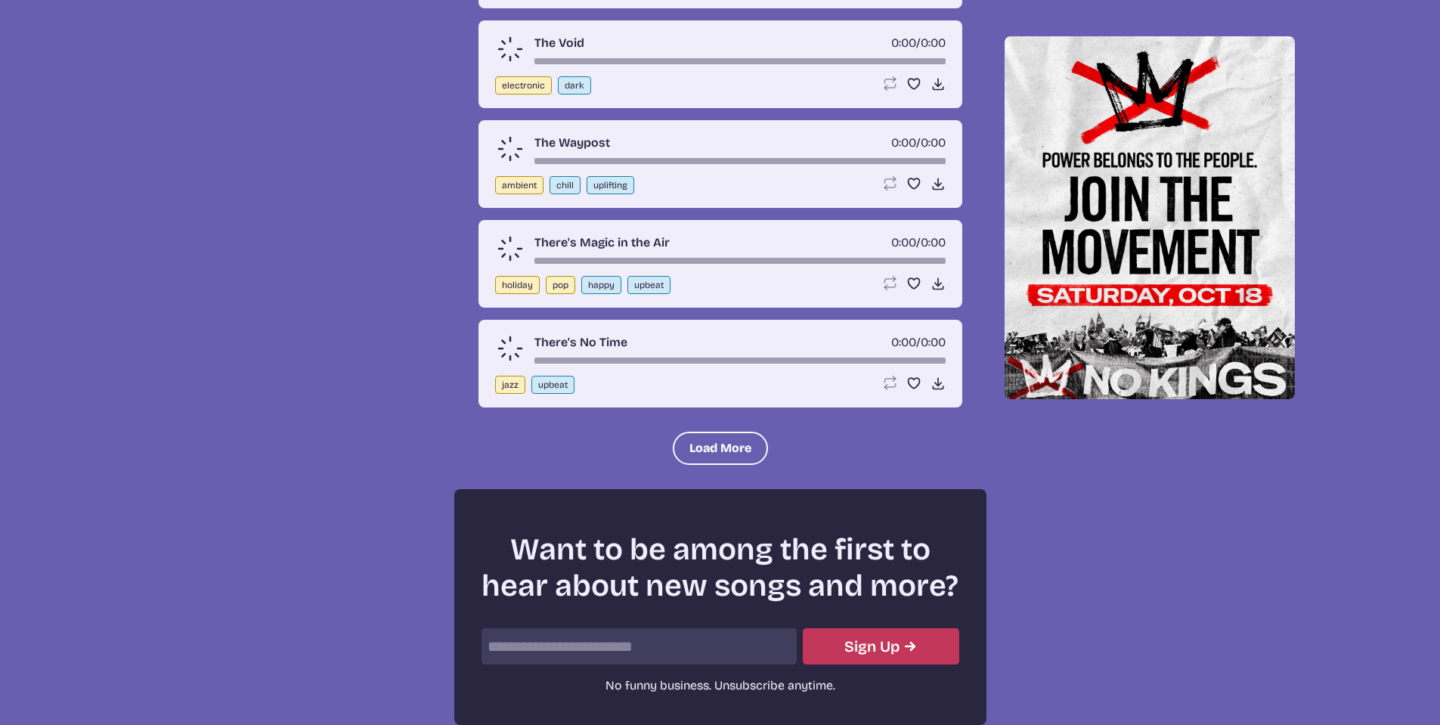
scroll to position [23549, 0]
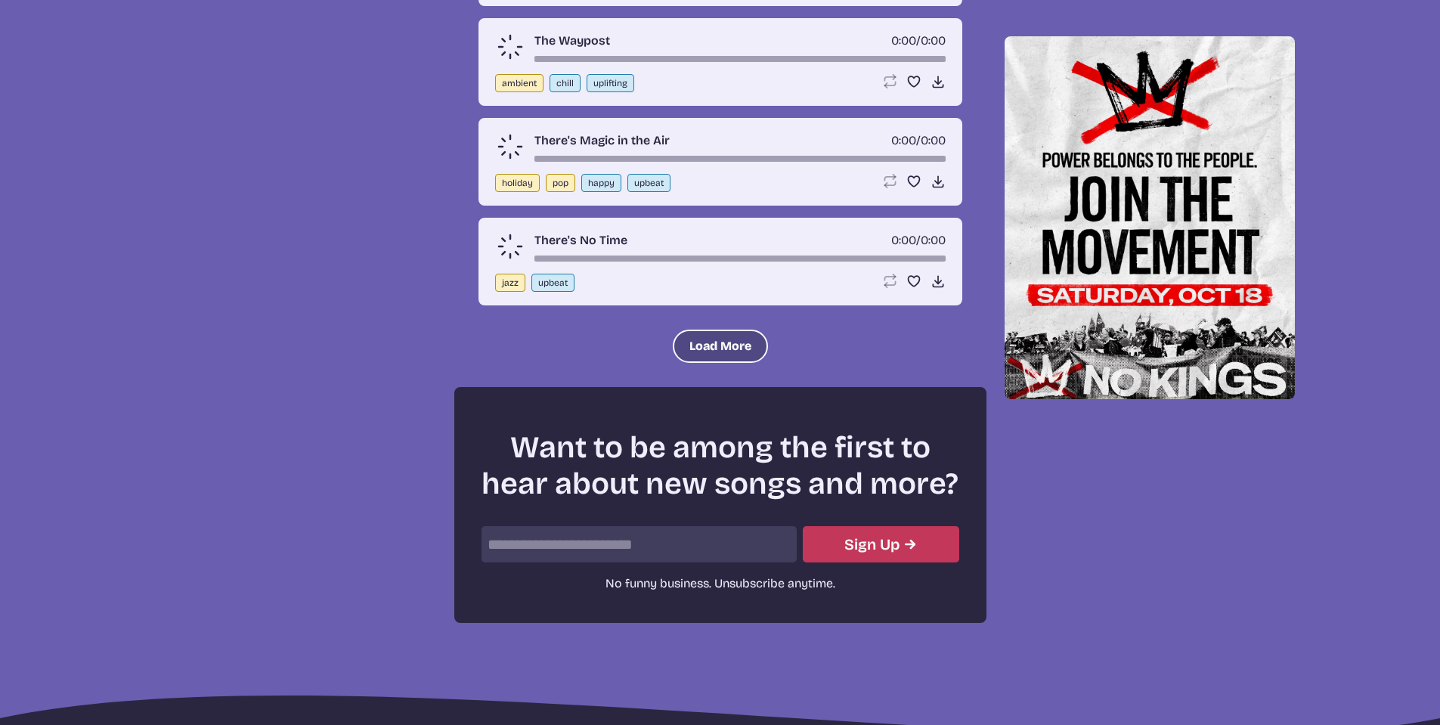
click at [699, 363] on button "Load More" at bounding box center [720, 346] width 95 height 33
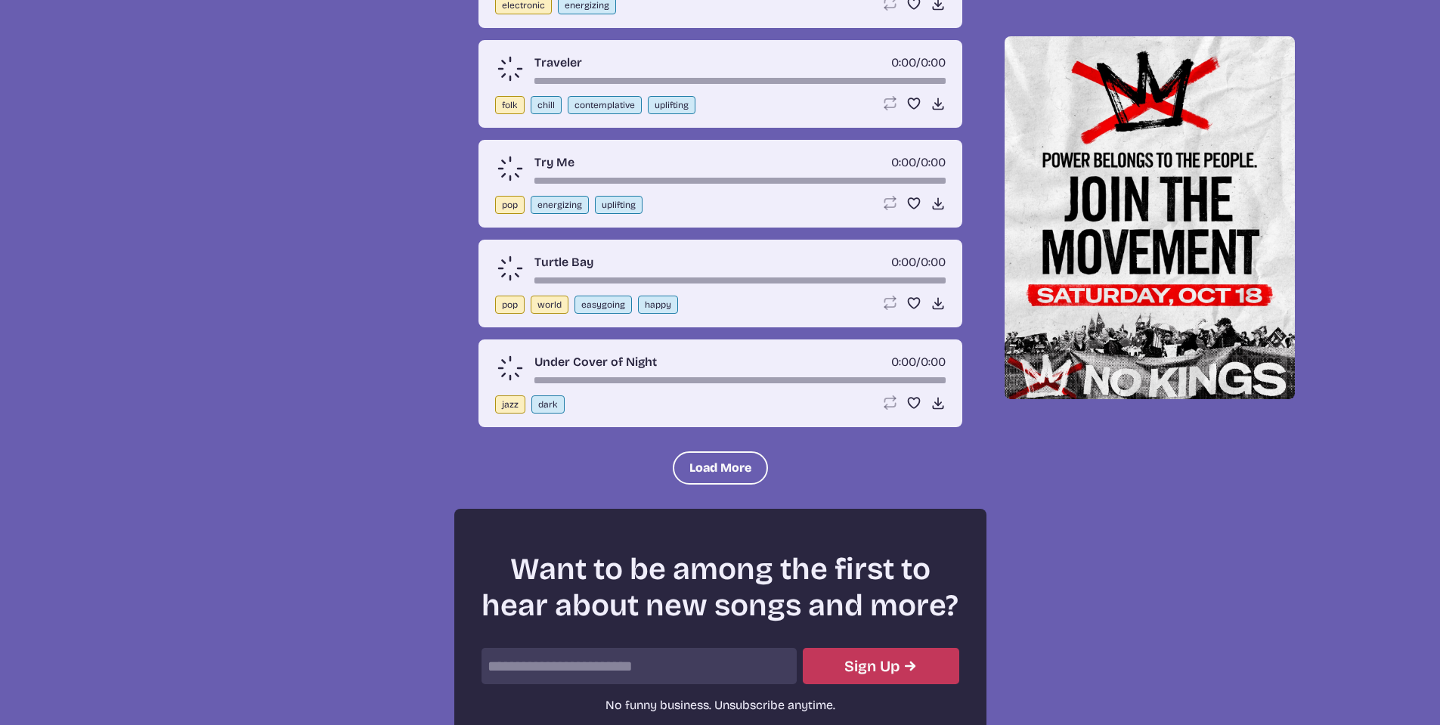
scroll to position [24608, 0]
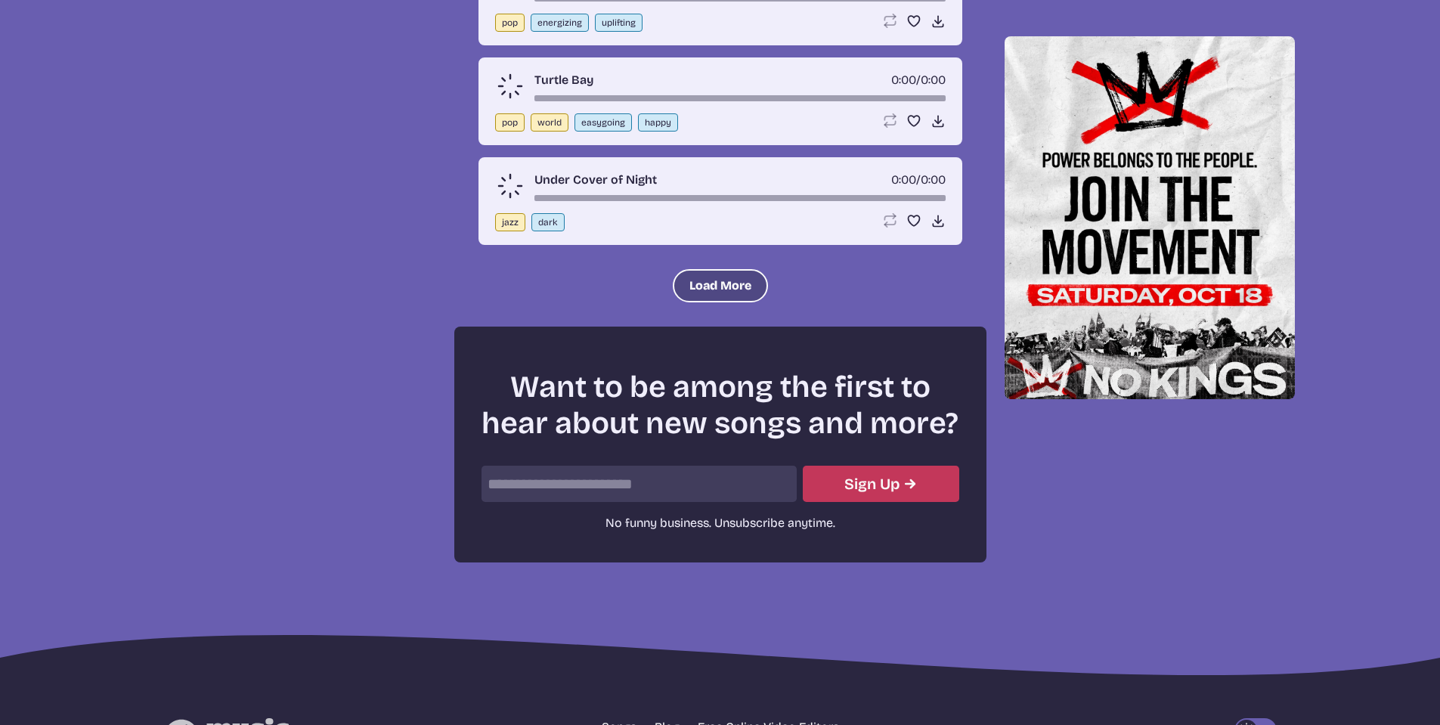
click at [708, 302] on button "Load More" at bounding box center [720, 285] width 95 height 33
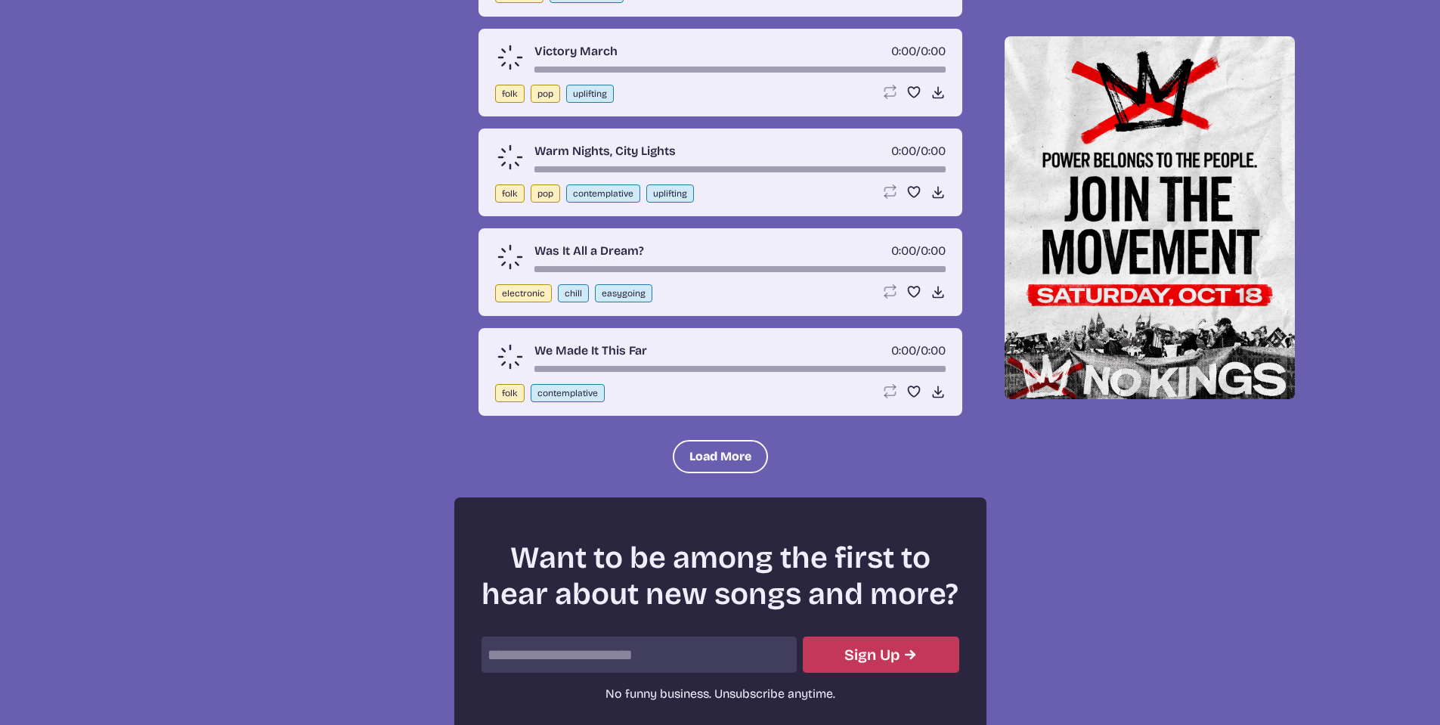
scroll to position [25439, 0]
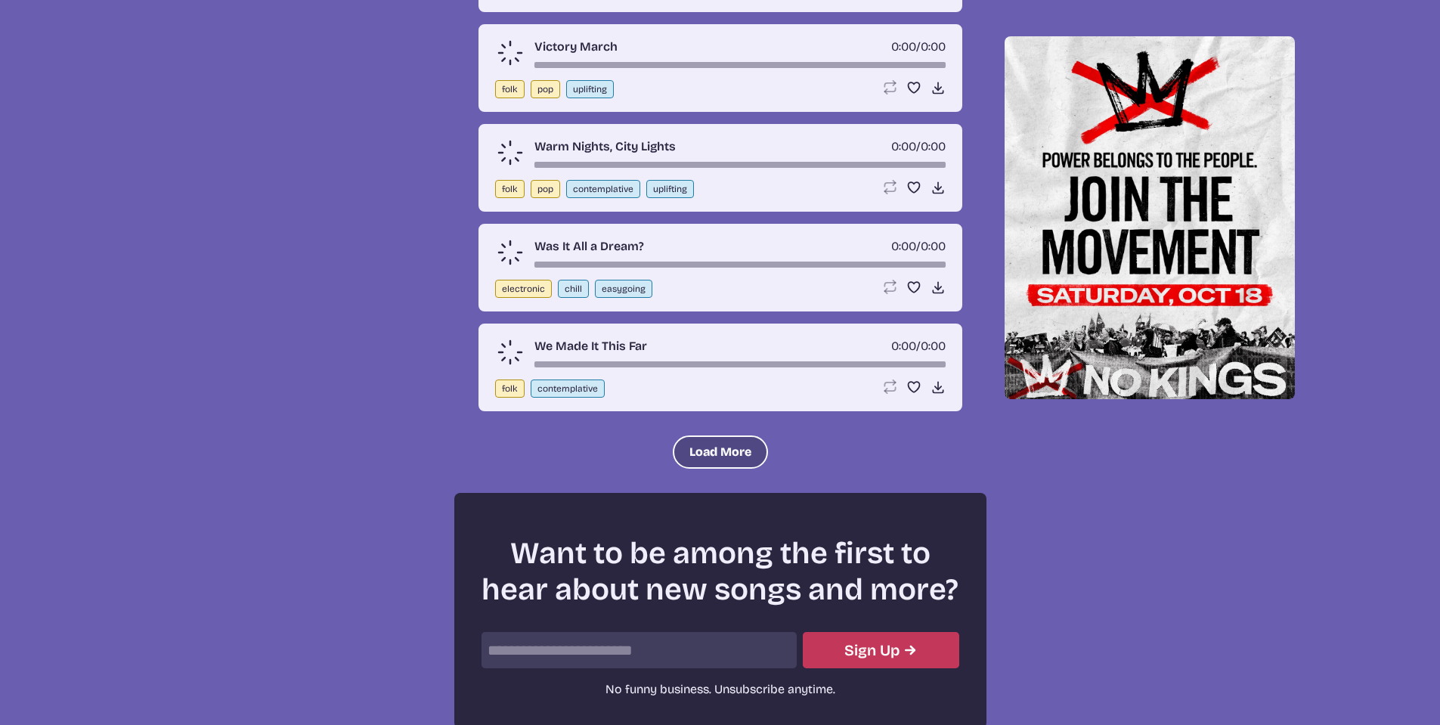
click at [700, 469] on button "Load More" at bounding box center [720, 451] width 95 height 33
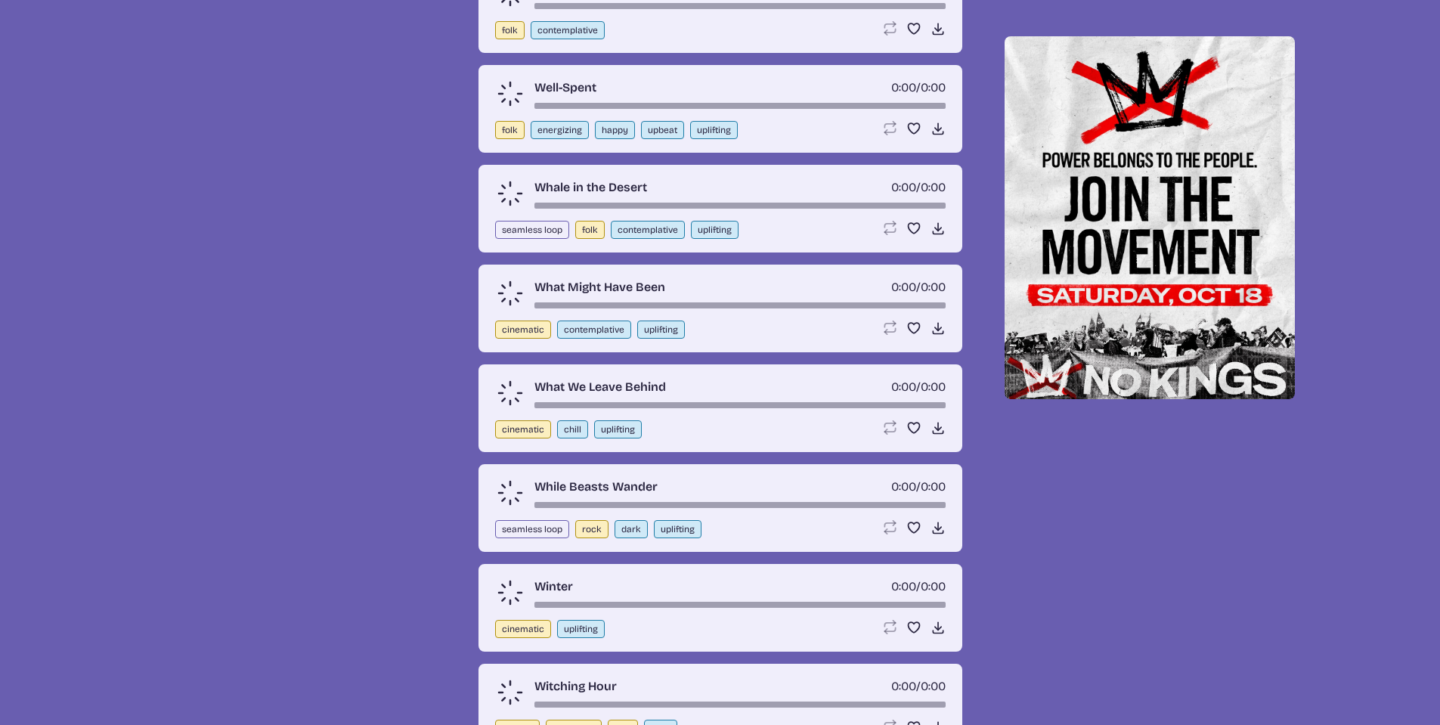
scroll to position [25666, 0]
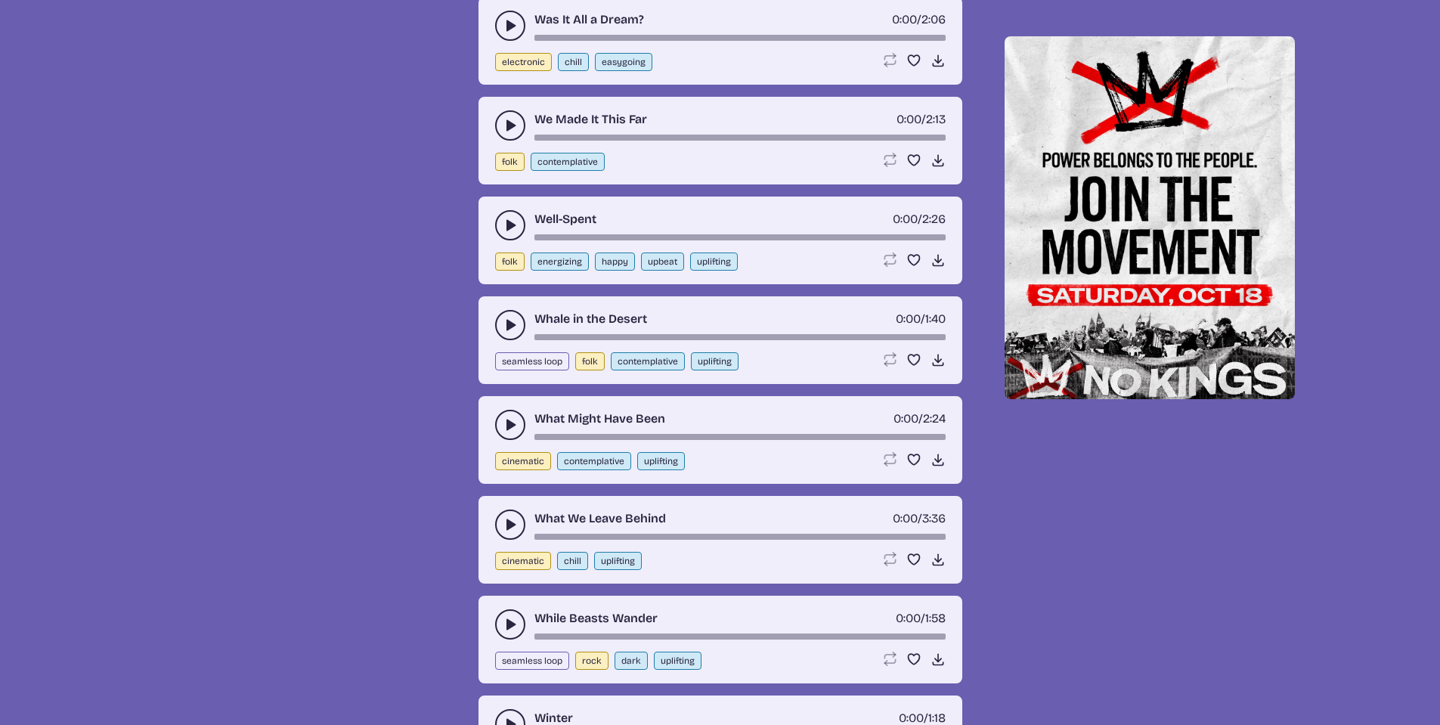
click at [507, 233] on use "play-pause toggle" at bounding box center [510, 225] width 15 height 15
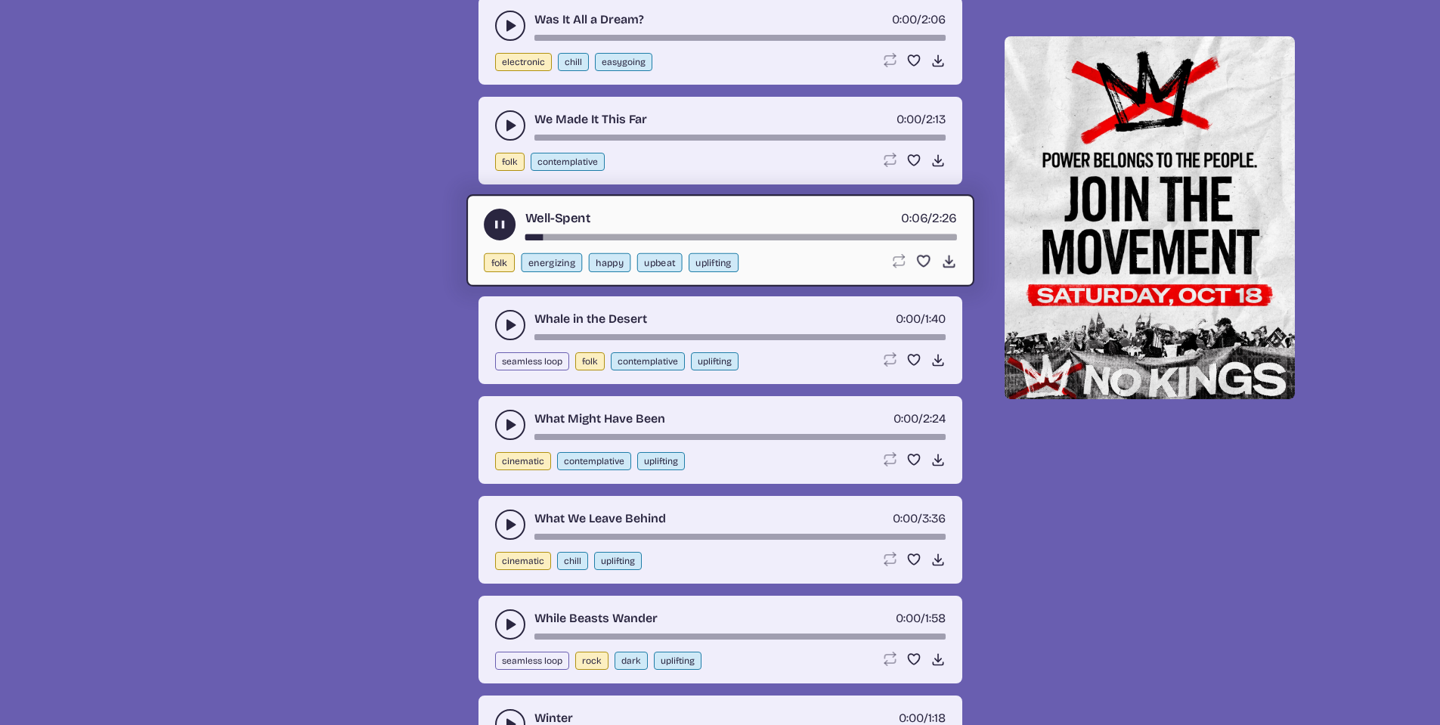
click at [491, 232] on icon "play-pause toggle" at bounding box center [499, 224] width 16 height 16
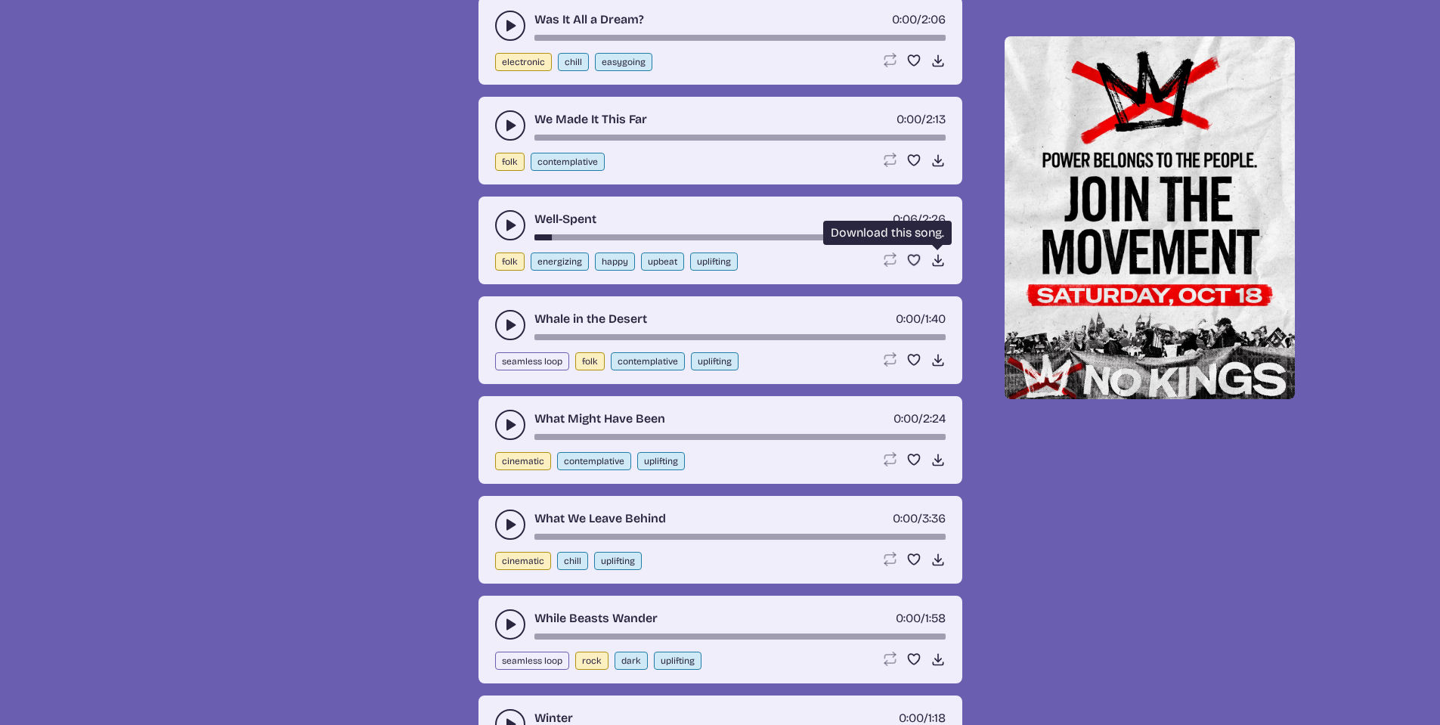
click at [940, 268] on icon "Download song" at bounding box center [937, 259] width 15 height 15
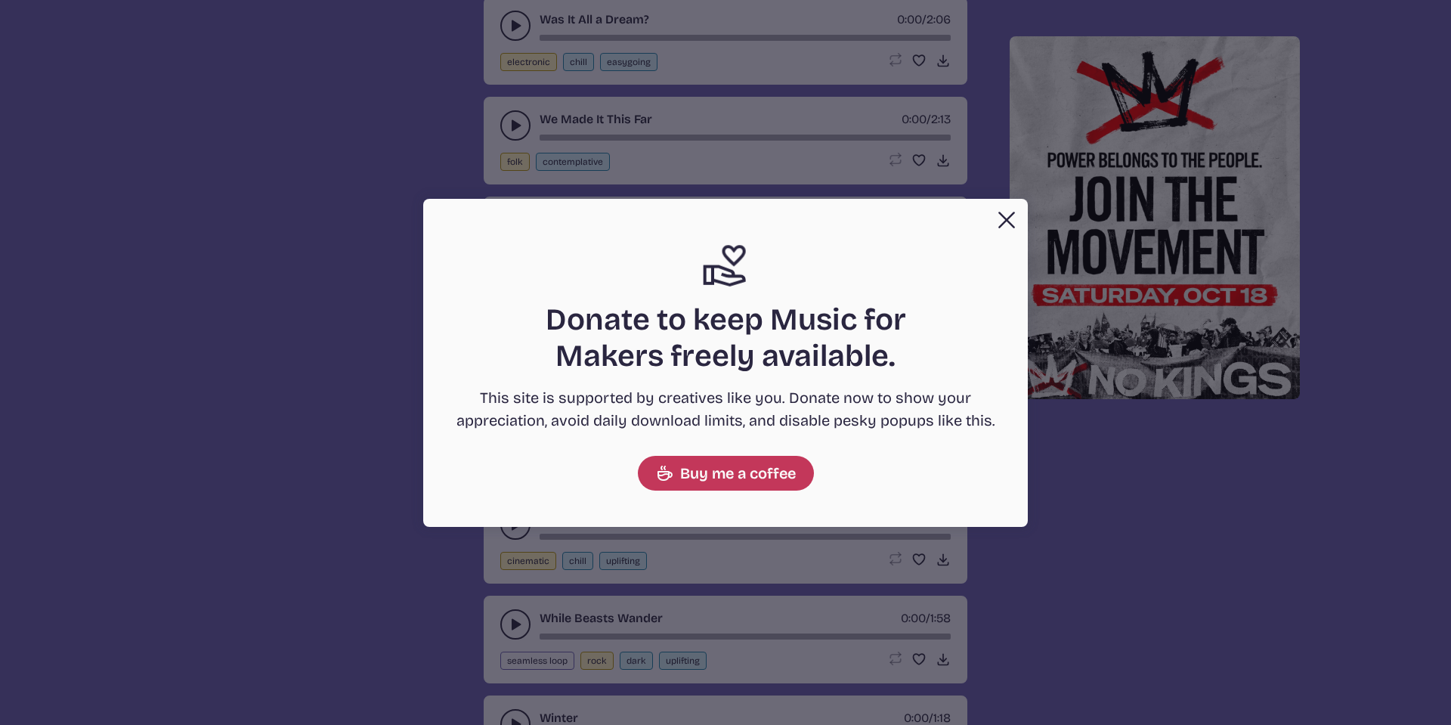
click at [1000, 223] on button "Close" at bounding box center [1007, 220] width 30 height 30
